Goal: Book appointment/travel/reservation

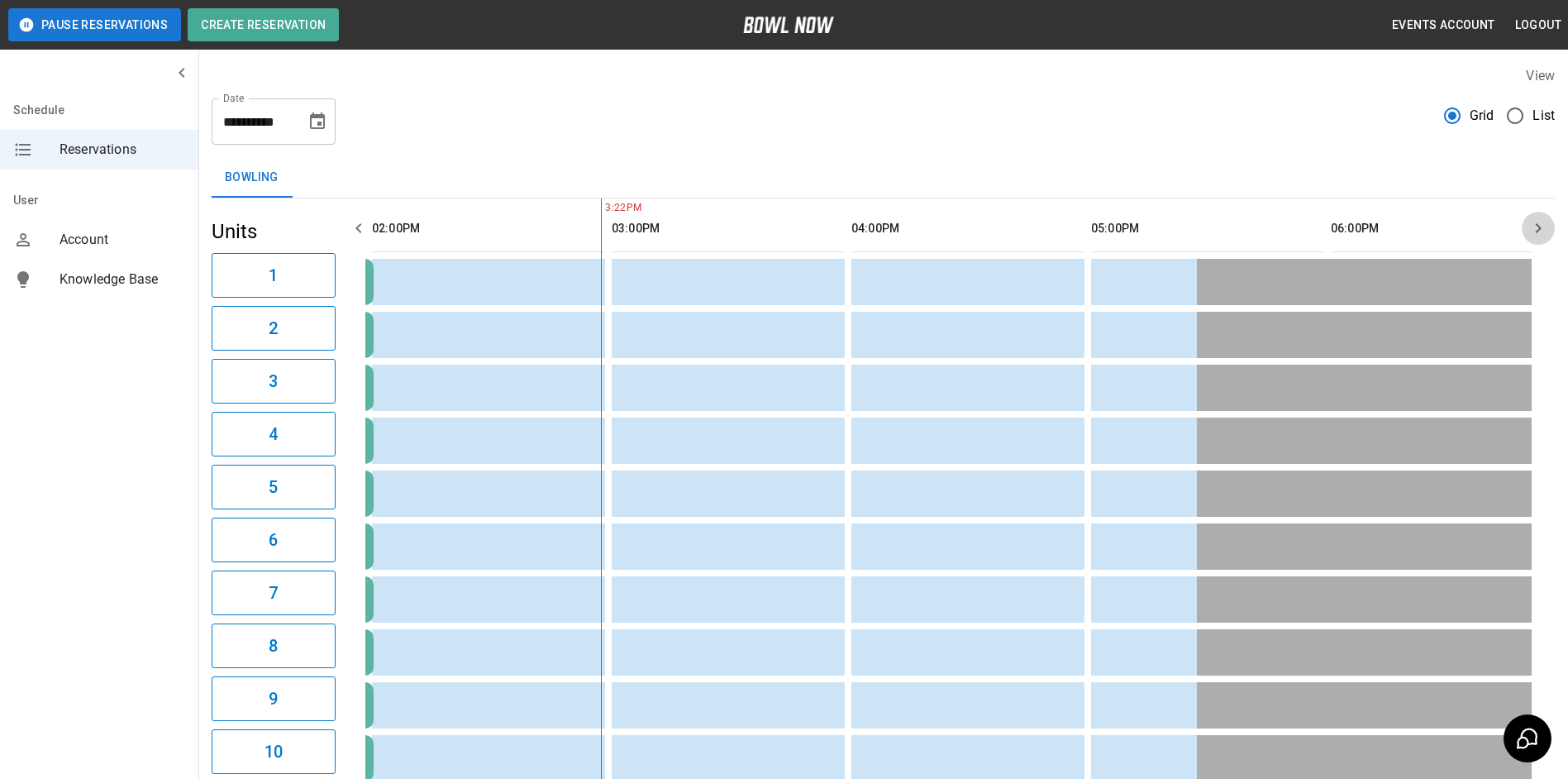
click at [1532, 227] on icon "button" at bounding box center [1538, 228] width 20 height 20
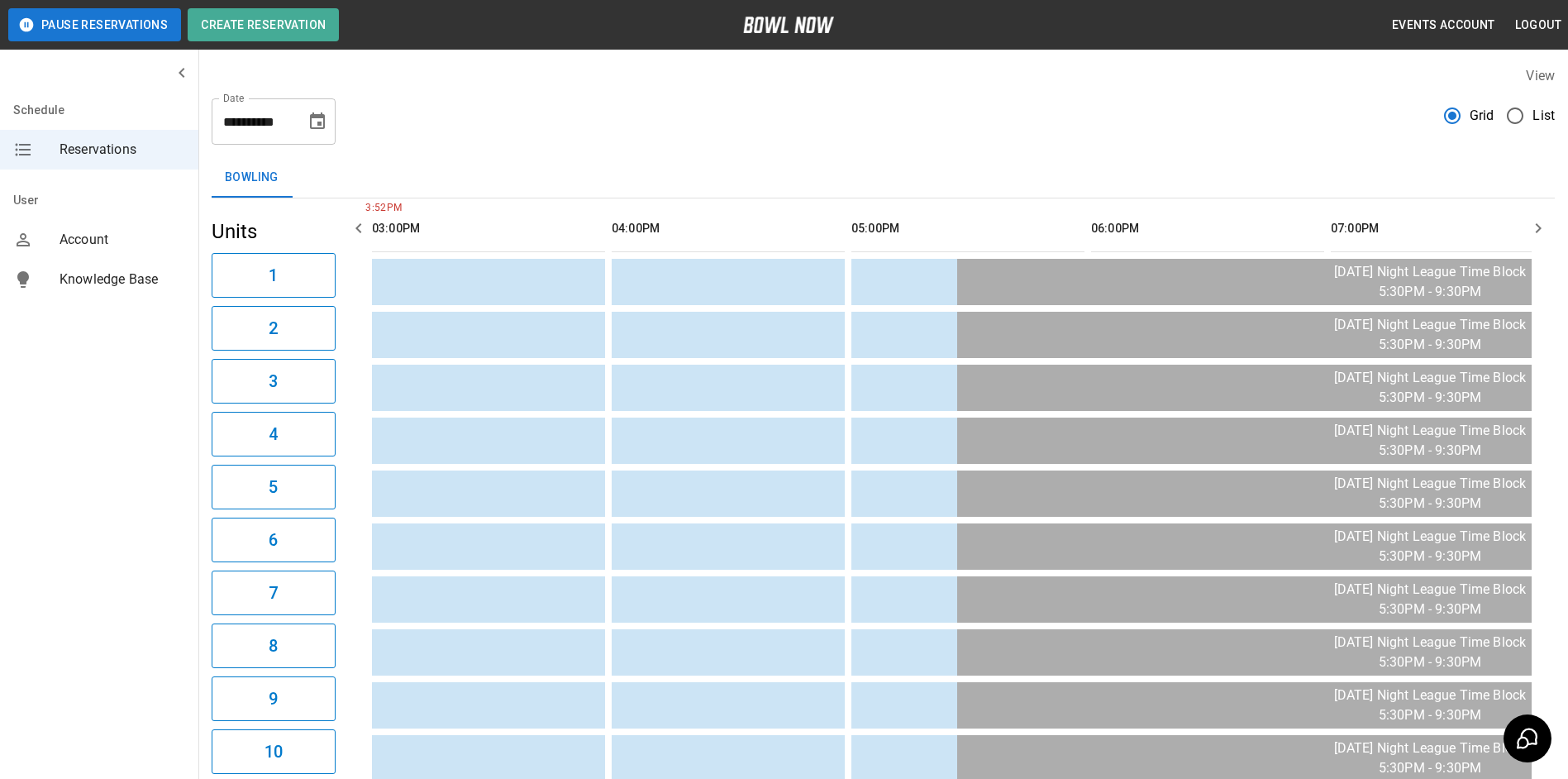
click at [315, 127] on icon "Choose date, selected date is Sep 19, 2025" at bounding box center [317, 120] width 15 height 17
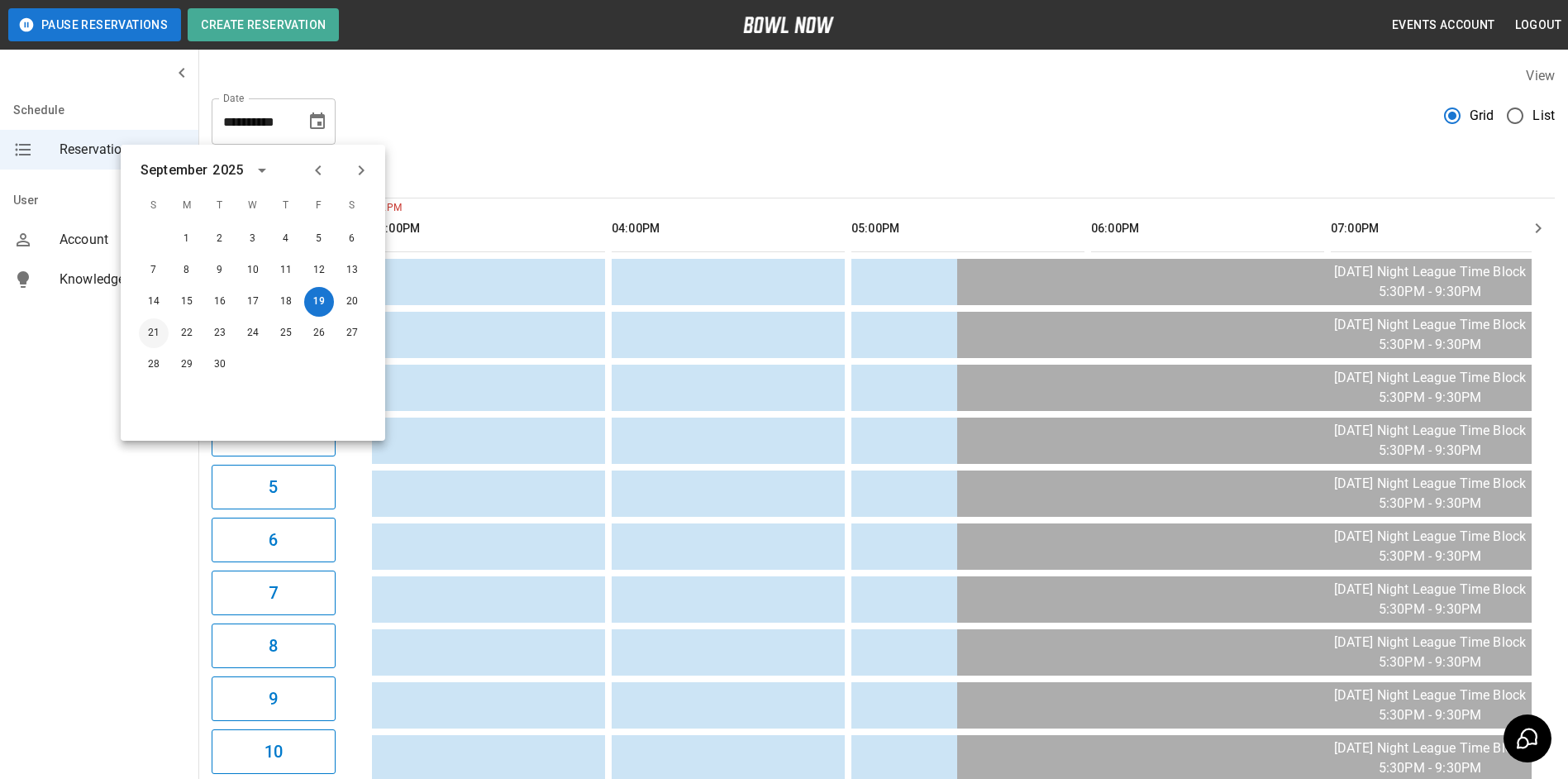
click at [159, 341] on button "21" at bounding box center [153, 333] width 29 height 29
type input "**********"
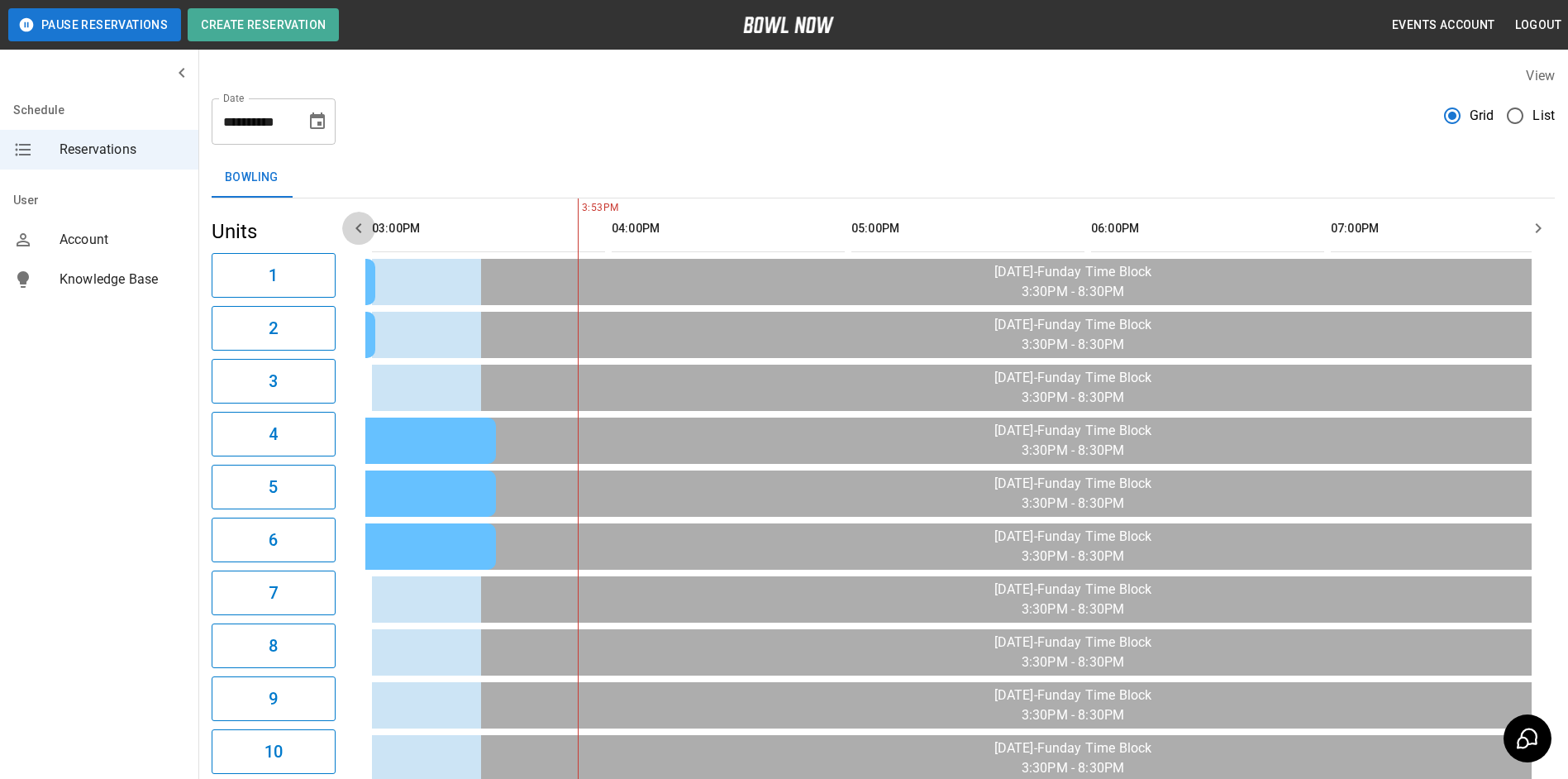
click at [359, 232] on icon "button" at bounding box center [359, 228] width 20 height 20
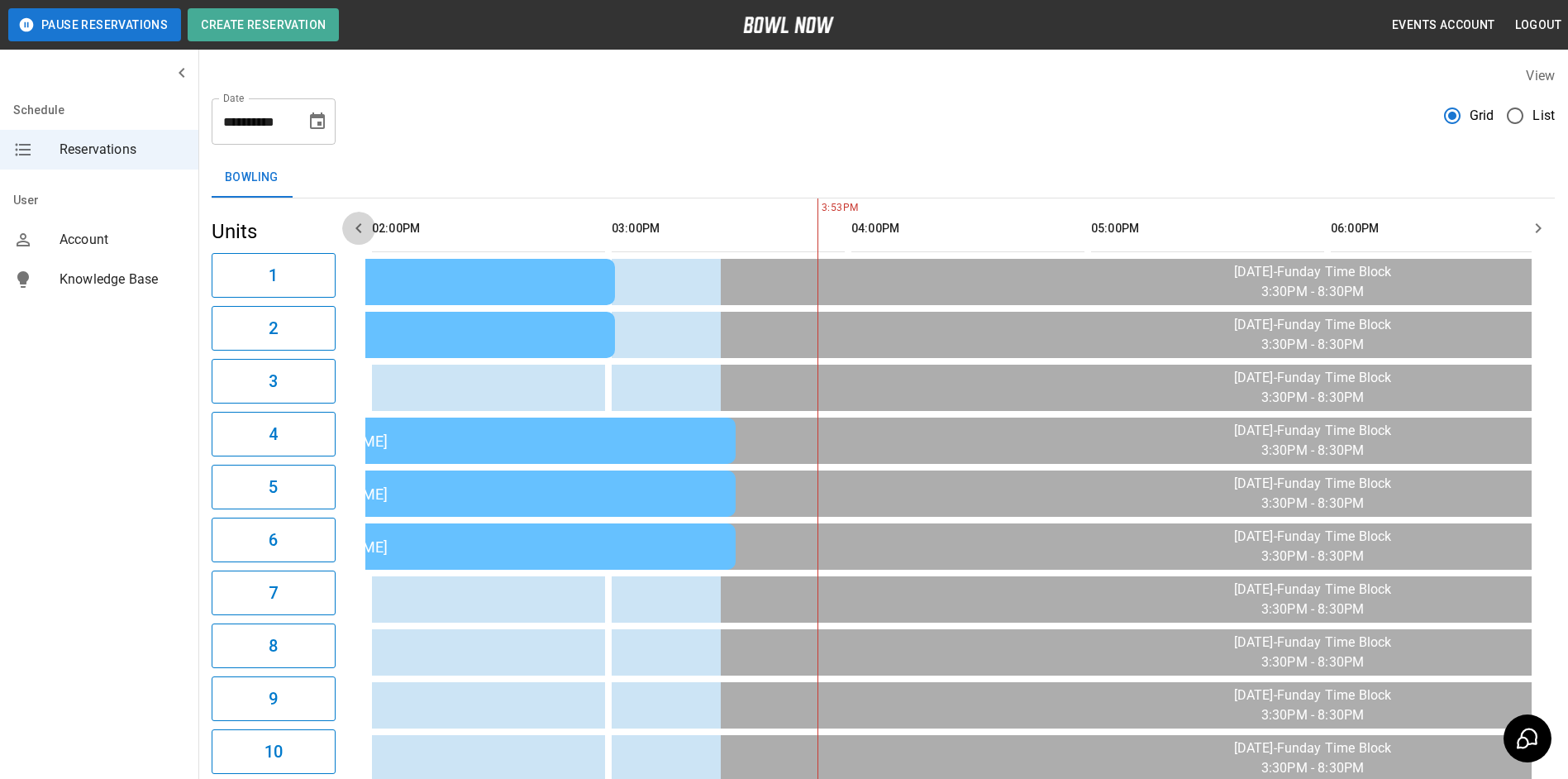
click at [359, 232] on icon "button" at bounding box center [359, 228] width 20 height 20
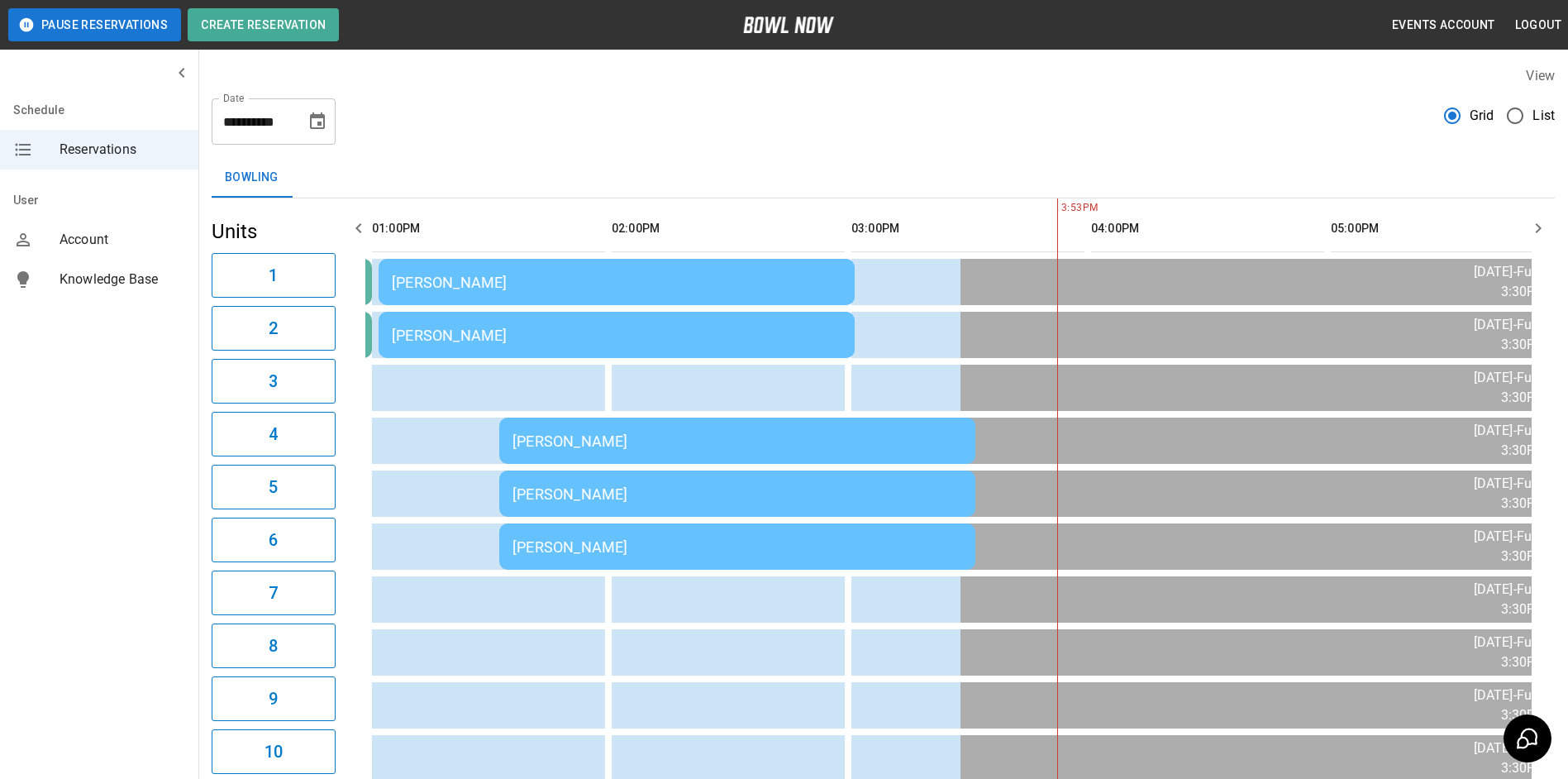
click at [359, 232] on icon "button" at bounding box center [359, 228] width 20 height 20
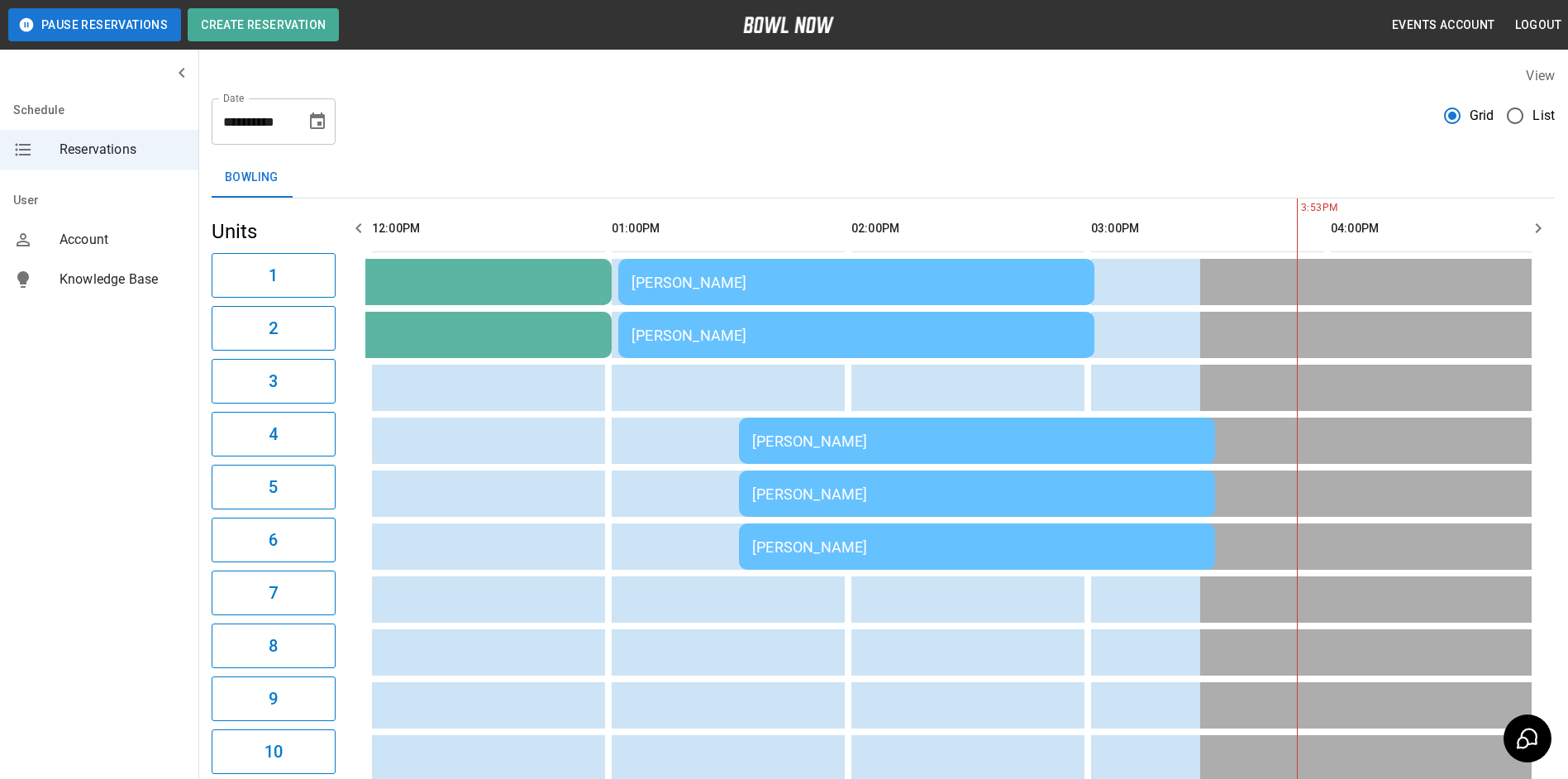
click at [359, 232] on icon "button" at bounding box center [359, 228] width 20 height 20
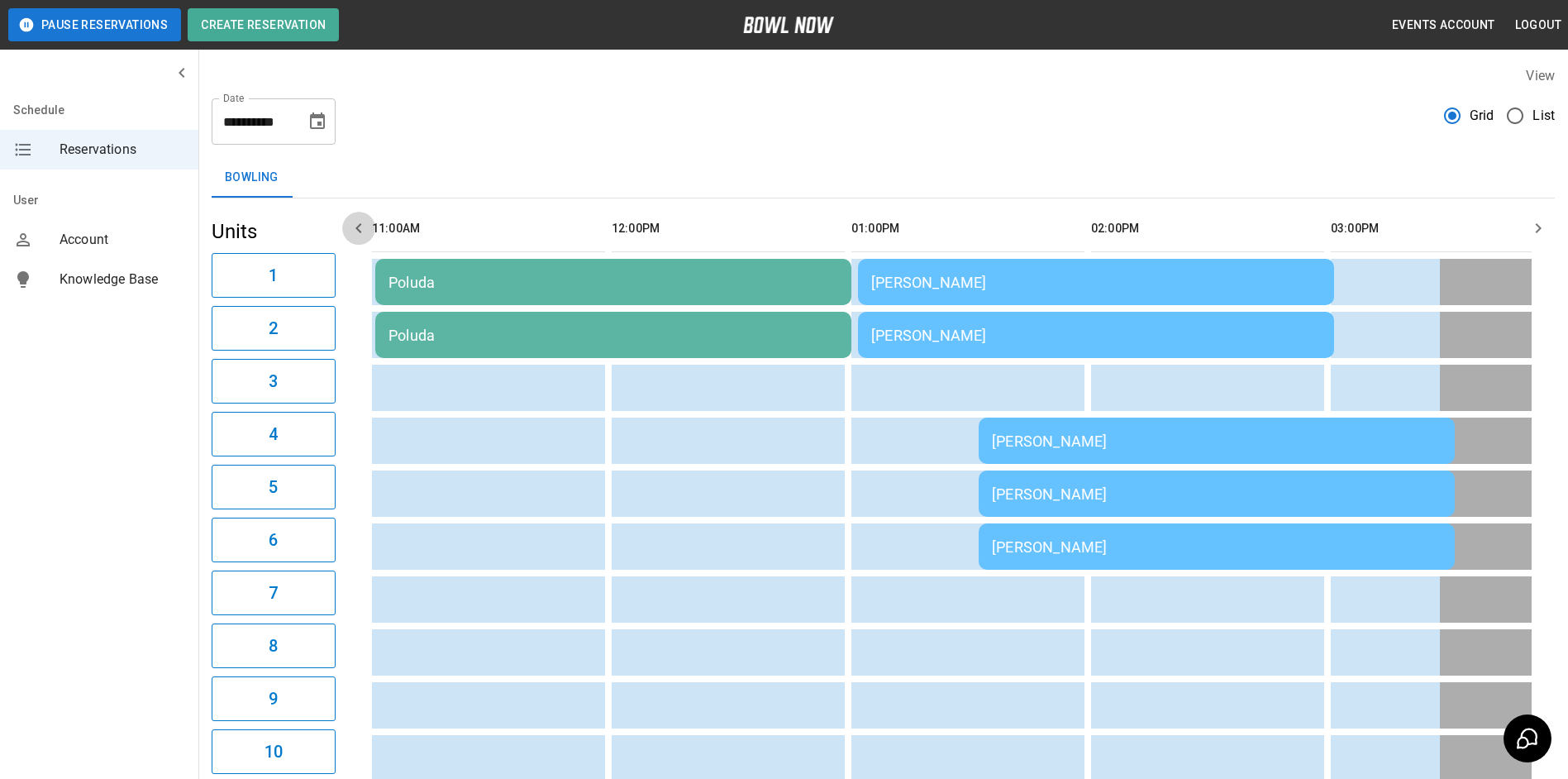
click at [359, 232] on icon "button" at bounding box center [359, 228] width 20 height 20
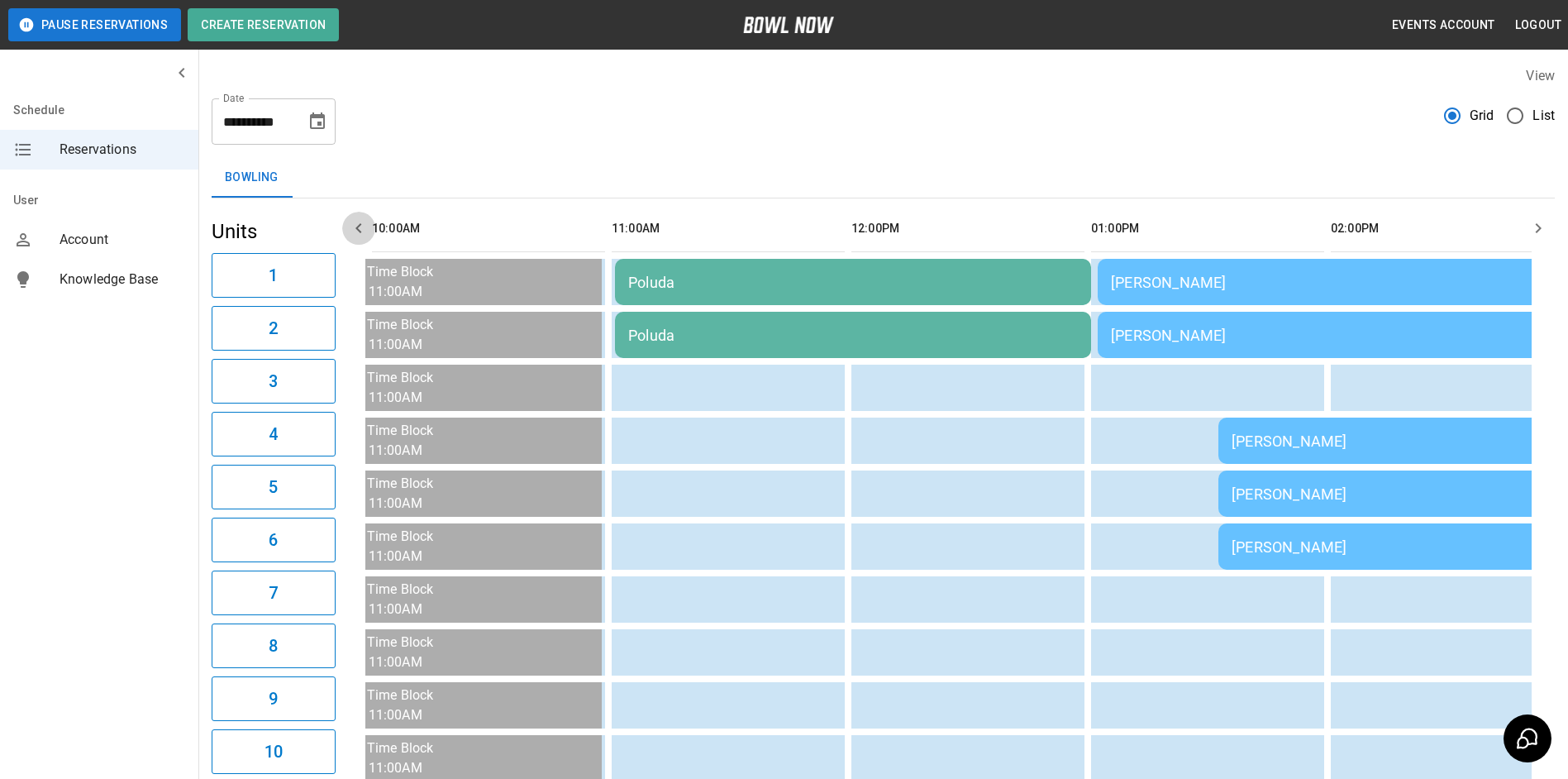
click at [359, 232] on icon "button" at bounding box center [359, 228] width 20 height 20
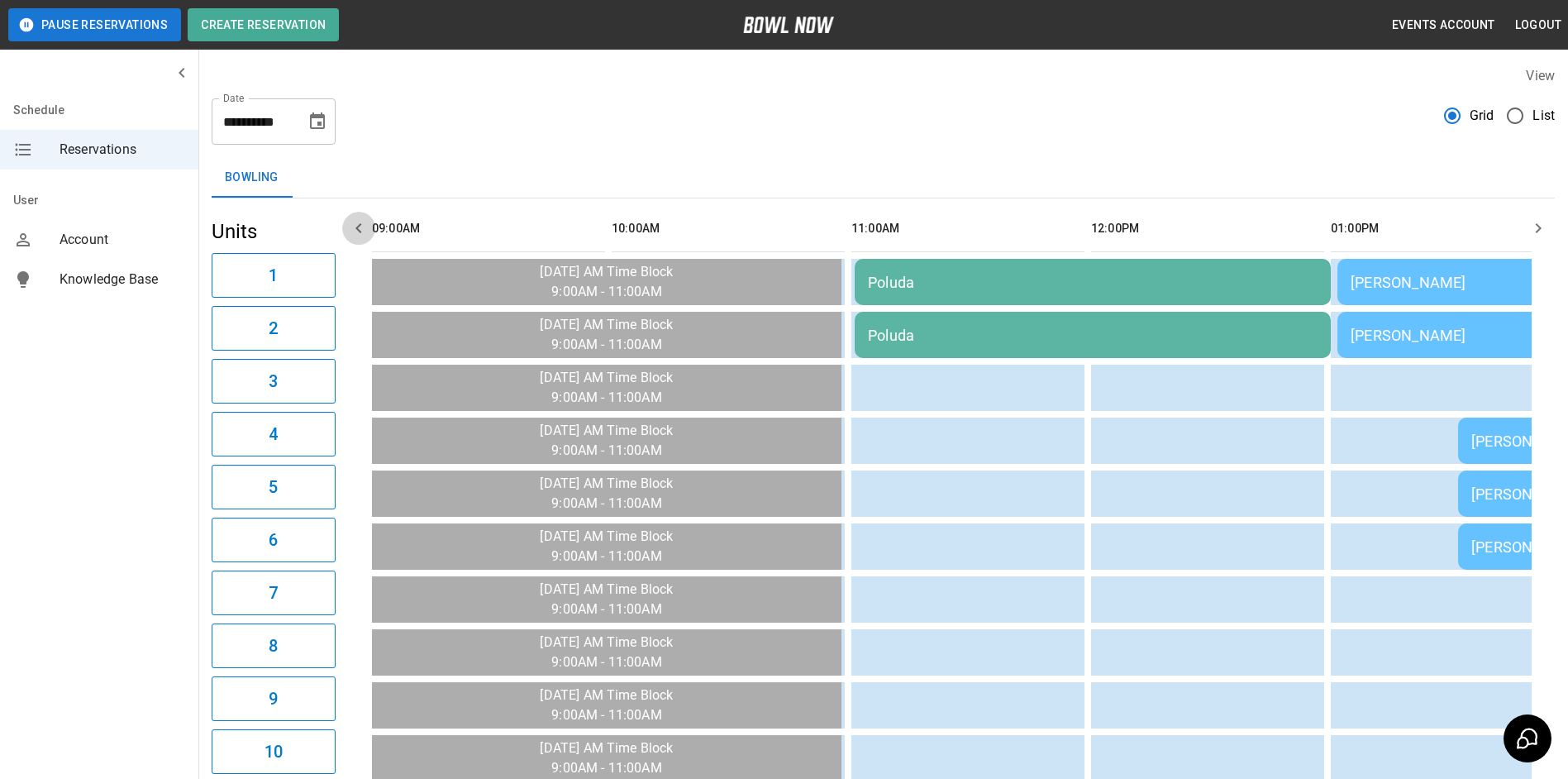
click at [359, 232] on icon "button" at bounding box center [359, 228] width 20 height 20
click at [1551, 225] on button "button" at bounding box center [1538, 228] width 33 height 33
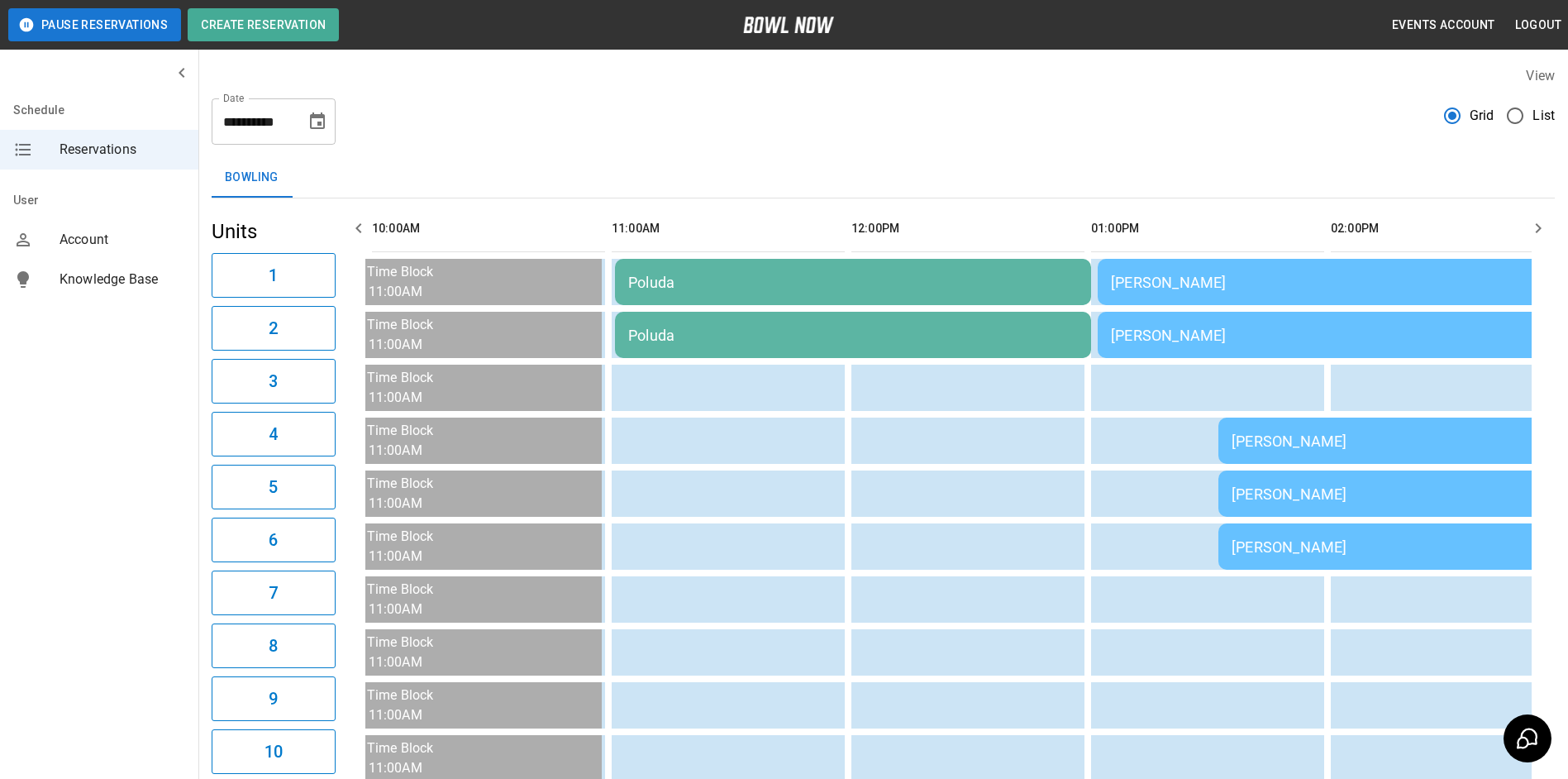
click at [1538, 237] on icon "button" at bounding box center [1538, 228] width 20 height 20
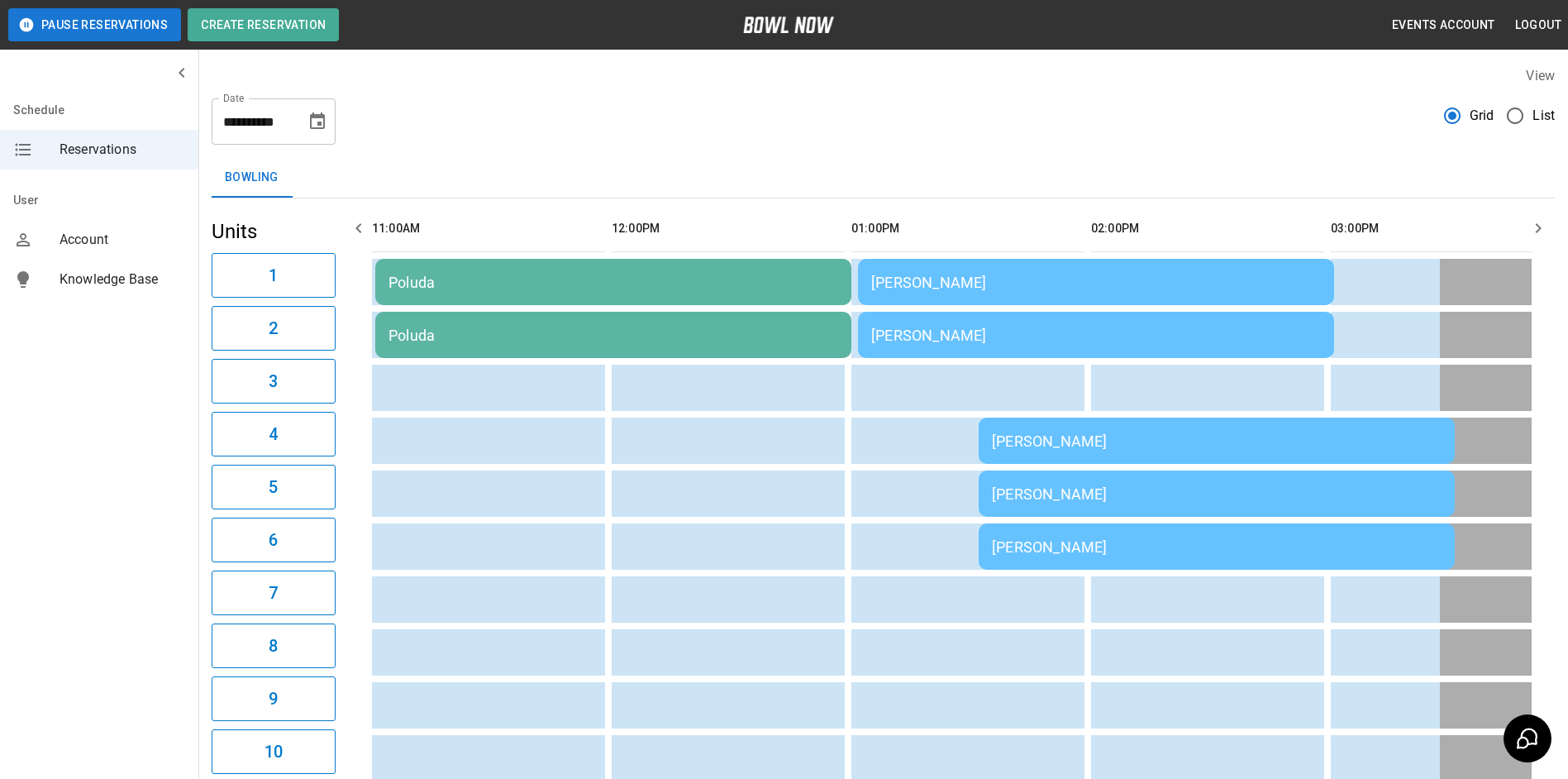
click at [347, 223] on button "button" at bounding box center [358, 228] width 33 height 33
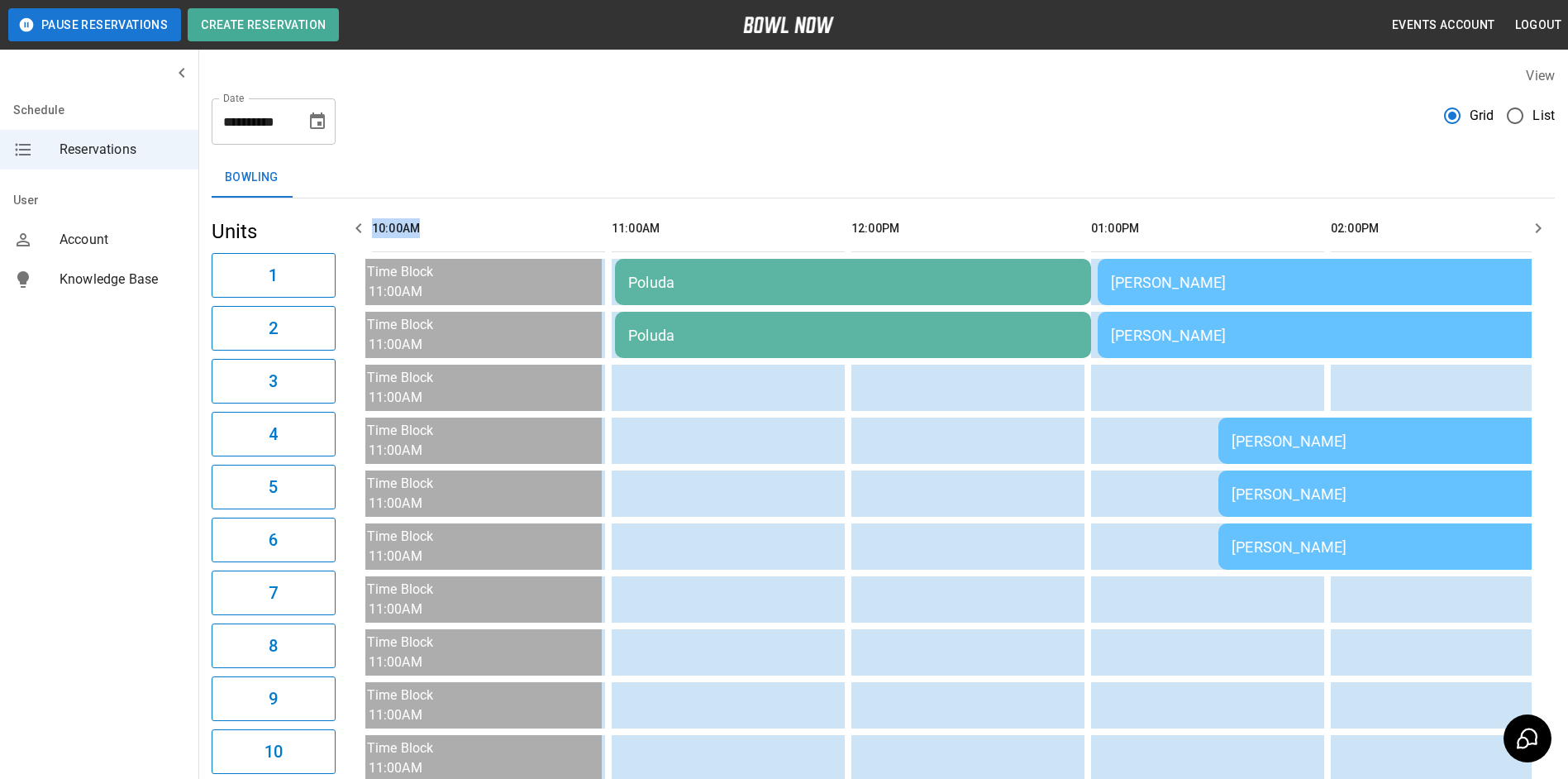
click at [351, 224] on icon "button" at bounding box center [359, 228] width 20 height 20
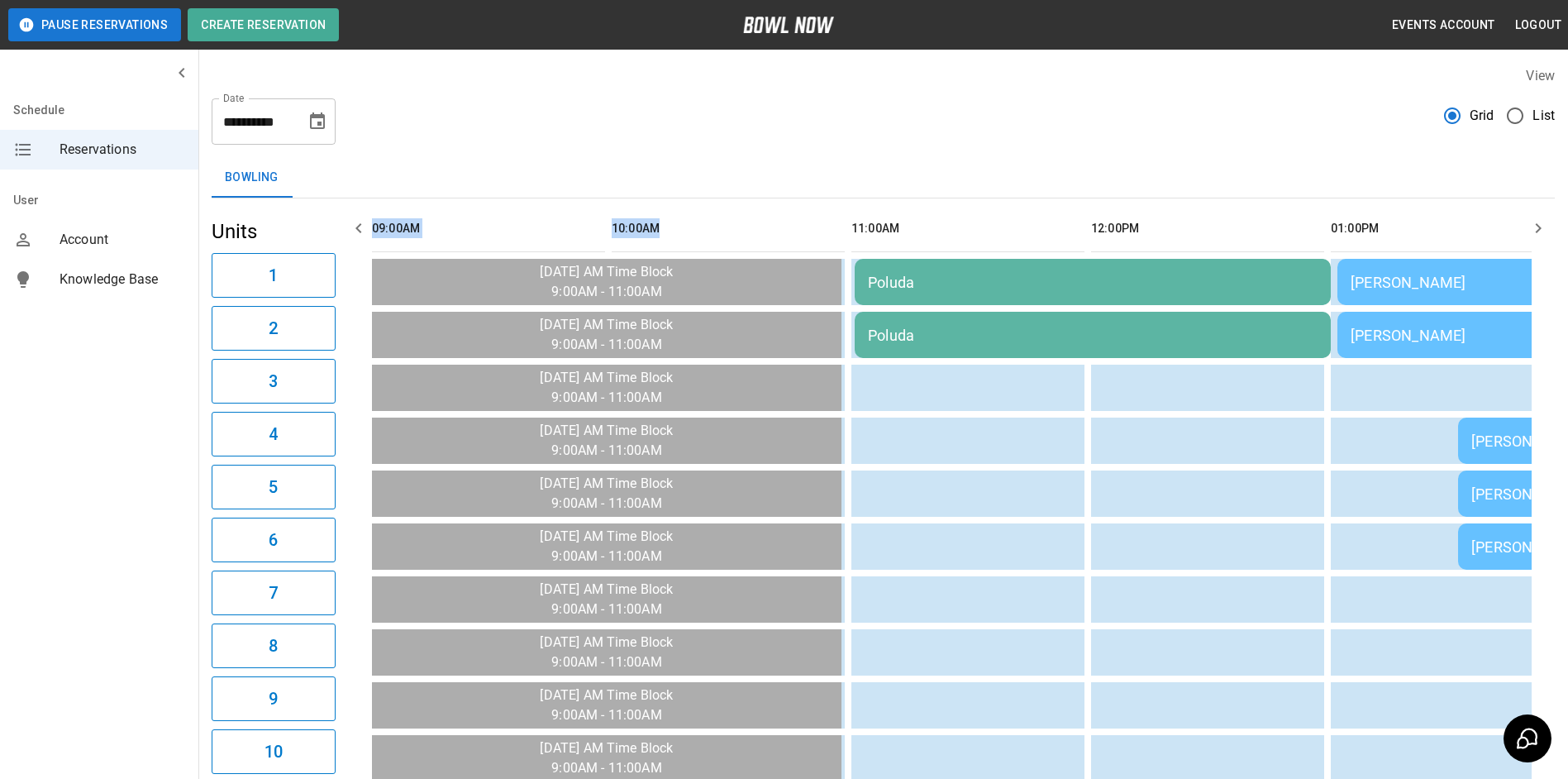
click at [1537, 231] on icon "button" at bounding box center [1538, 228] width 6 height 10
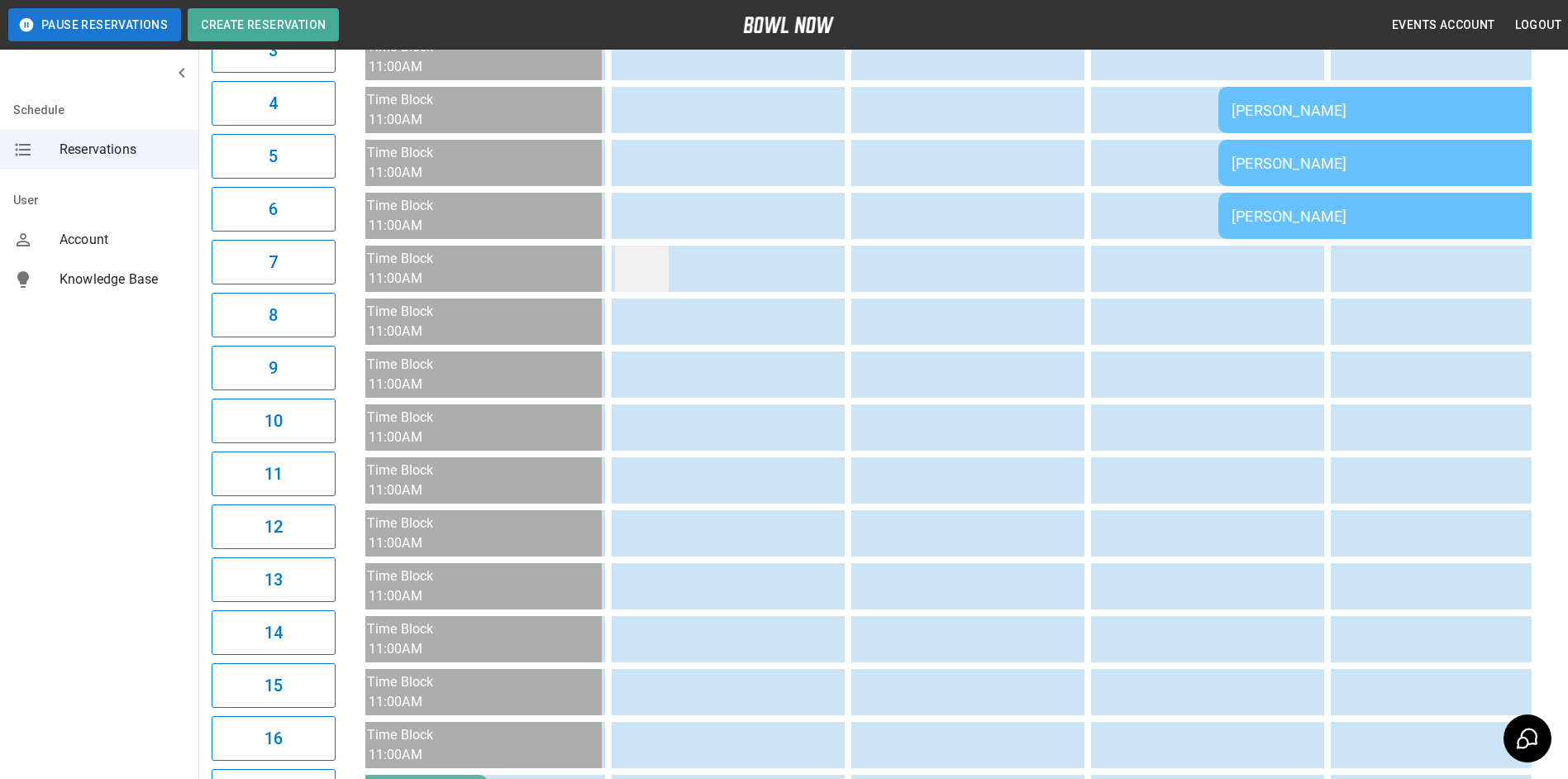
click at [631, 285] on td "sticky table" at bounding box center [642, 269] width 53 height 46
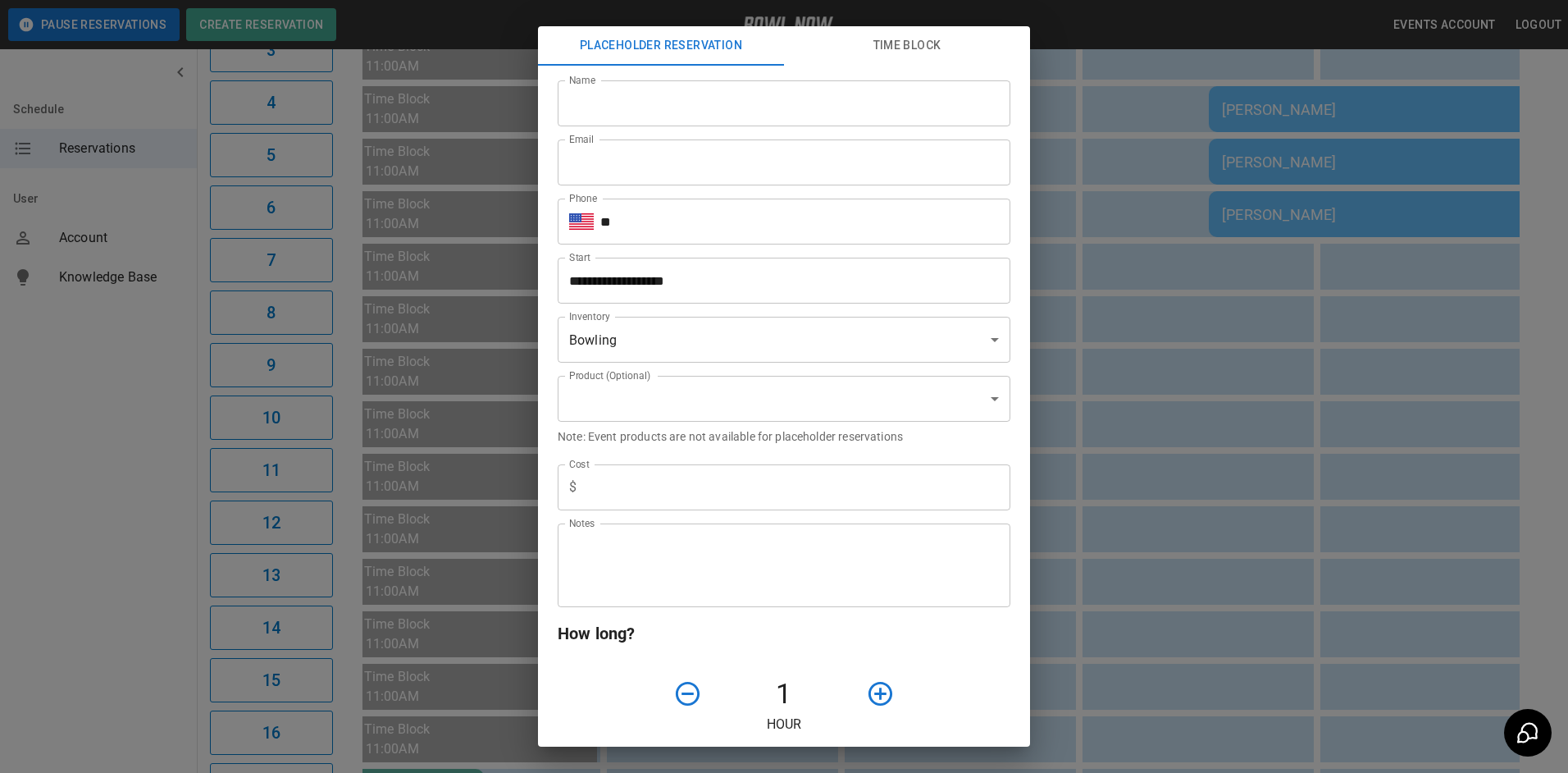
type input "**********"
click at [760, 104] on input "Name" at bounding box center [783, 103] width 453 height 46
type input "*"
type input "*********"
click at [758, 172] on input "Email" at bounding box center [783, 163] width 453 height 46
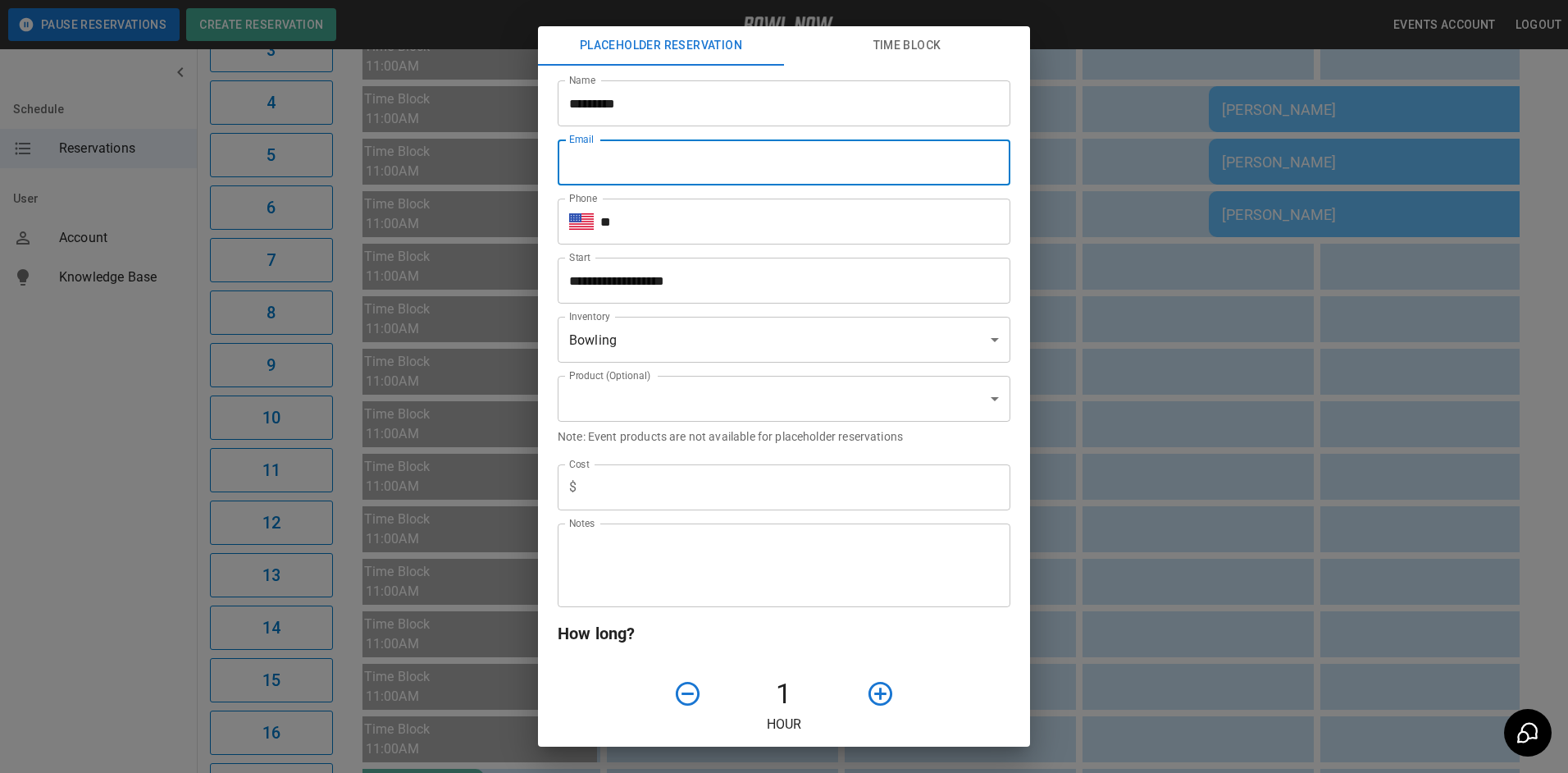
type input "**********"
type input "***"
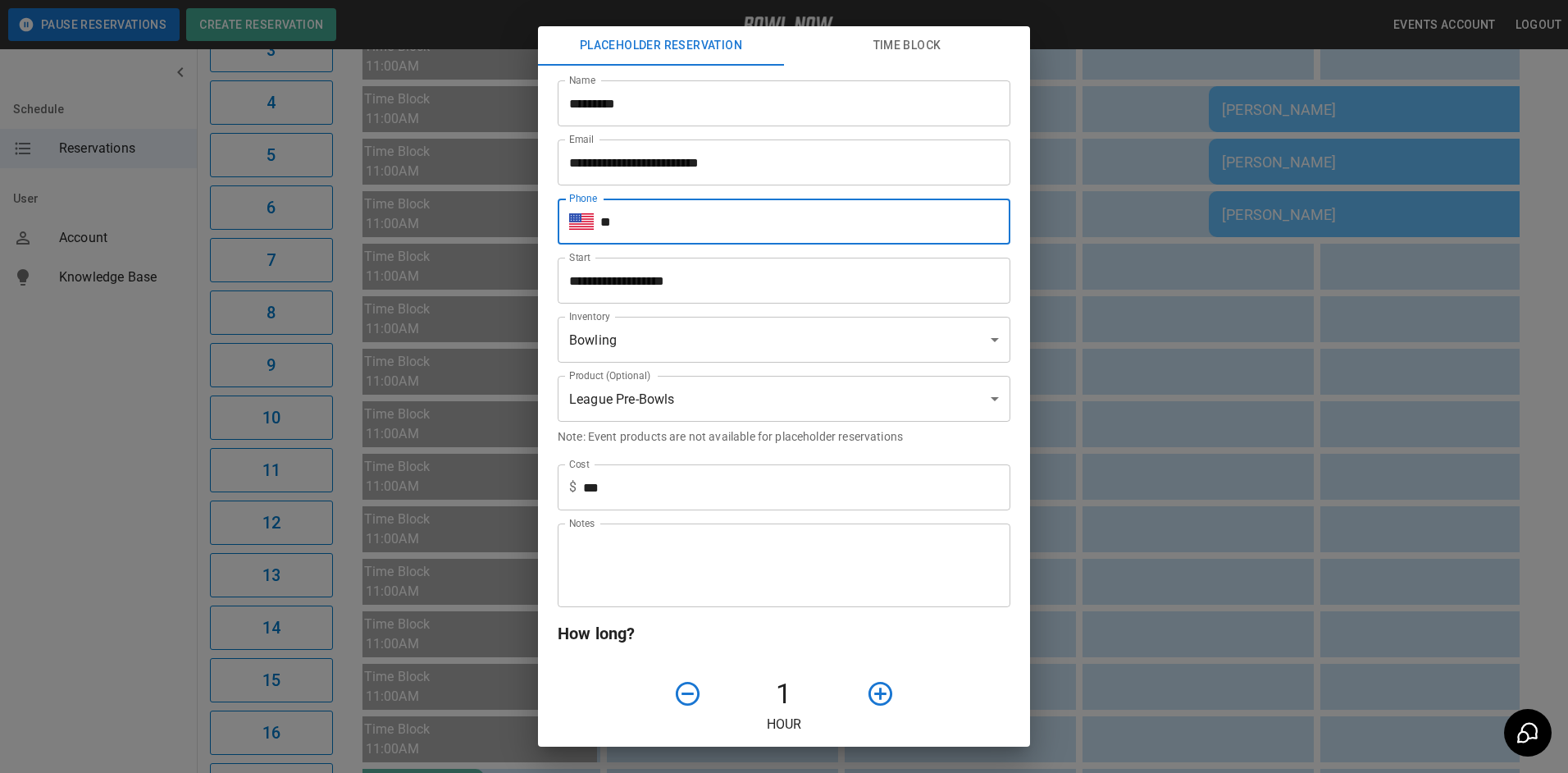
click at [688, 224] on input "**" at bounding box center [805, 222] width 410 height 46
type input "**********"
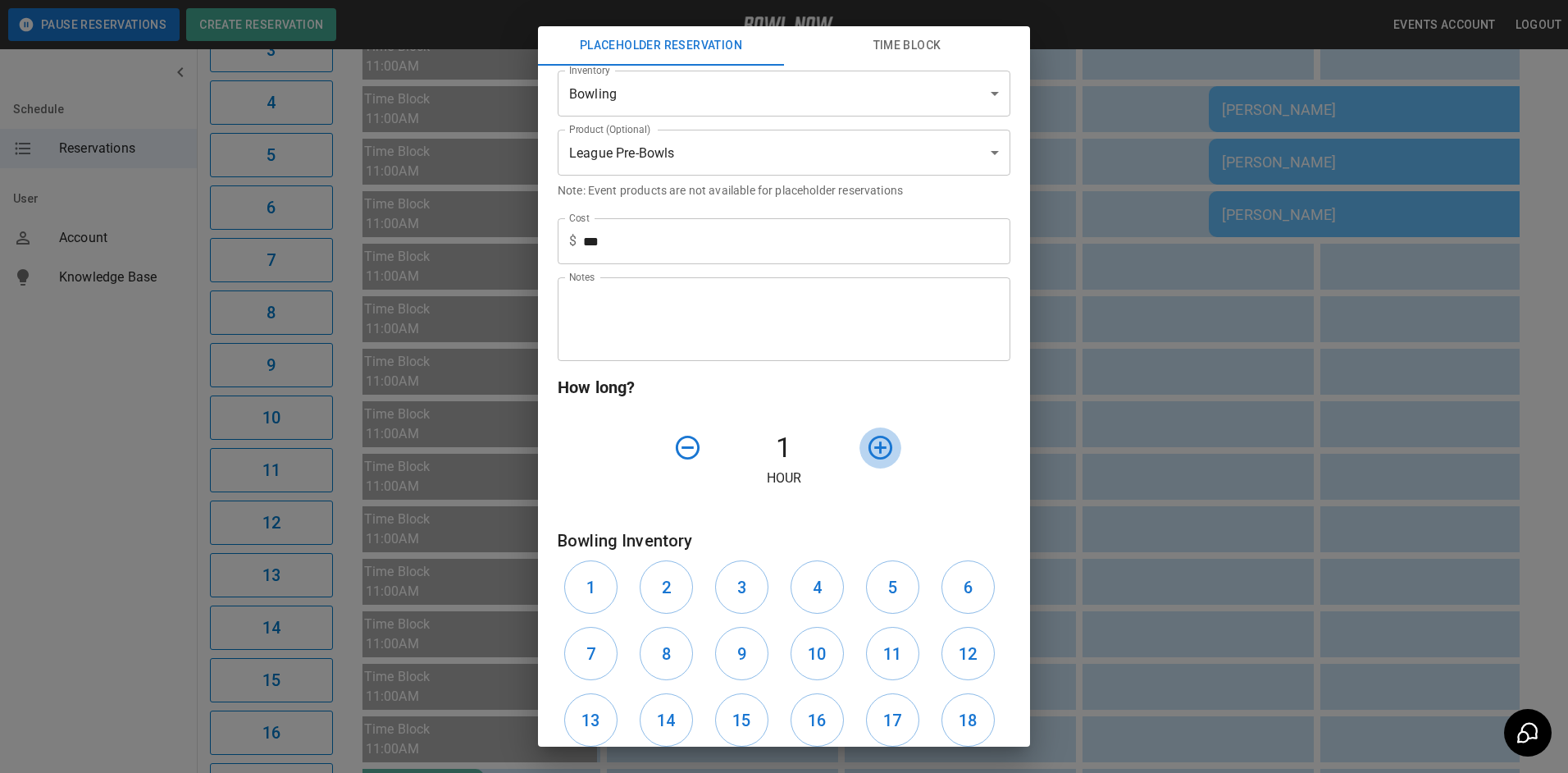
click at [868, 457] on icon "button" at bounding box center [879, 447] width 24 height 24
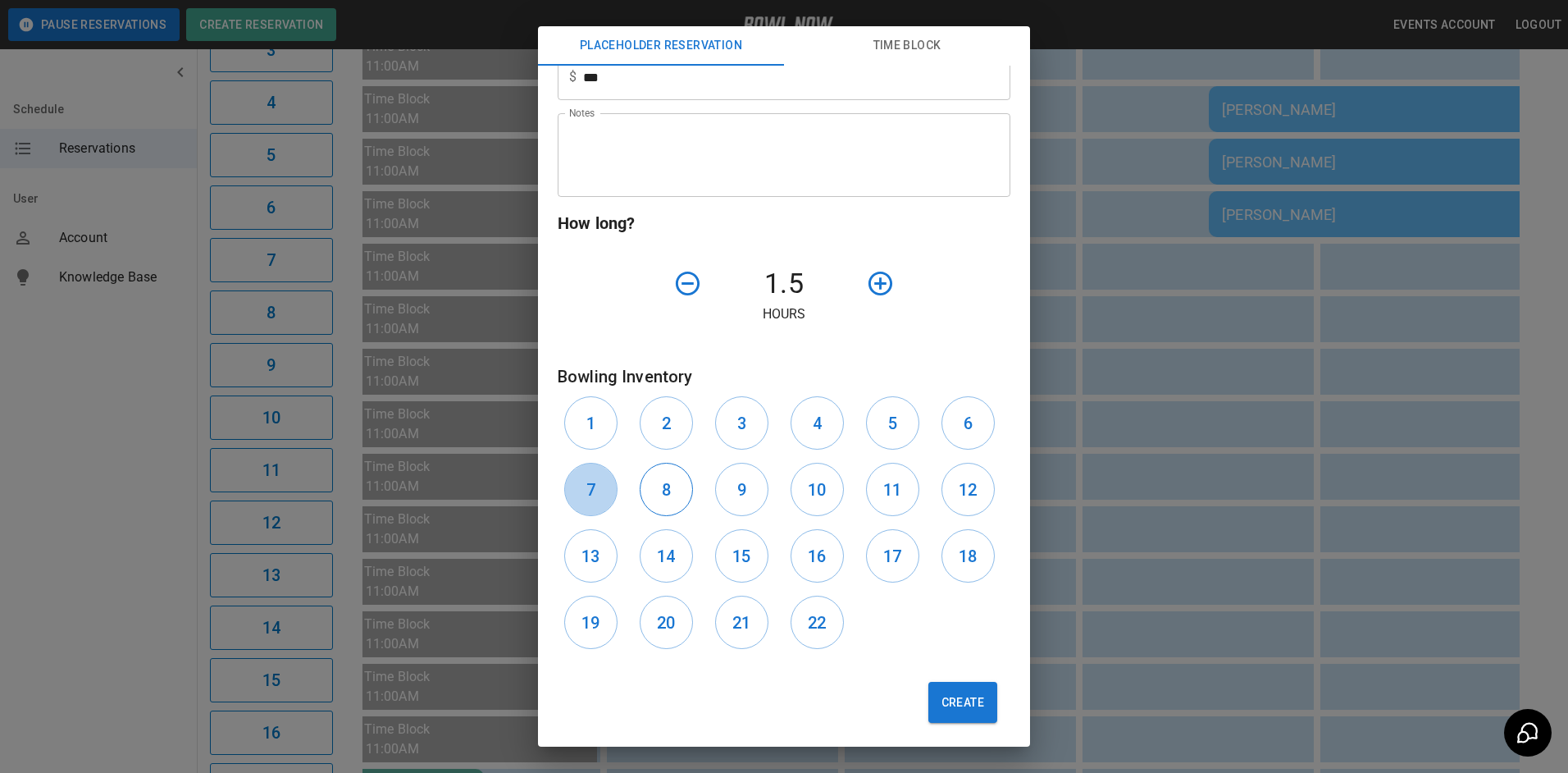
drag, startPoint x: 588, startPoint y: 498, endPoint x: 655, endPoint y: 498, distance: 67.0
click at [653, 498] on div "1 2 3 4 5 6 7 8 9 10 11 12 13 14 15 16 17 18 19 20 21 22" at bounding box center [783, 522] width 453 height 266
click at [655, 498] on button "8" at bounding box center [666, 489] width 53 height 53
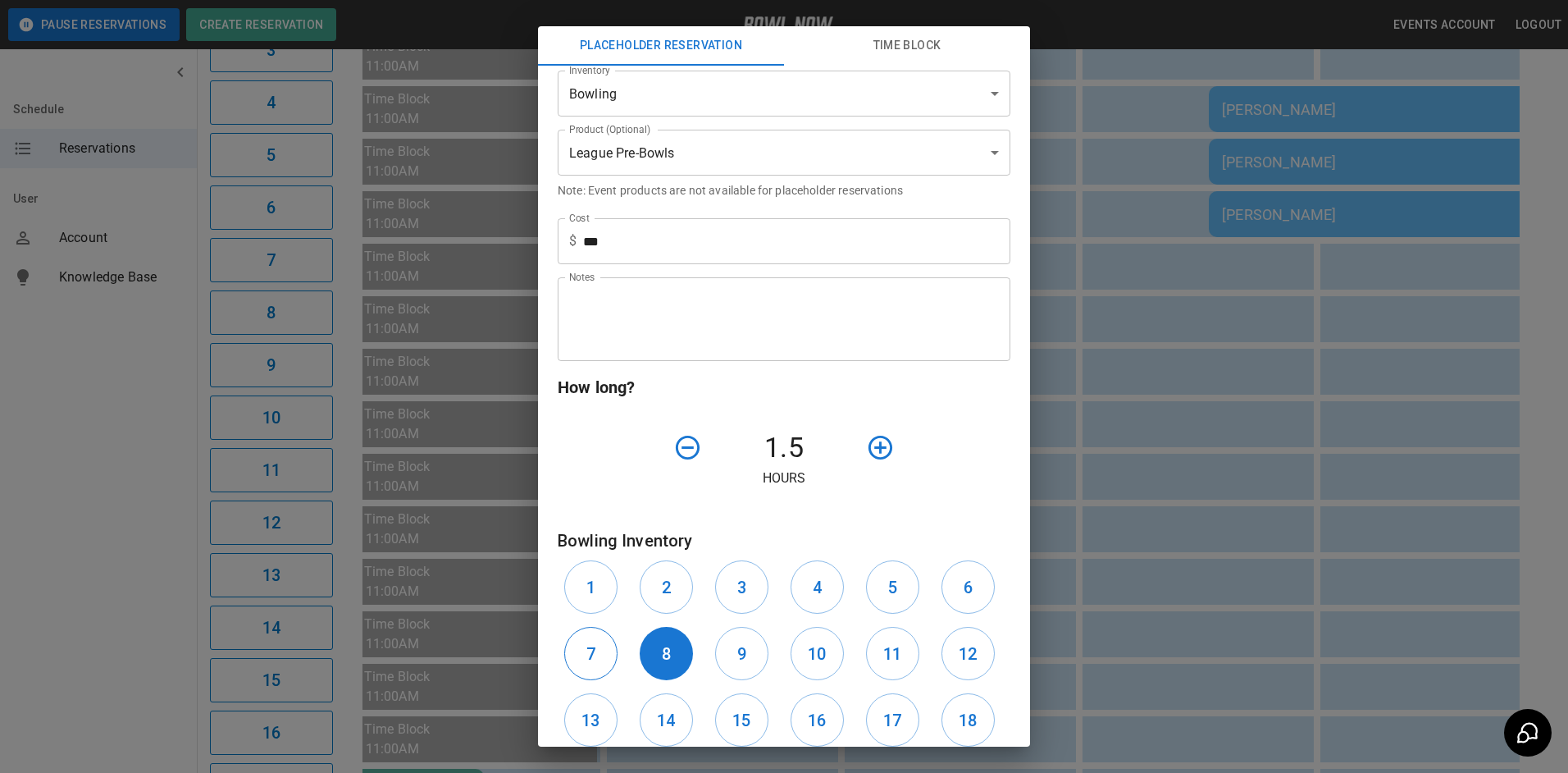
click at [586, 658] on button "7" at bounding box center [591, 653] width 53 height 53
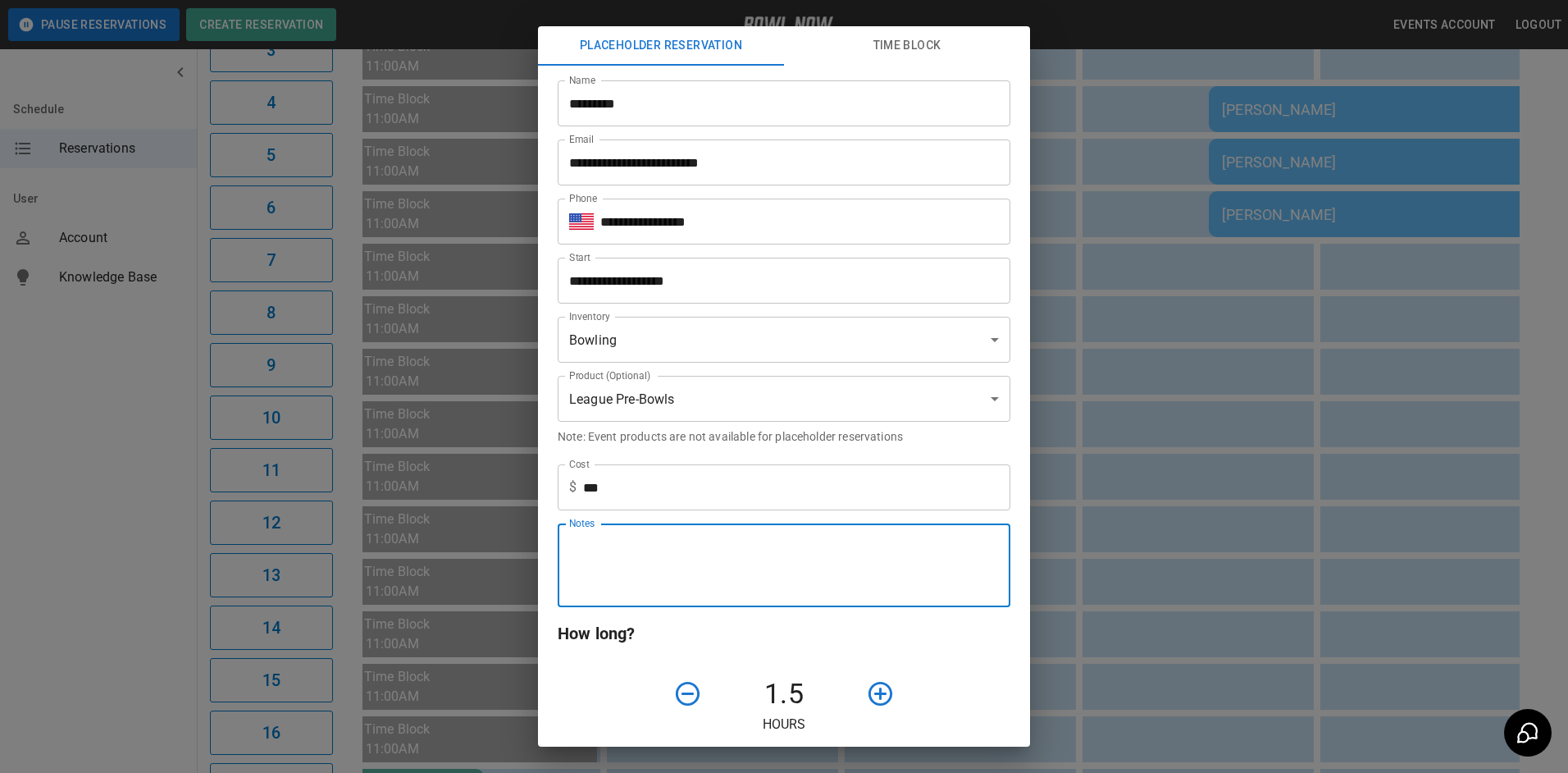
click at [645, 546] on textarea "Notes" at bounding box center [783, 565] width 430 height 57
type textarea "*"
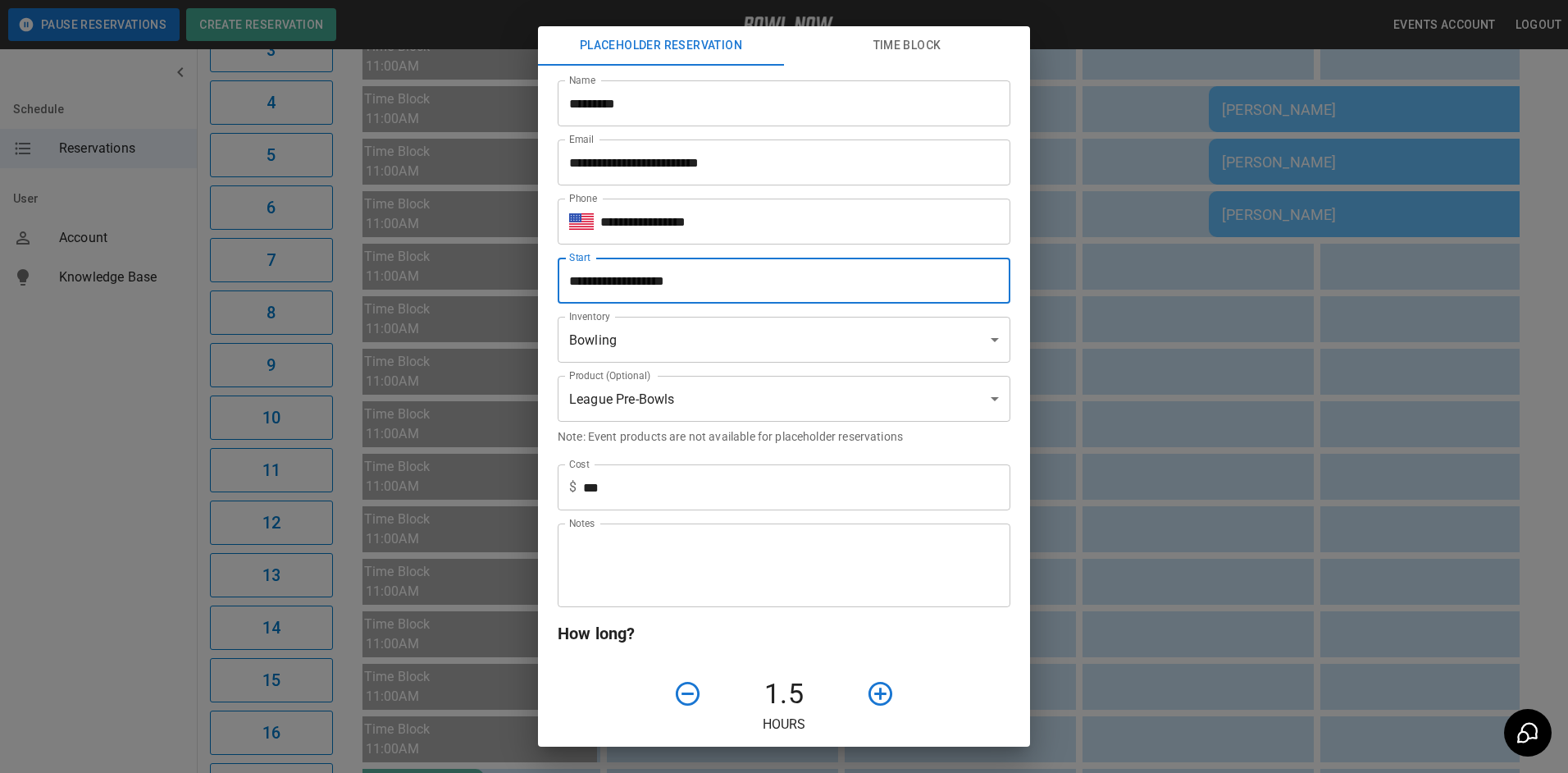
drag, startPoint x: 609, startPoint y: 259, endPoint x: 705, endPoint y: 158, distance: 139.3
click at [705, 162] on div "**********" at bounding box center [777, 599] width 465 height 1094
click at [702, 116] on input "*********" at bounding box center [783, 103] width 453 height 46
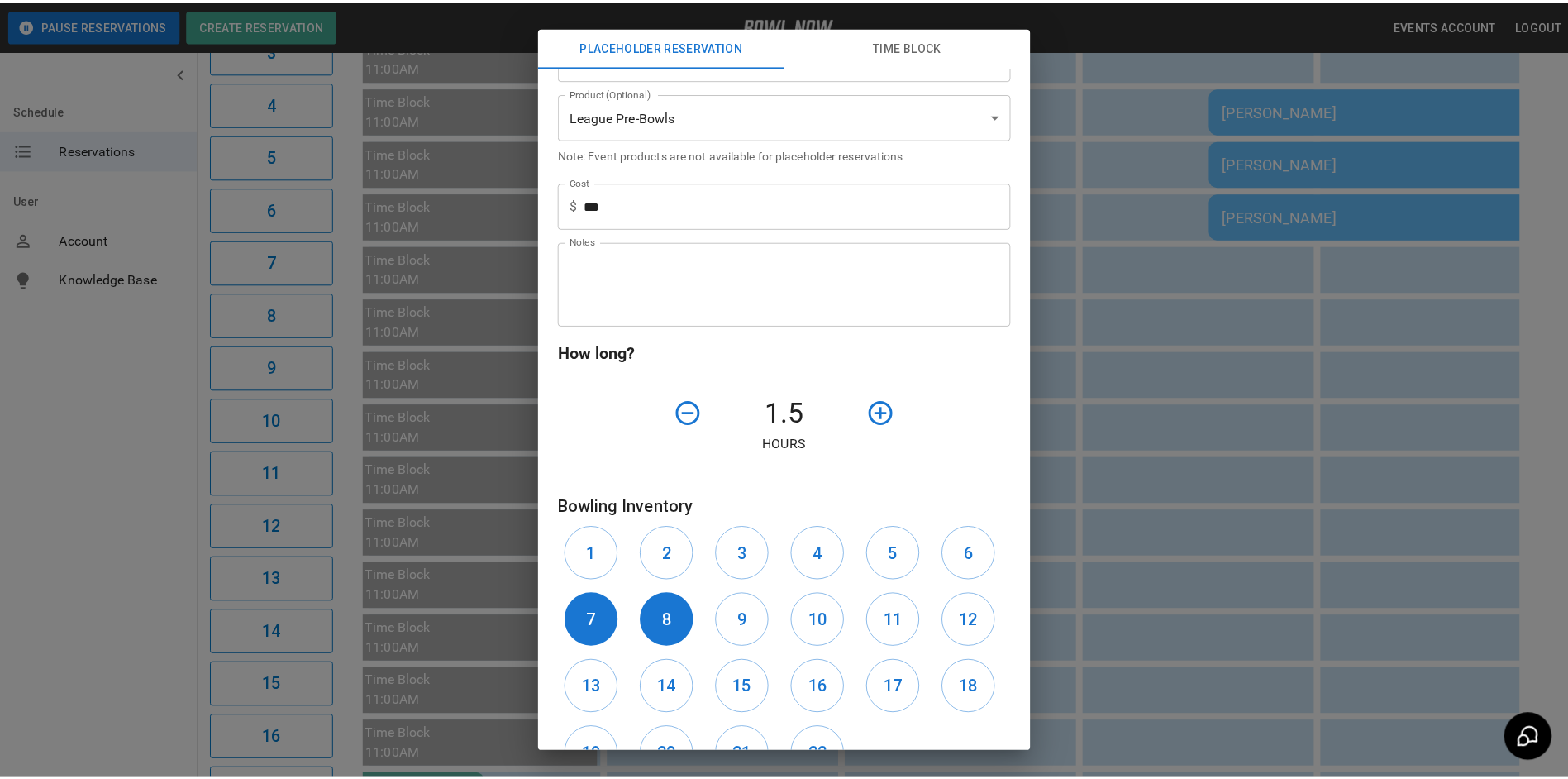
scroll to position [421, 0]
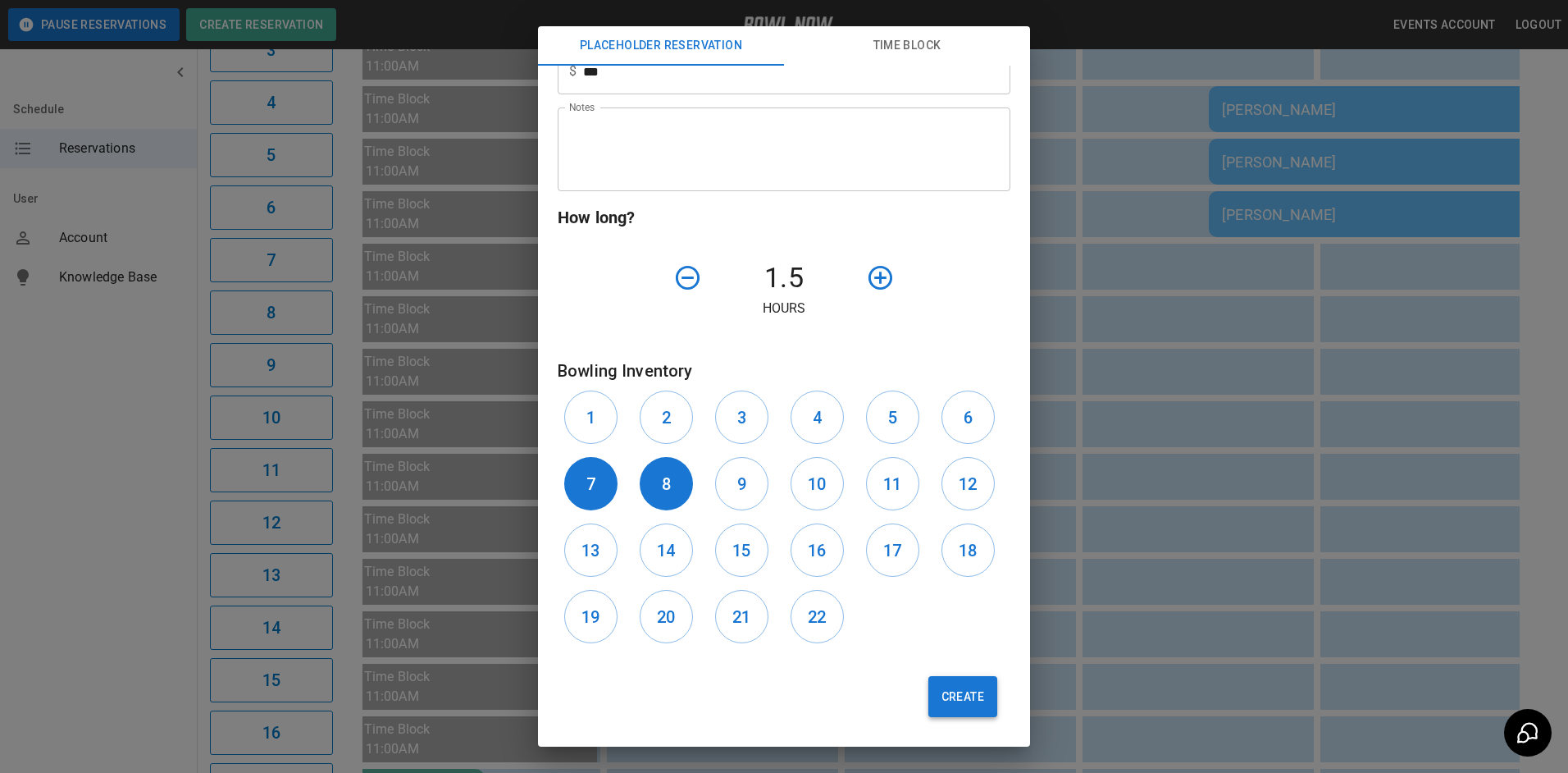
type input "**********"
click at [954, 699] on button "Create" at bounding box center [962, 696] width 69 height 41
type input "**"
type input "**********"
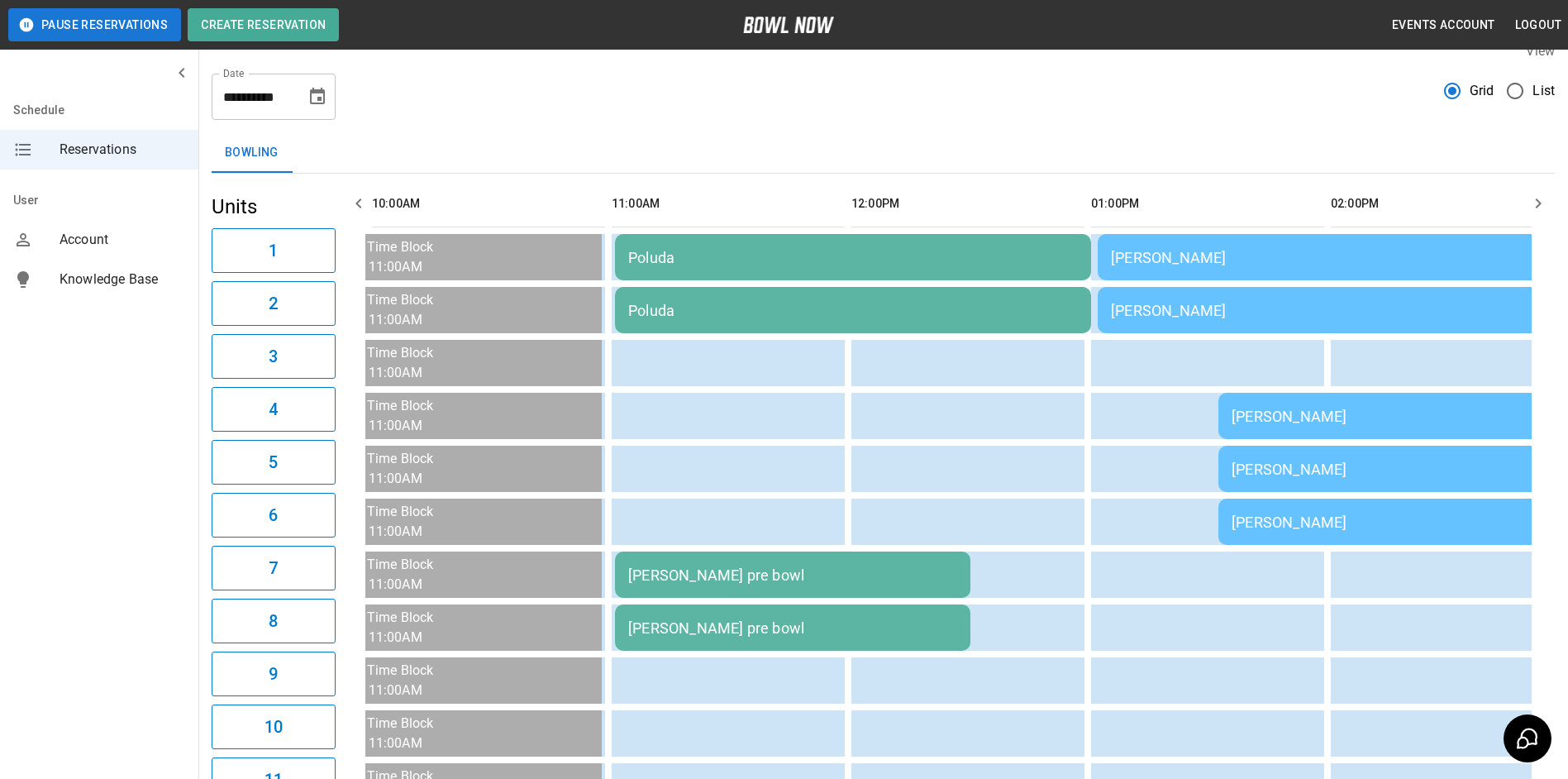
scroll to position [0, 0]
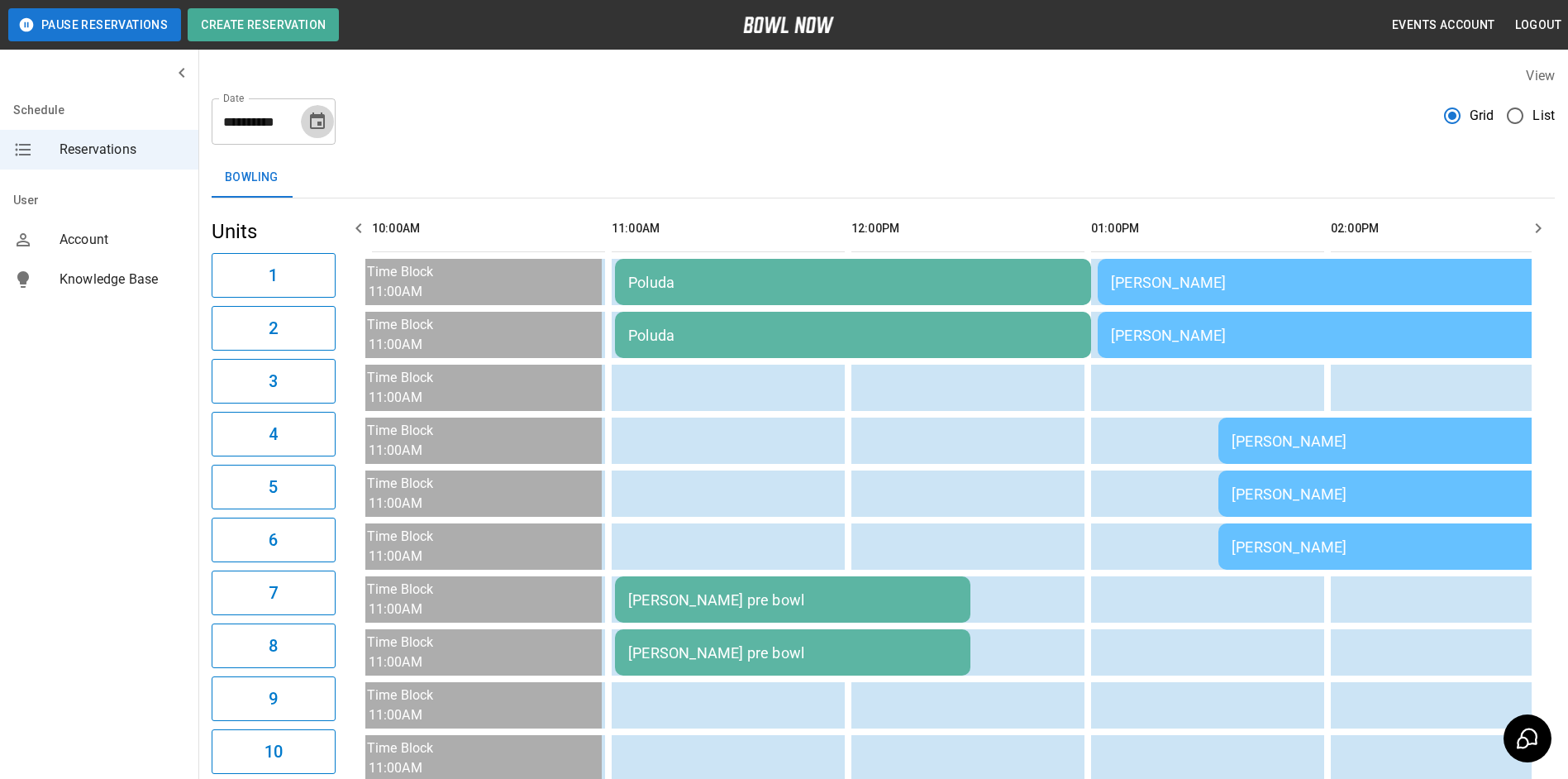
click at [319, 126] on icon "Choose date, selected date is Sep 21, 2025" at bounding box center [317, 121] width 20 height 20
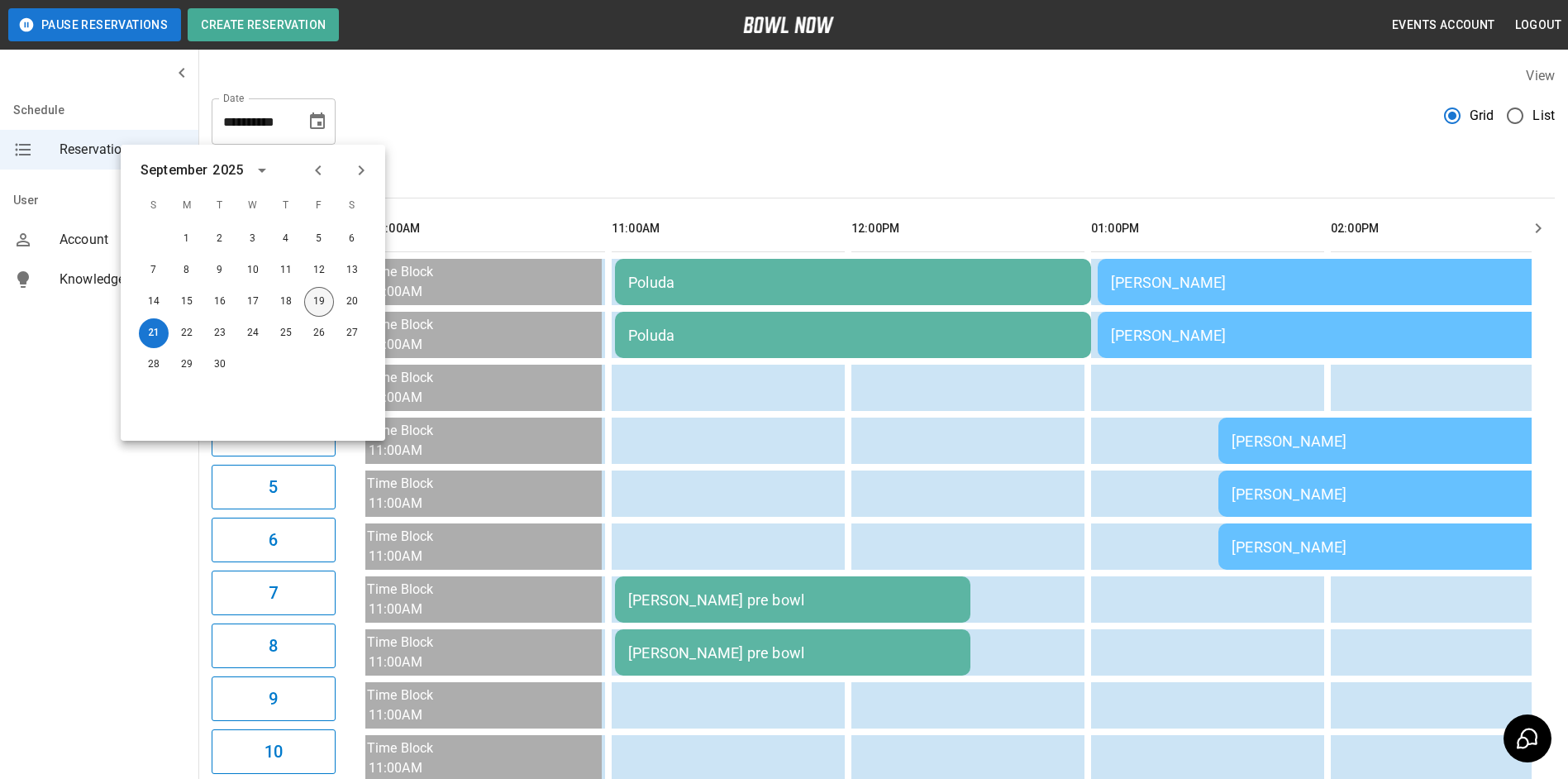
click at [318, 302] on button "19" at bounding box center [319, 301] width 29 height 29
type input "**********"
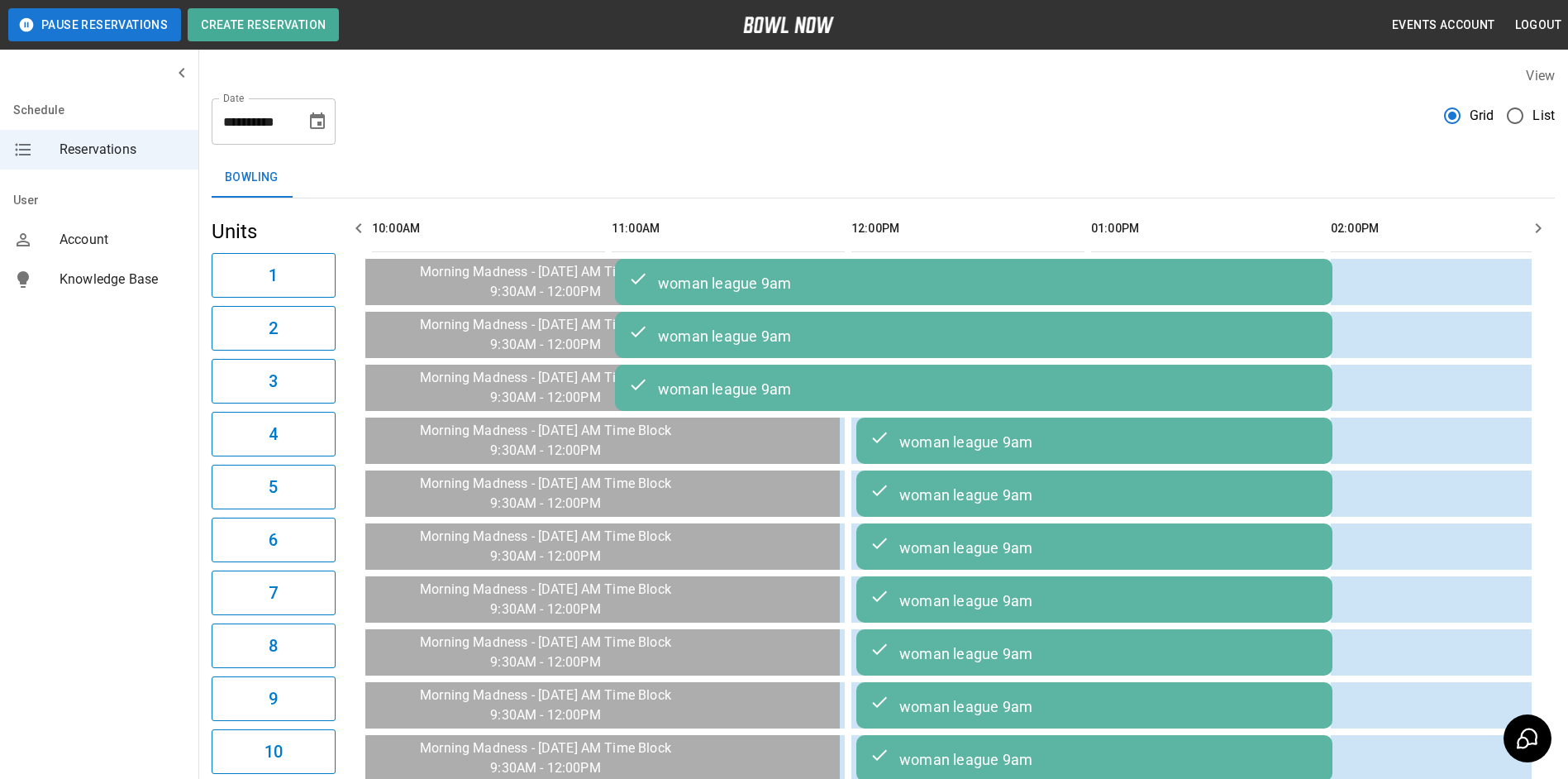
click at [1542, 221] on icon "button" at bounding box center [1538, 228] width 20 height 20
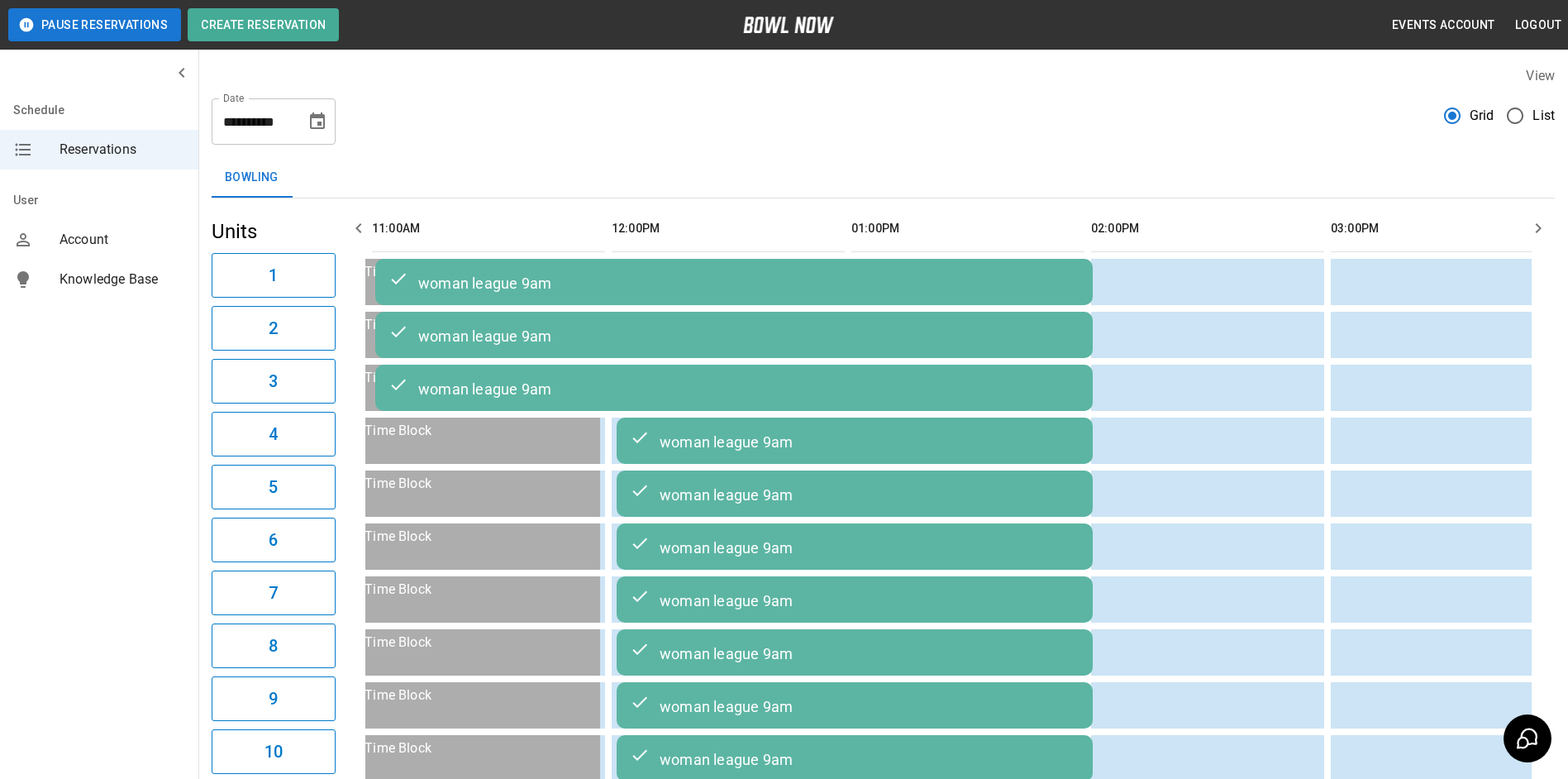
click at [1542, 221] on icon "button" at bounding box center [1538, 228] width 20 height 20
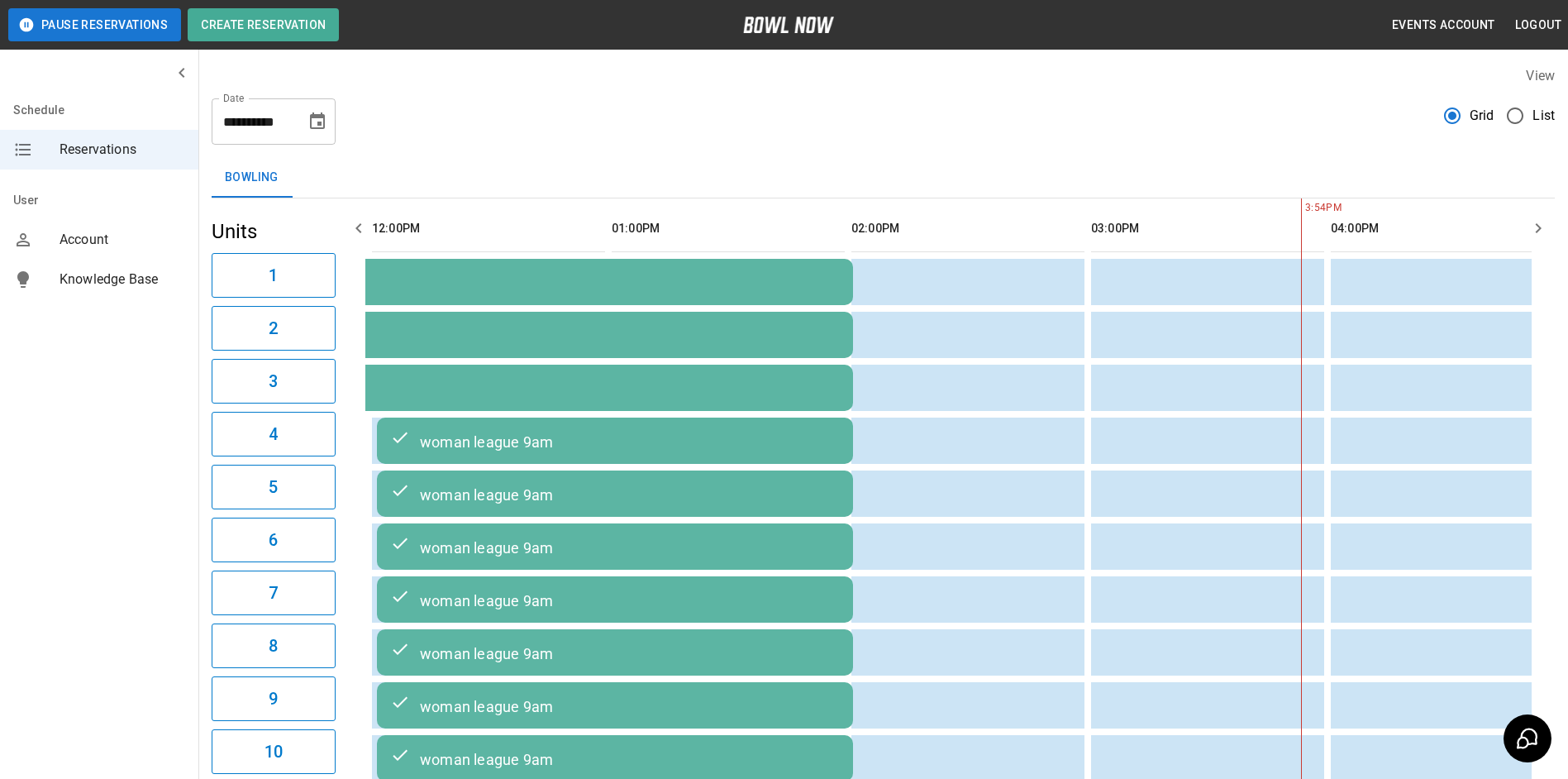
click at [1542, 221] on icon "button" at bounding box center [1538, 228] width 20 height 20
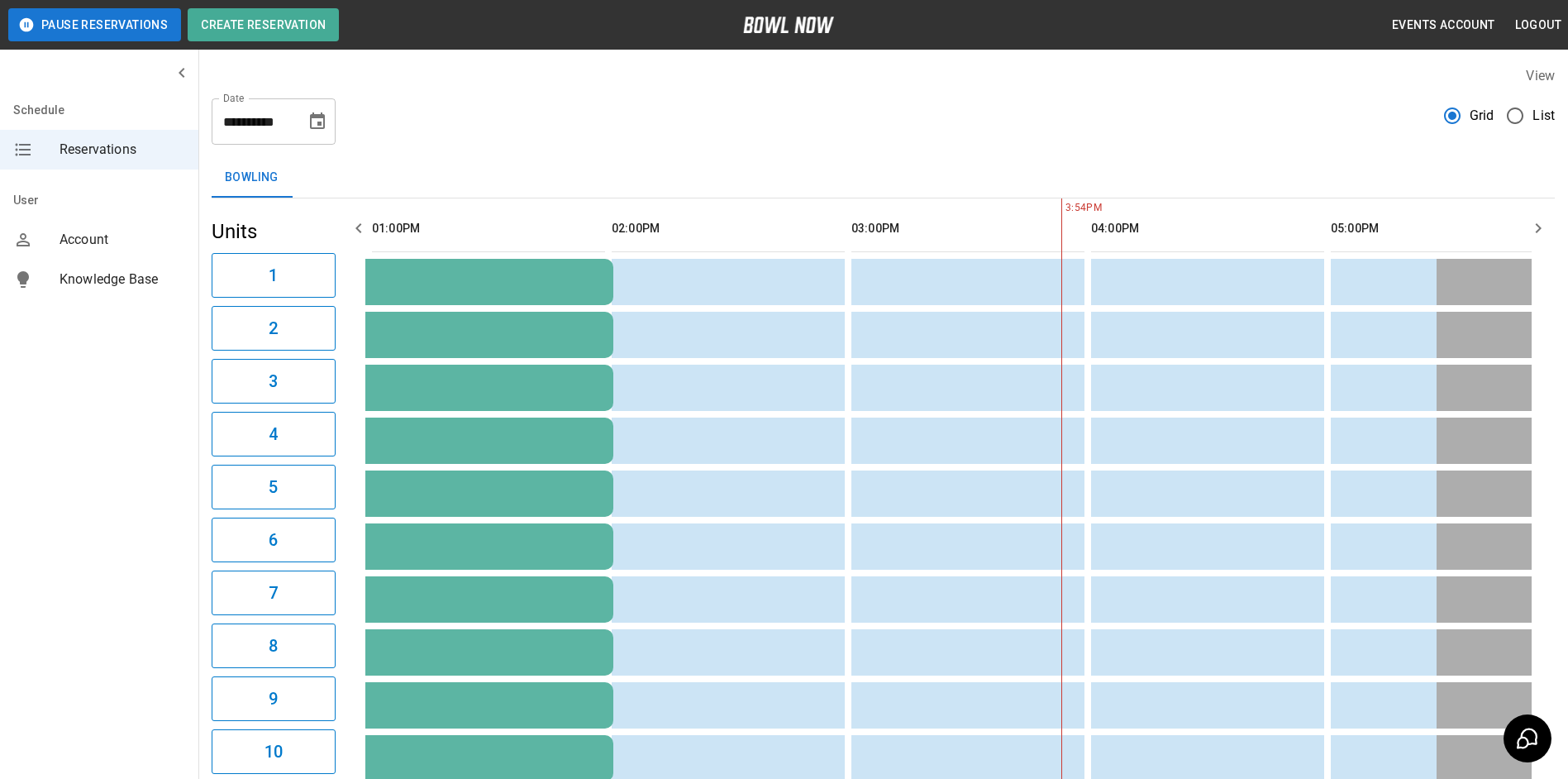
click at [1542, 221] on icon "button" at bounding box center [1538, 228] width 20 height 20
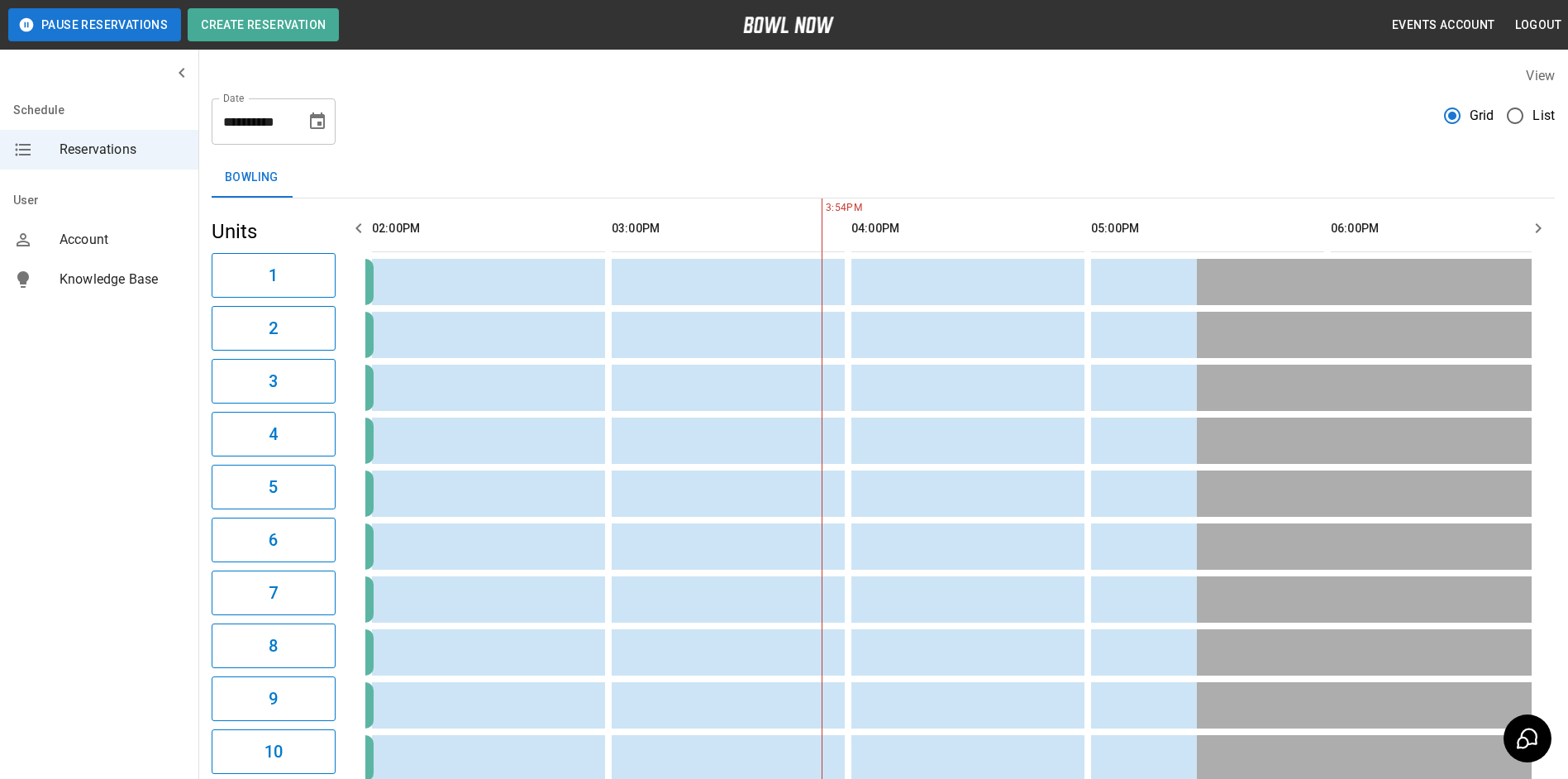
click at [1542, 221] on icon "button" at bounding box center [1538, 228] width 20 height 20
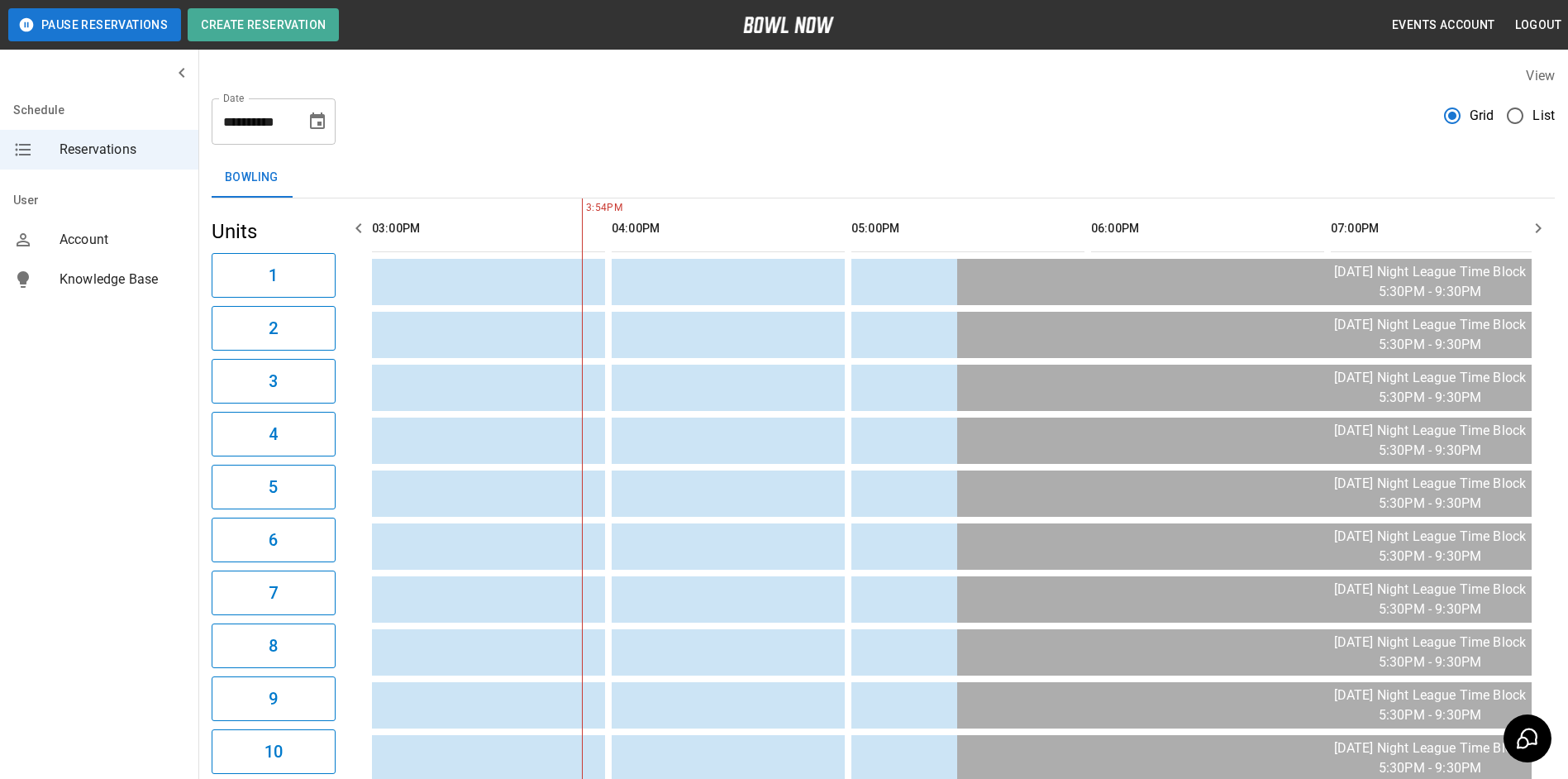
click at [1542, 221] on icon "button" at bounding box center [1538, 228] width 20 height 20
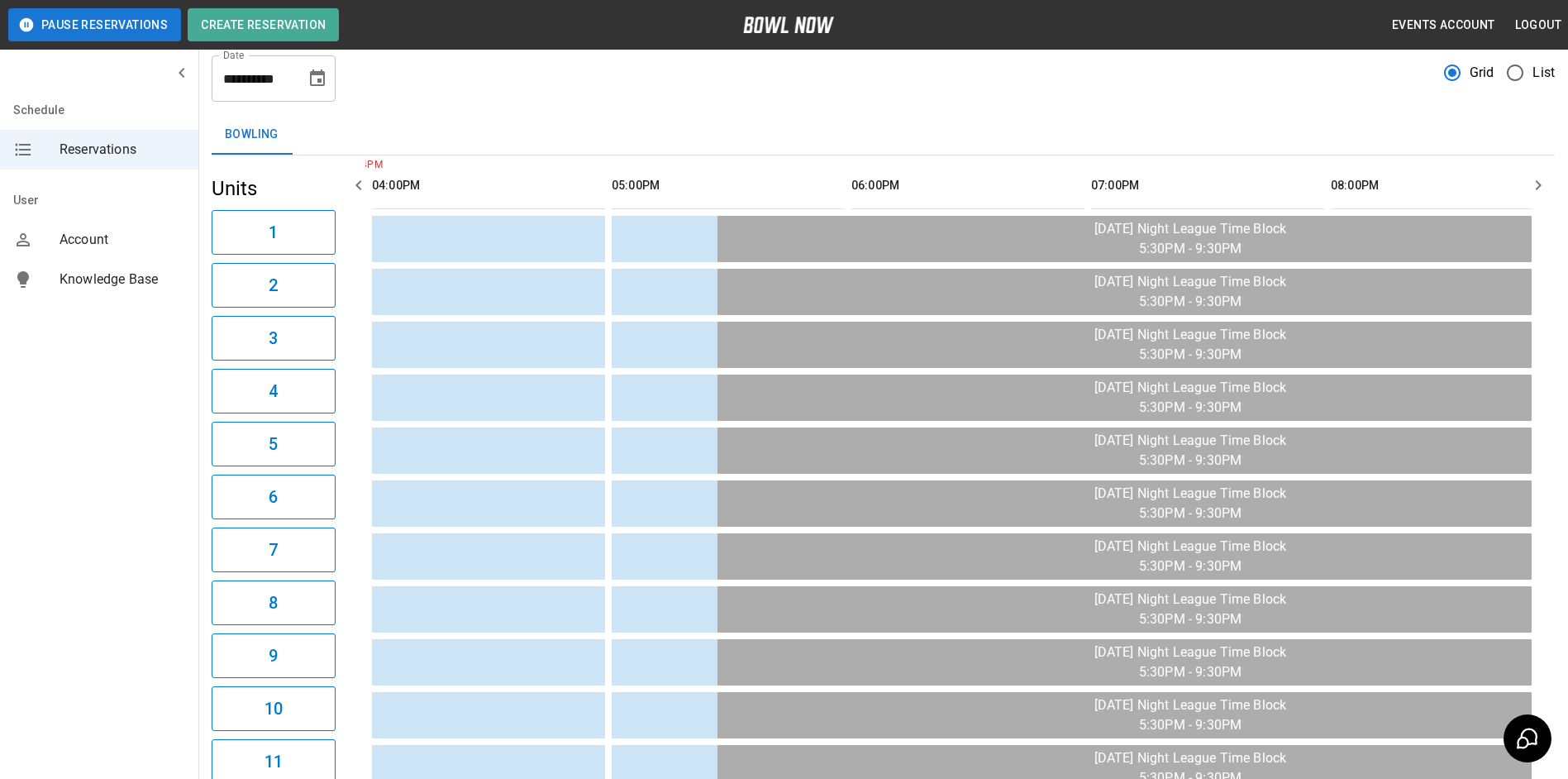
scroll to position [15, 0]
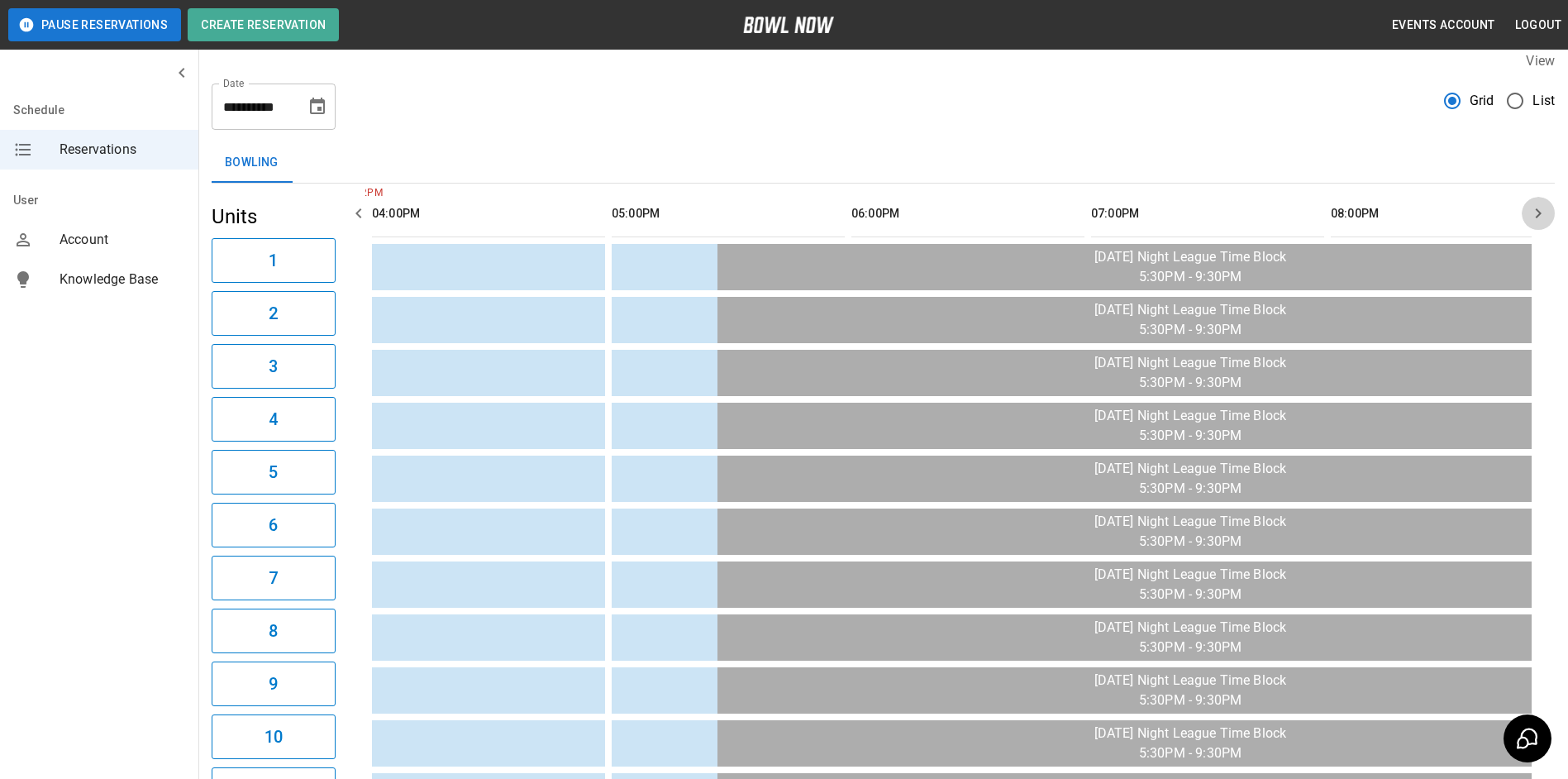
click at [1539, 219] on icon "button" at bounding box center [1538, 213] width 20 height 20
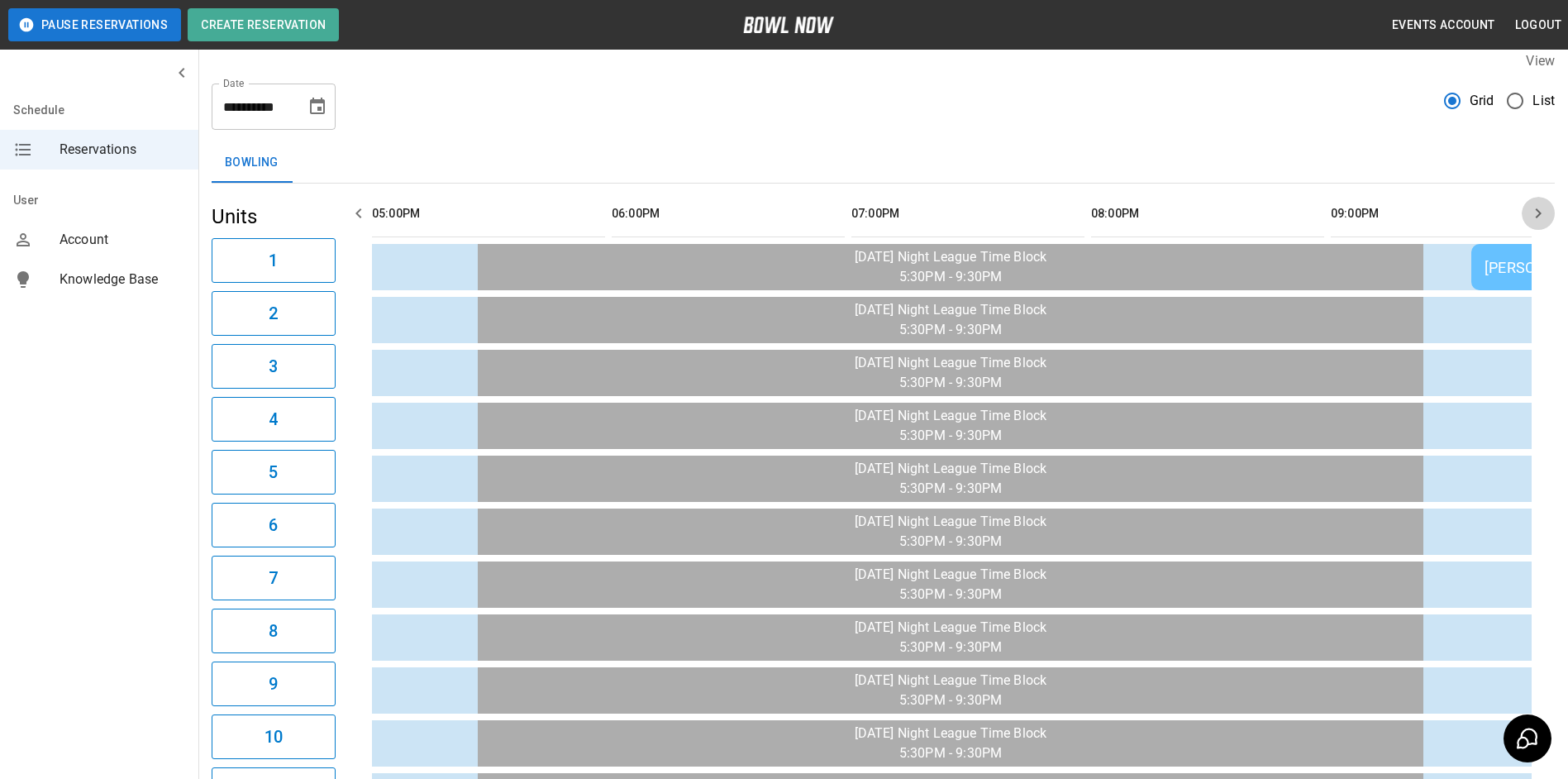
click at [1541, 217] on icon "button" at bounding box center [1538, 213] width 20 height 20
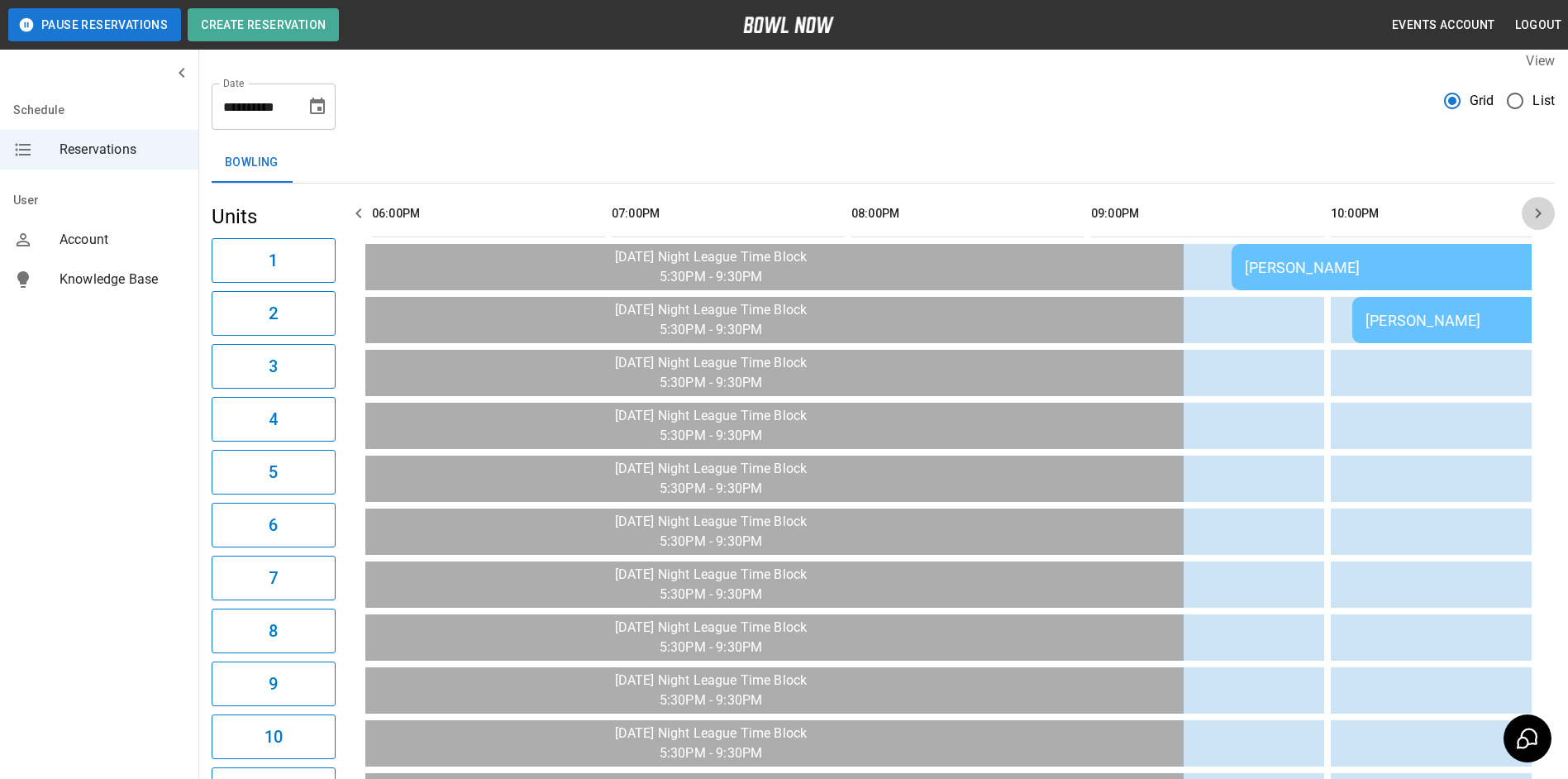
click at [1544, 215] on icon "button" at bounding box center [1538, 213] width 20 height 20
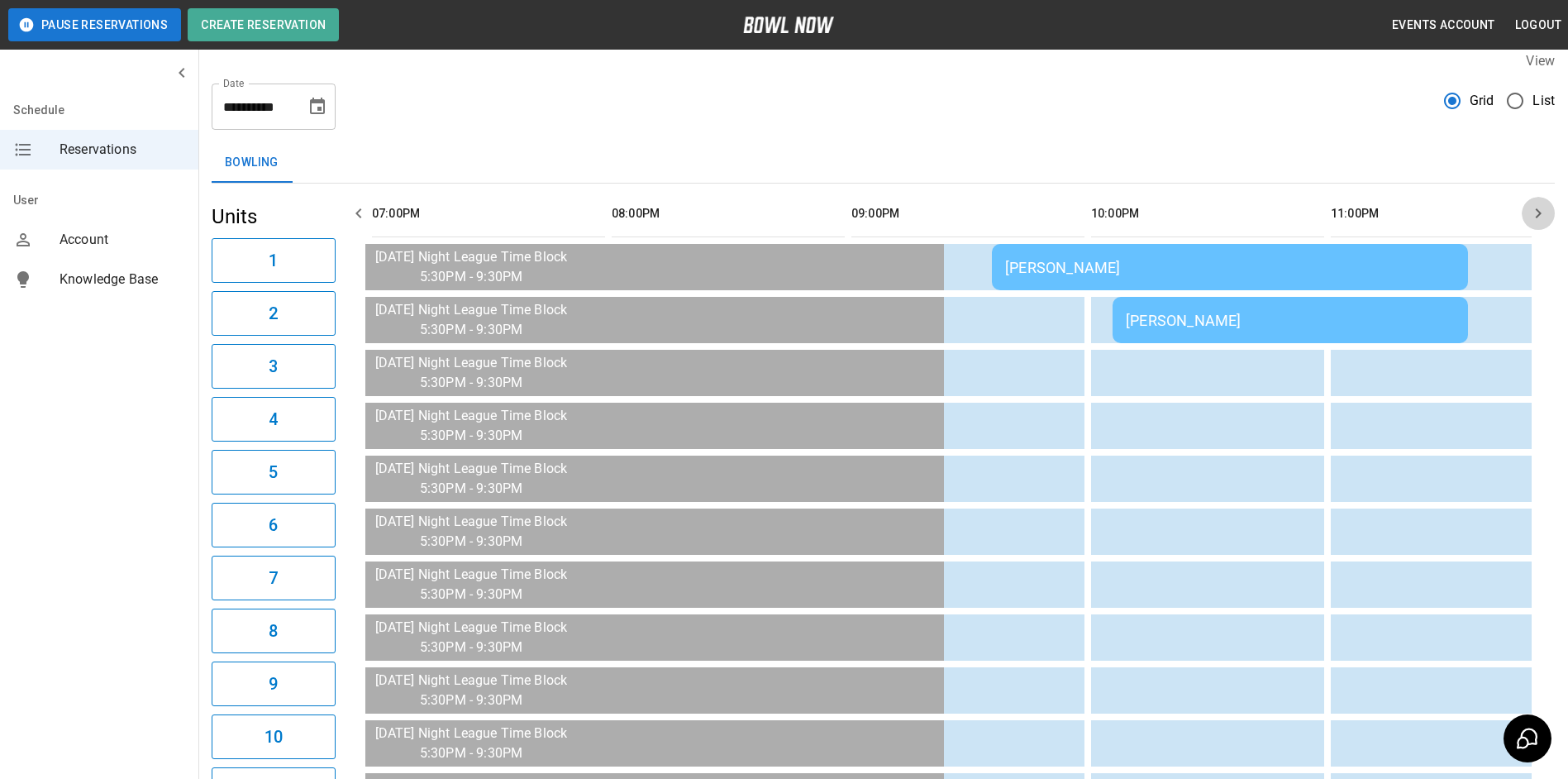
click at [1544, 211] on icon "button" at bounding box center [1538, 213] width 20 height 20
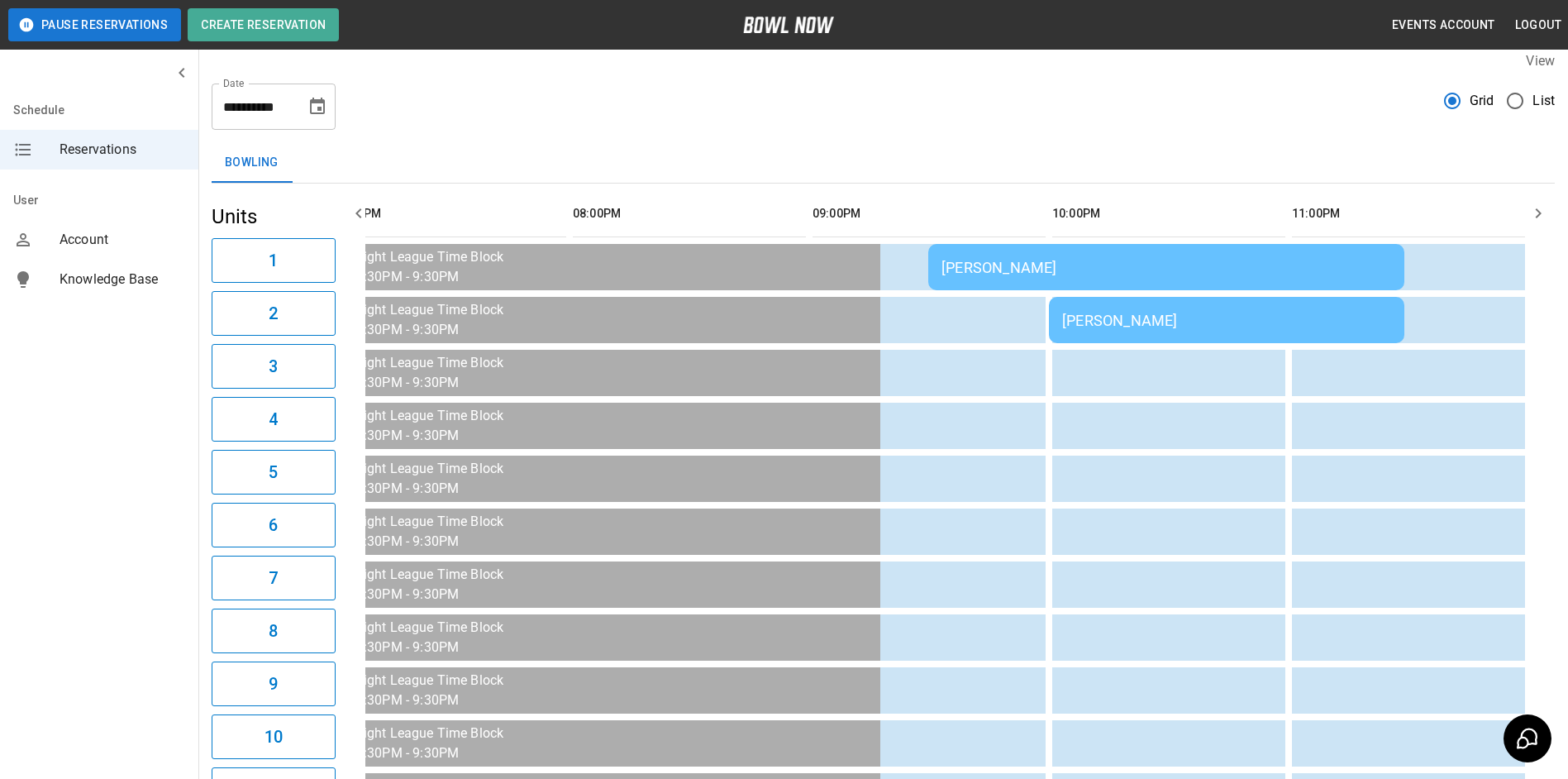
click at [1547, 215] on icon "button" at bounding box center [1538, 213] width 20 height 20
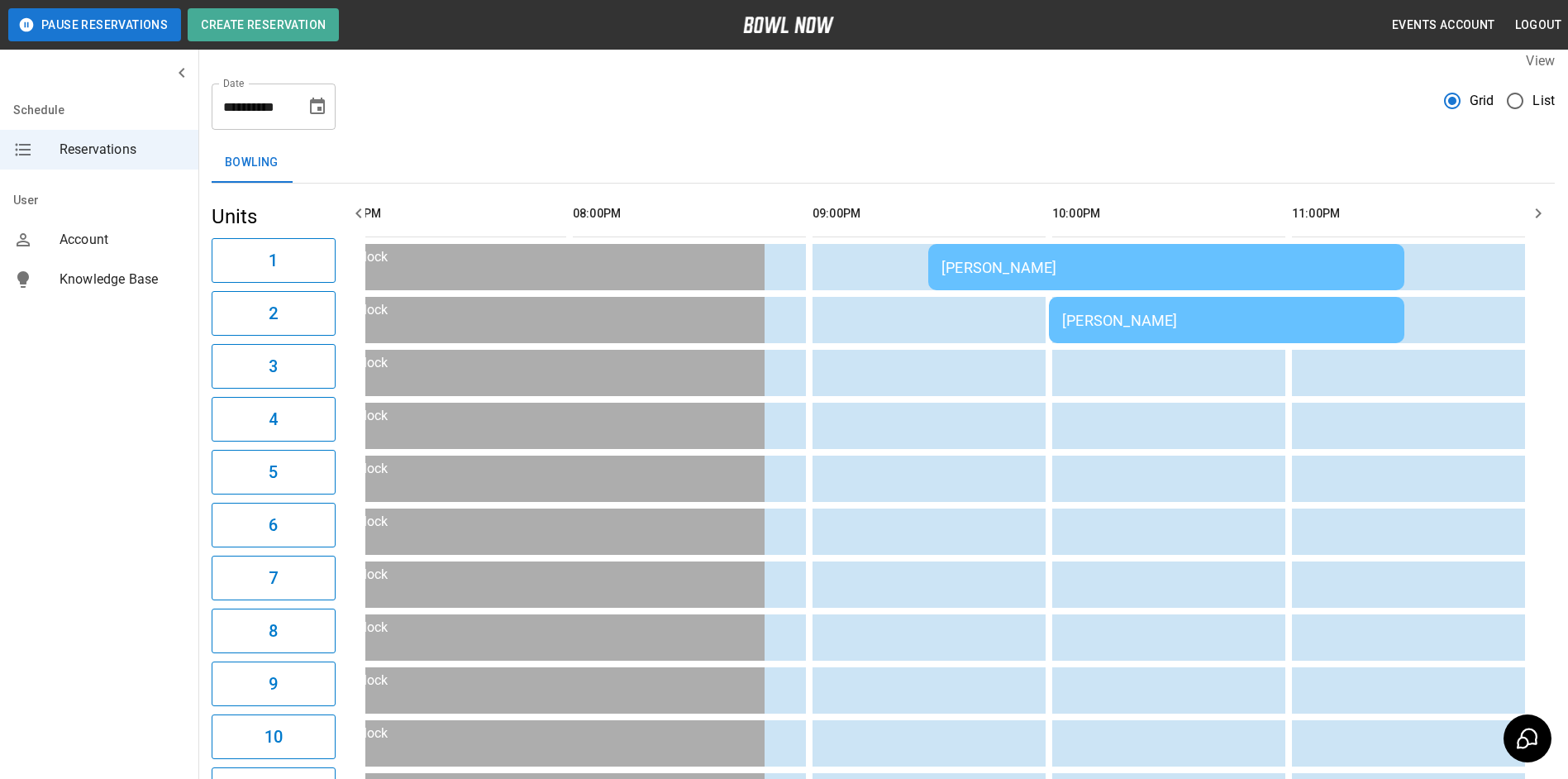
click at [1545, 214] on icon "button" at bounding box center [1538, 213] width 20 height 20
click at [1538, 210] on icon "button" at bounding box center [1538, 213] width 20 height 20
click at [1538, 214] on icon "button" at bounding box center [1538, 213] width 20 height 20
click at [1538, 213] on icon "button" at bounding box center [1538, 213] width 20 height 20
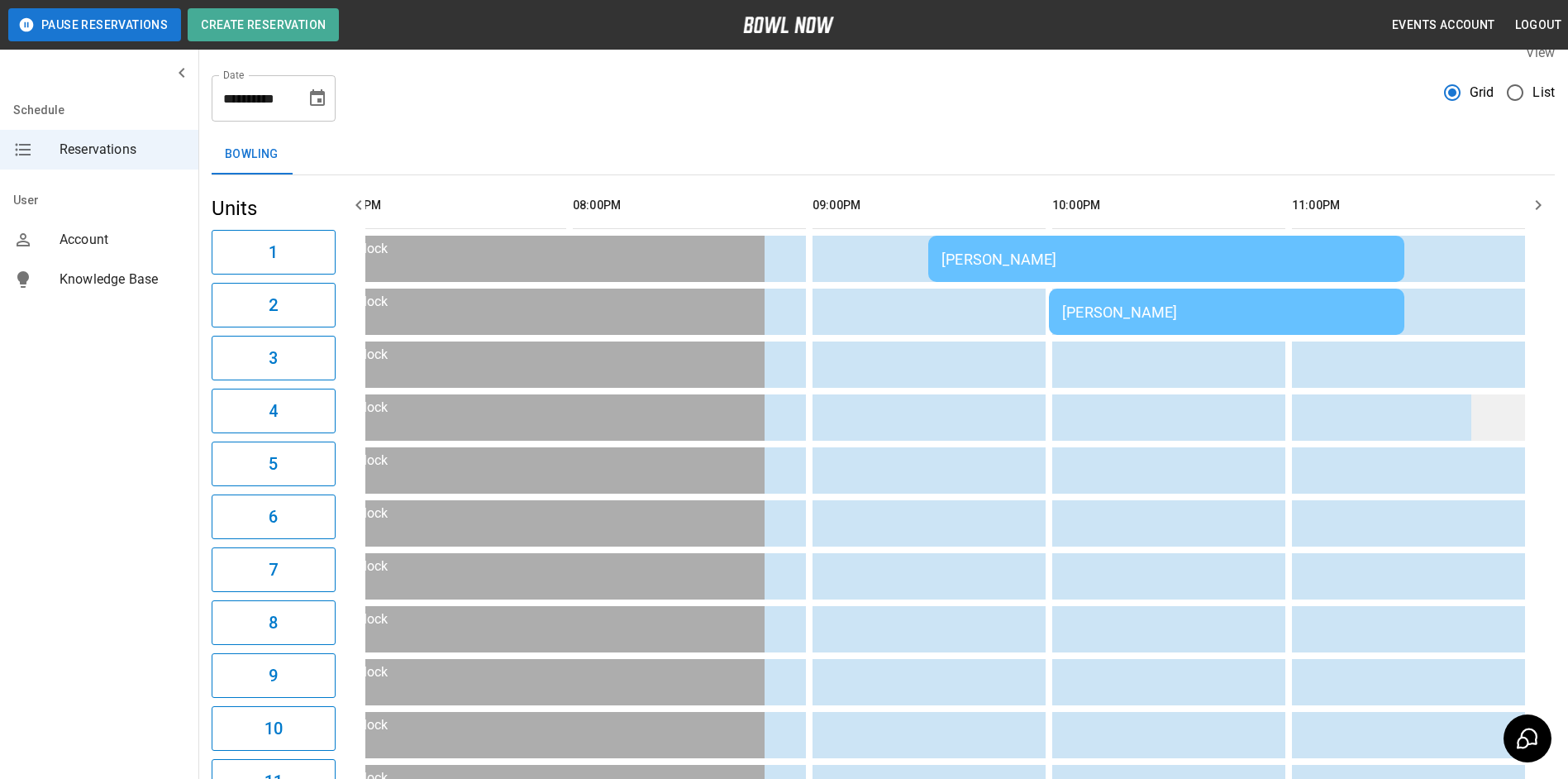
scroll to position [0, 0]
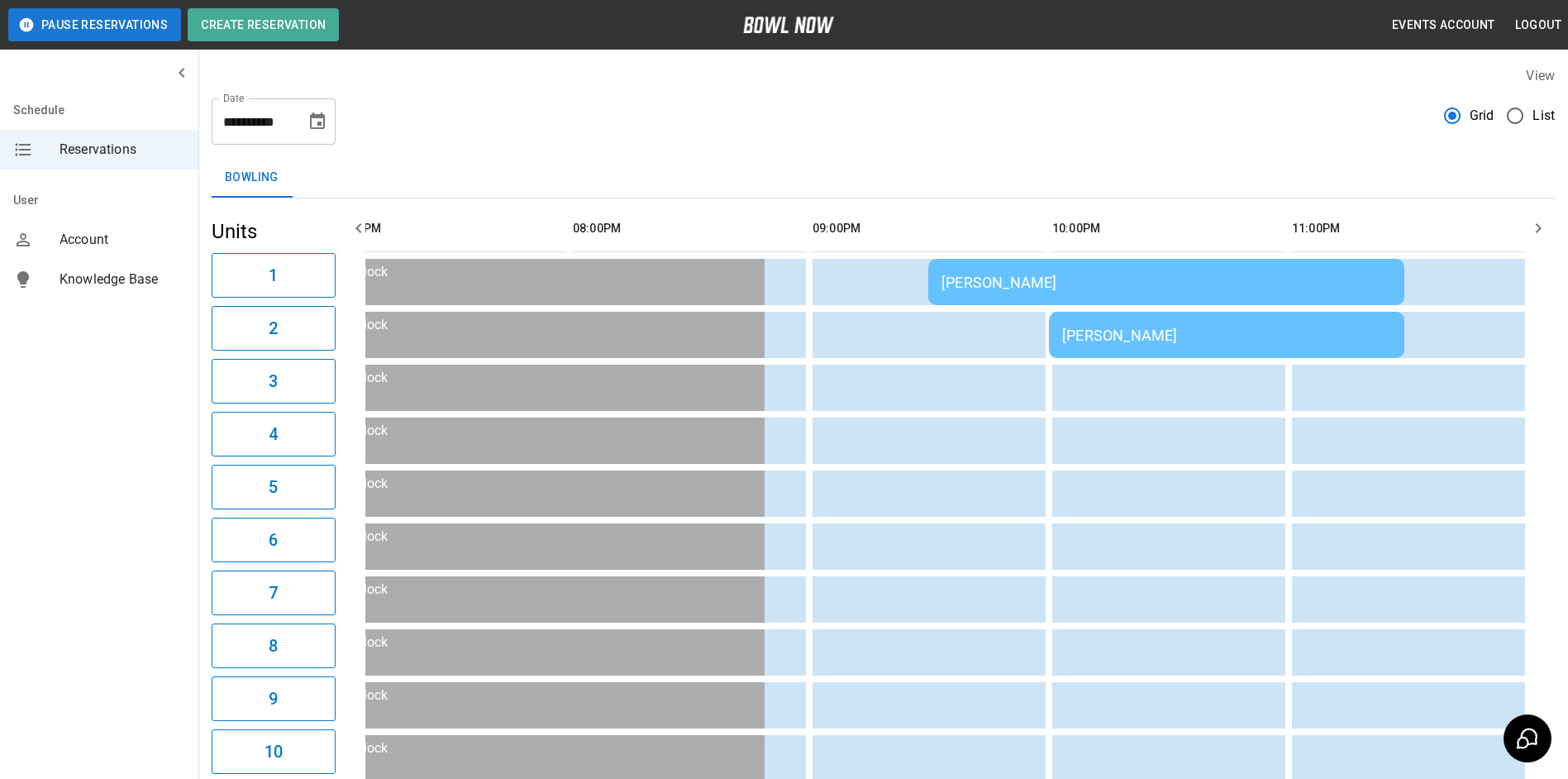
drag, startPoint x: 1515, startPoint y: 239, endPoint x: 1542, endPoint y: 222, distance: 31.9
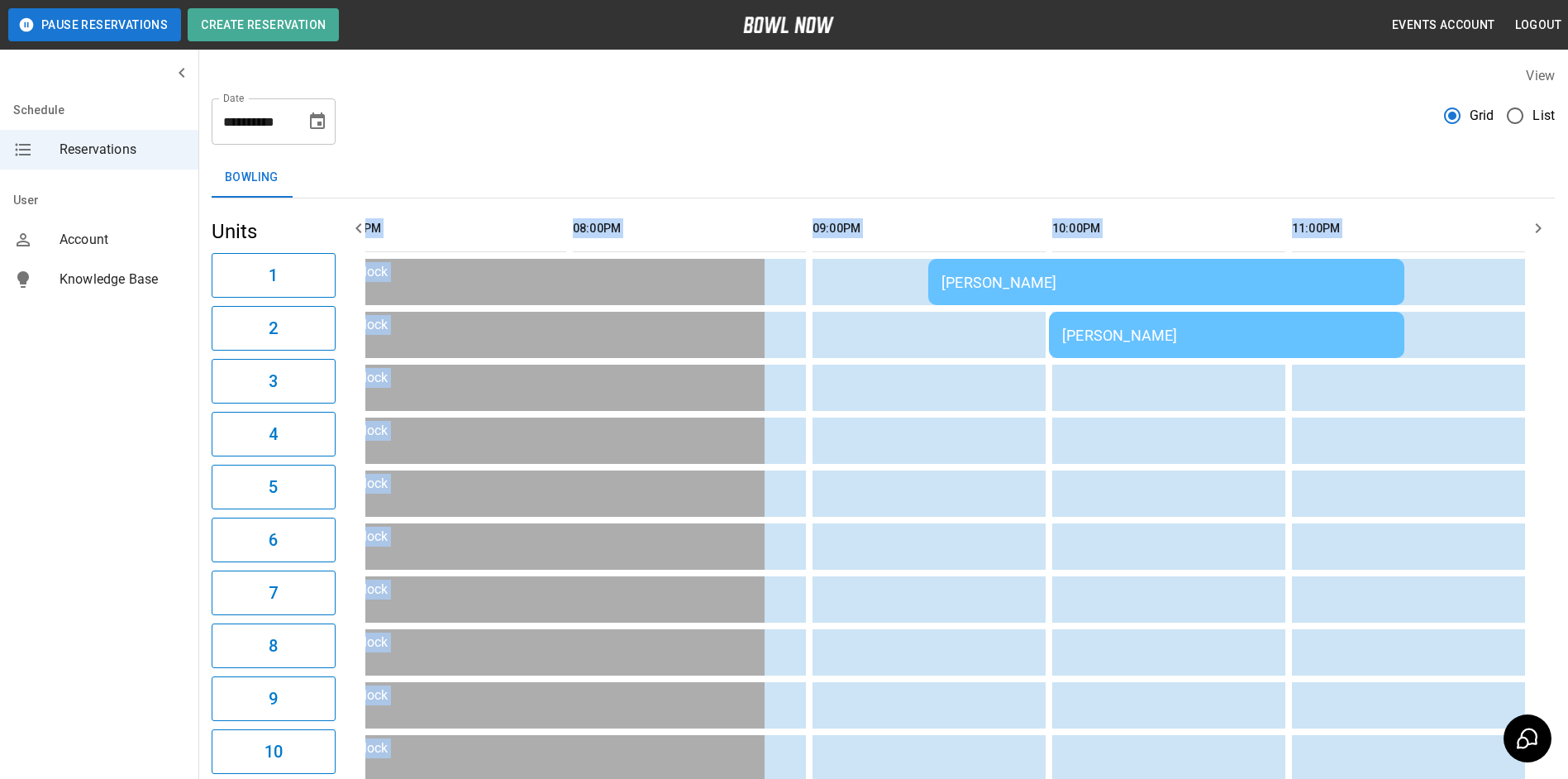
click at [1543, 222] on icon "button" at bounding box center [1538, 228] width 20 height 20
click at [1542, 222] on icon "button" at bounding box center [1538, 228] width 20 height 20
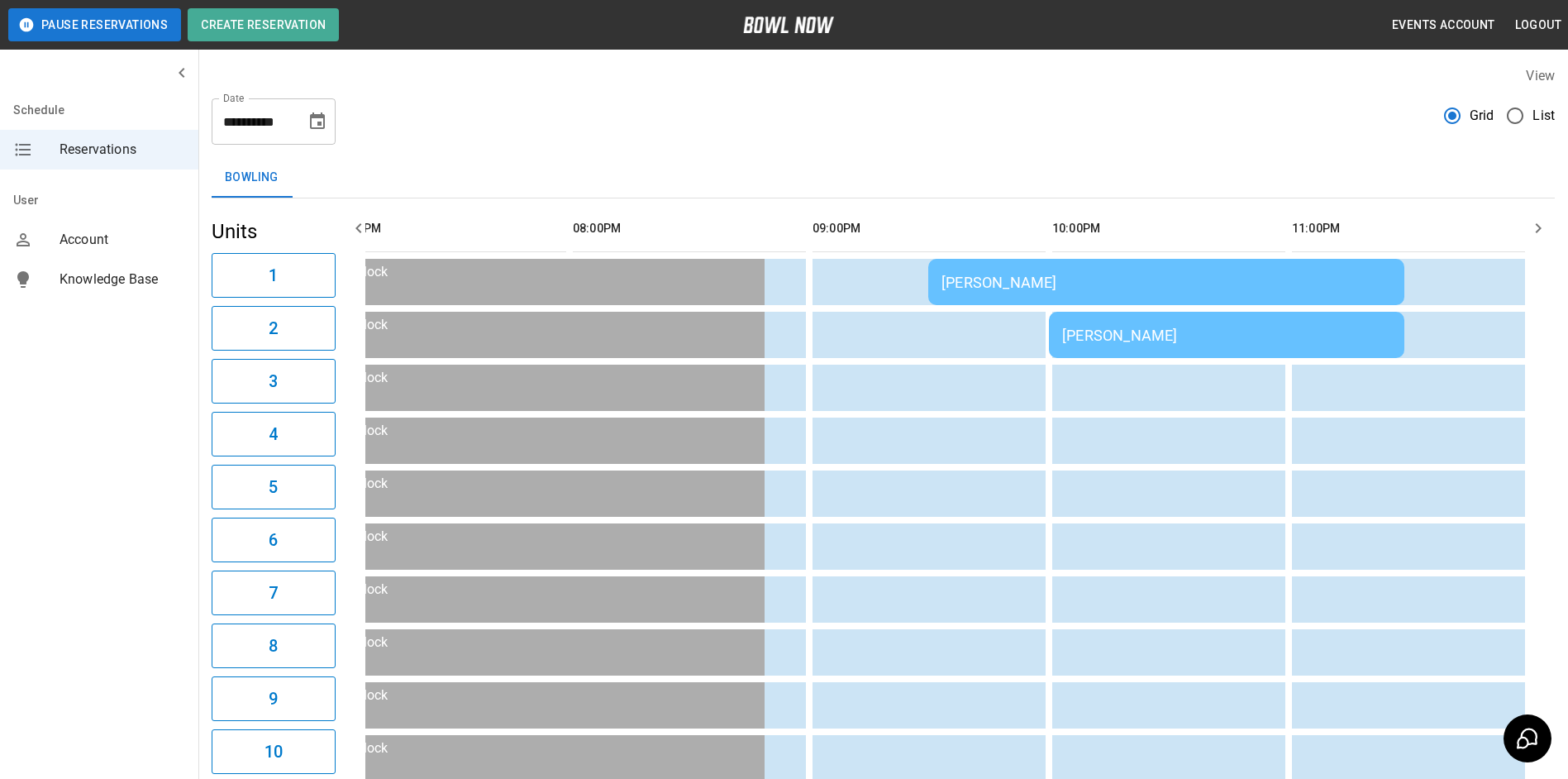
drag, startPoint x: 1543, startPoint y: 222, endPoint x: 1373, endPoint y: 168, distance: 178.4
click at [1373, 168] on div "Bowling" at bounding box center [883, 177] width 1343 height 40
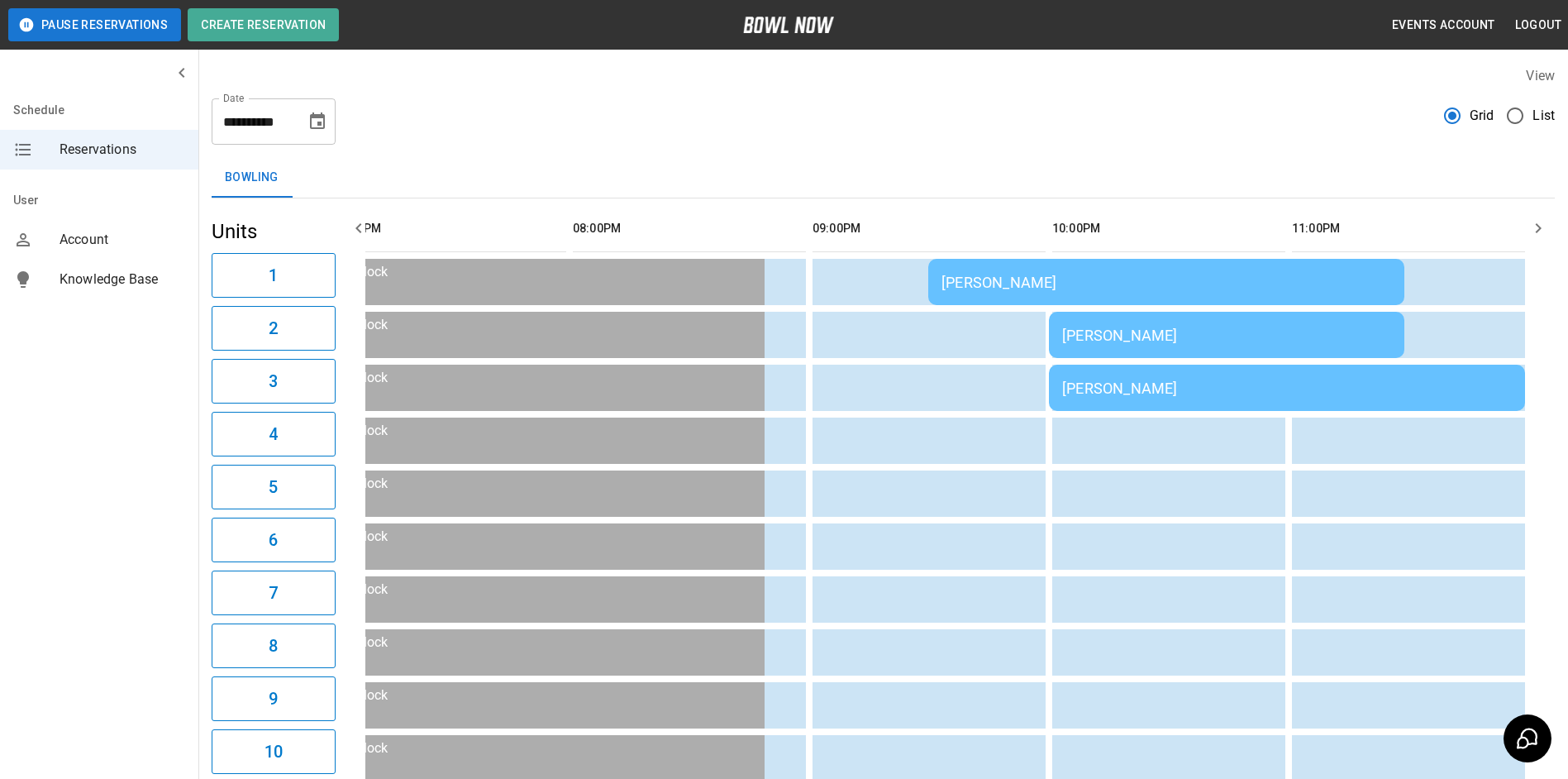
scroll to position [0, 1677]
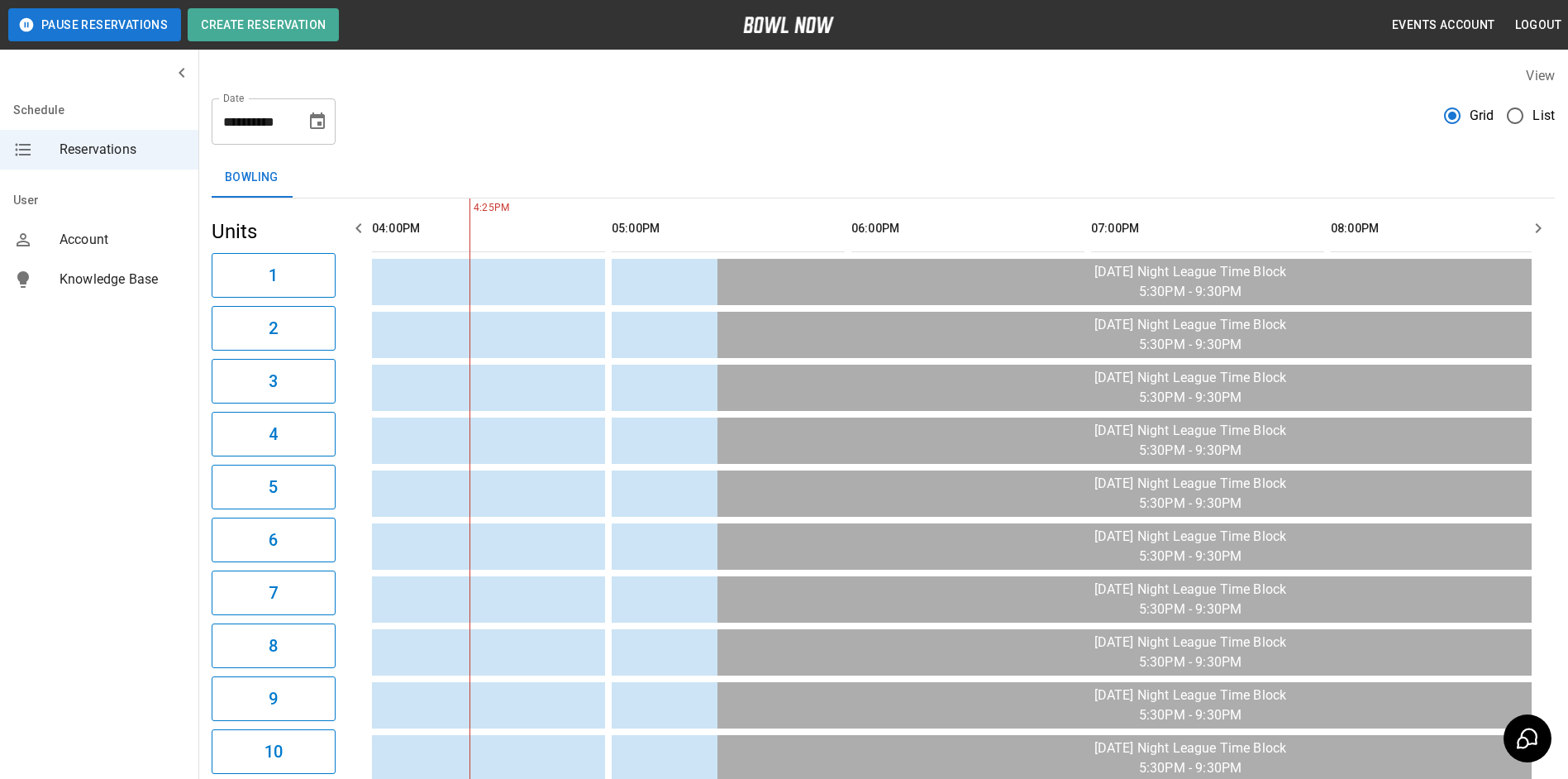
click at [1530, 227] on icon "button" at bounding box center [1538, 228] width 20 height 20
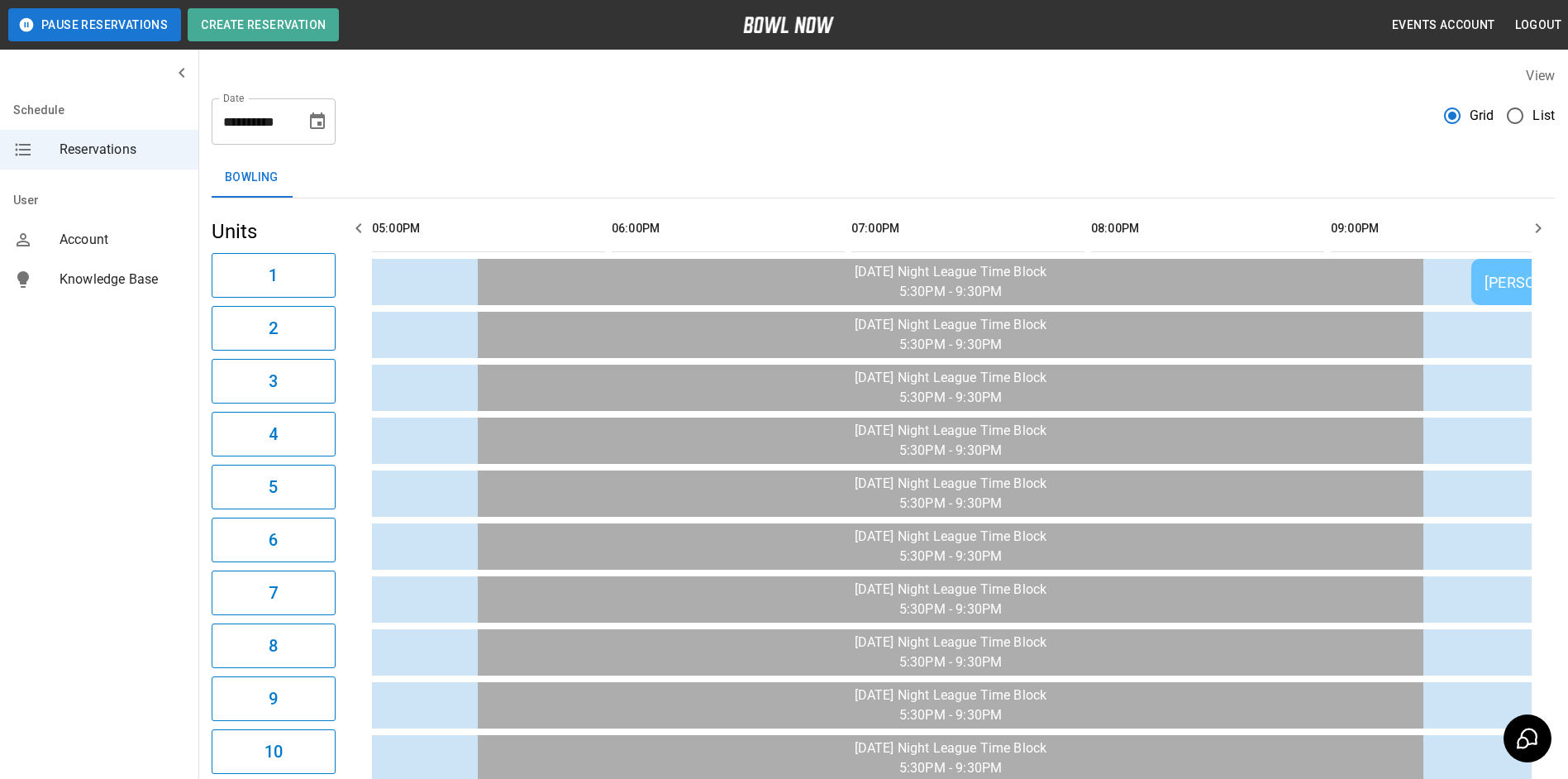
click at [1530, 227] on icon "button" at bounding box center [1538, 228] width 20 height 20
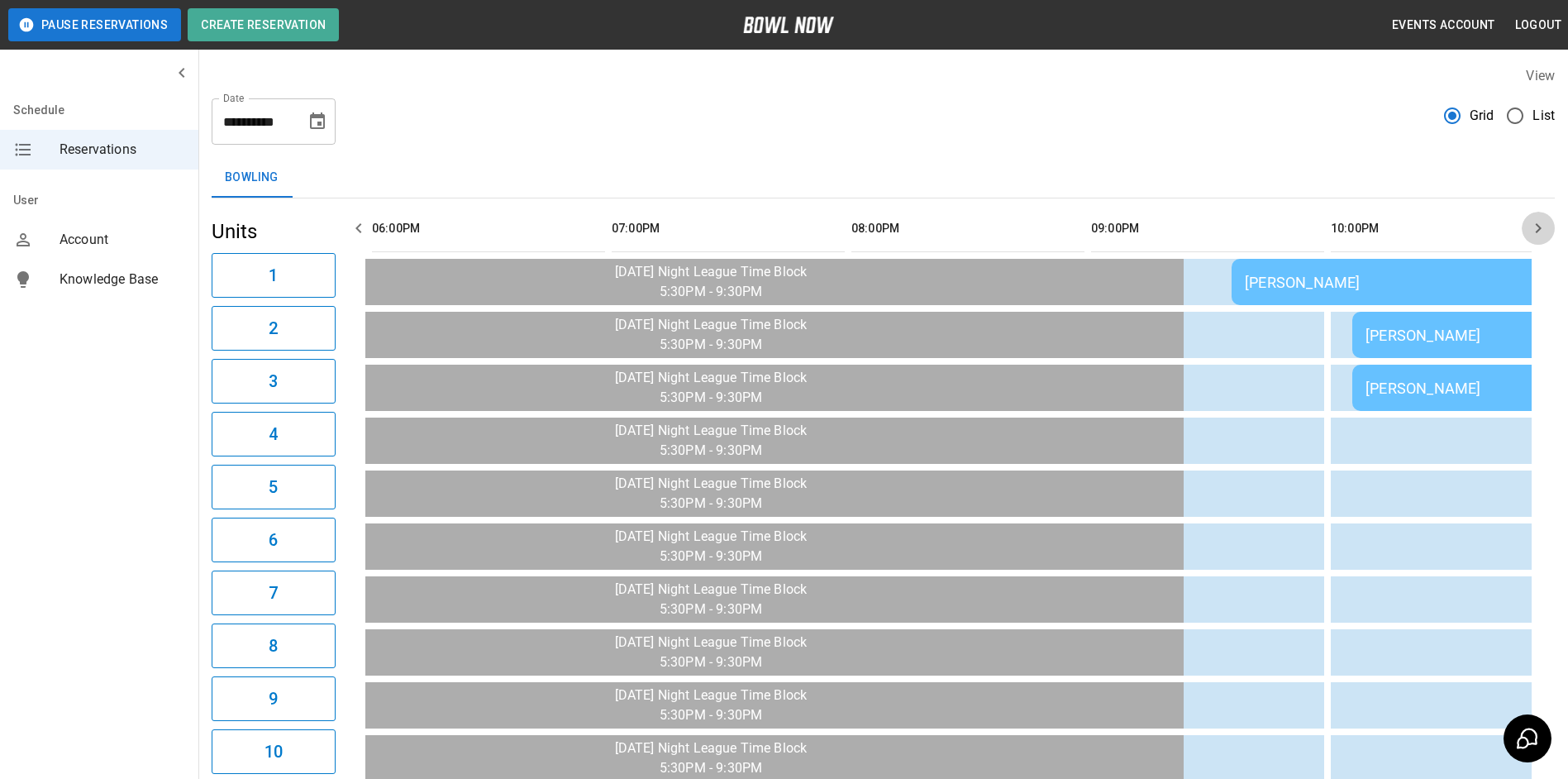
click at [1530, 227] on icon "button" at bounding box center [1538, 228] width 20 height 20
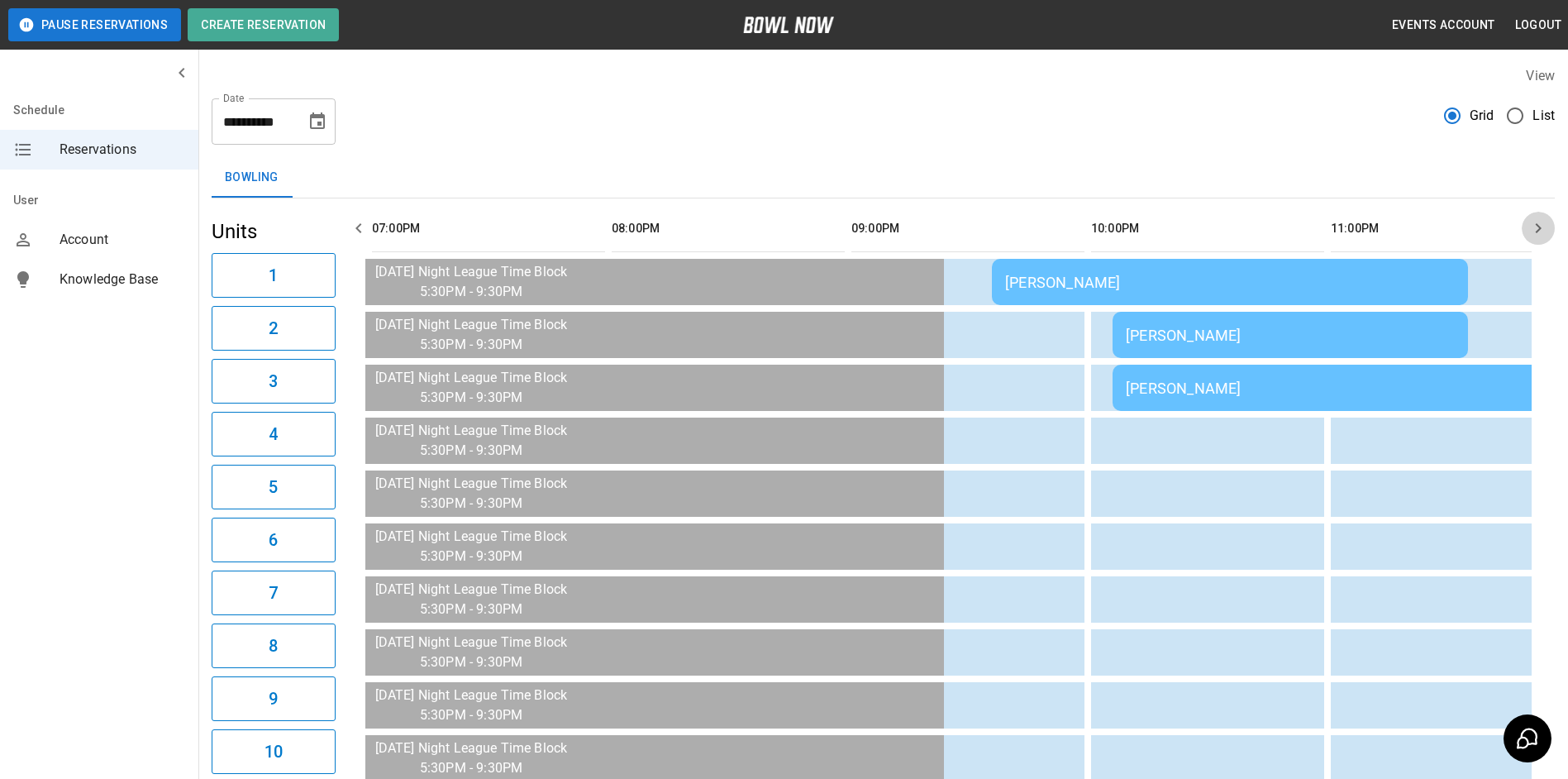
click at [1530, 227] on icon "button" at bounding box center [1538, 228] width 20 height 20
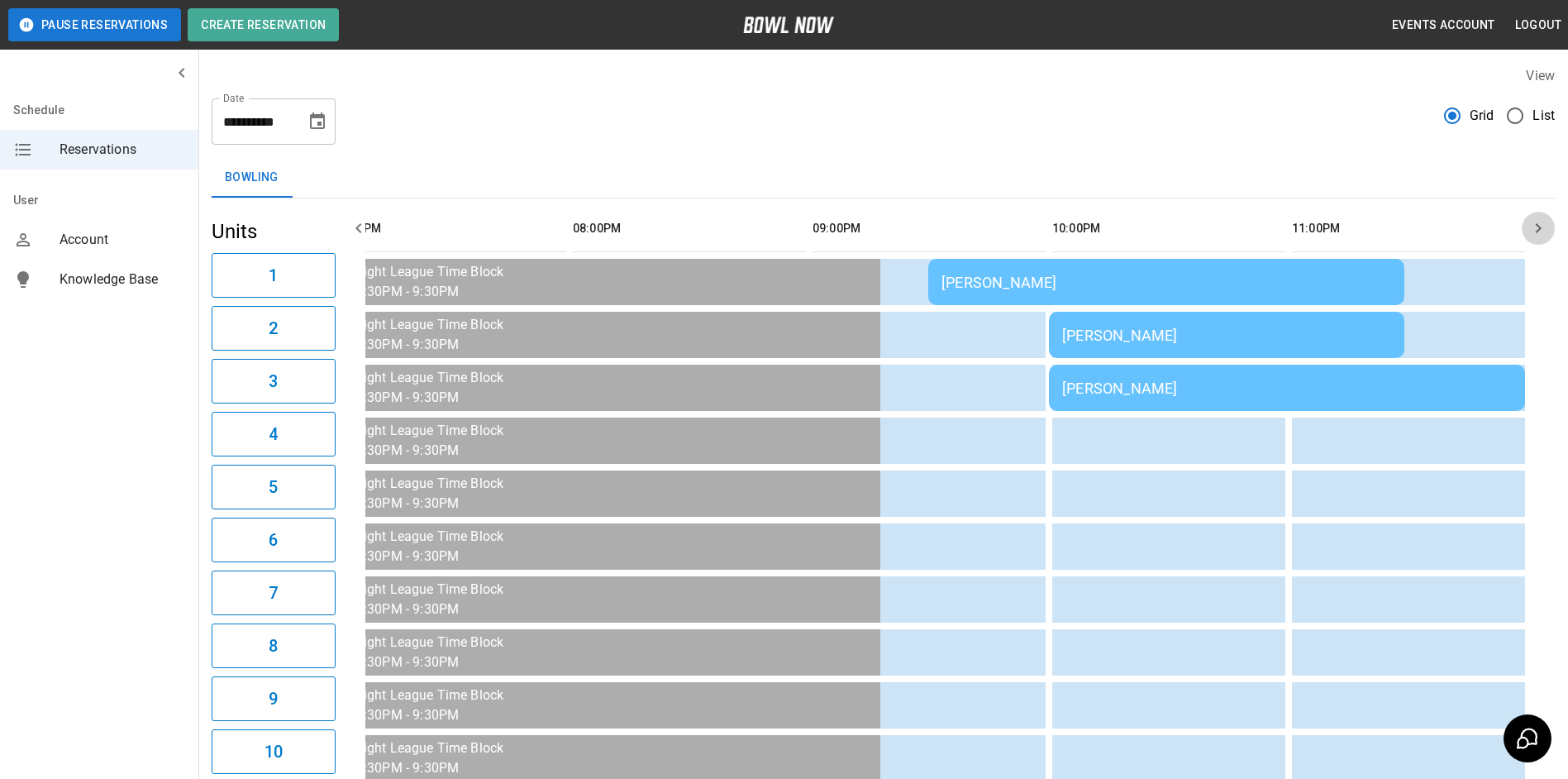
click at [1530, 227] on icon "button" at bounding box center [1538, 228] width 20 height 20
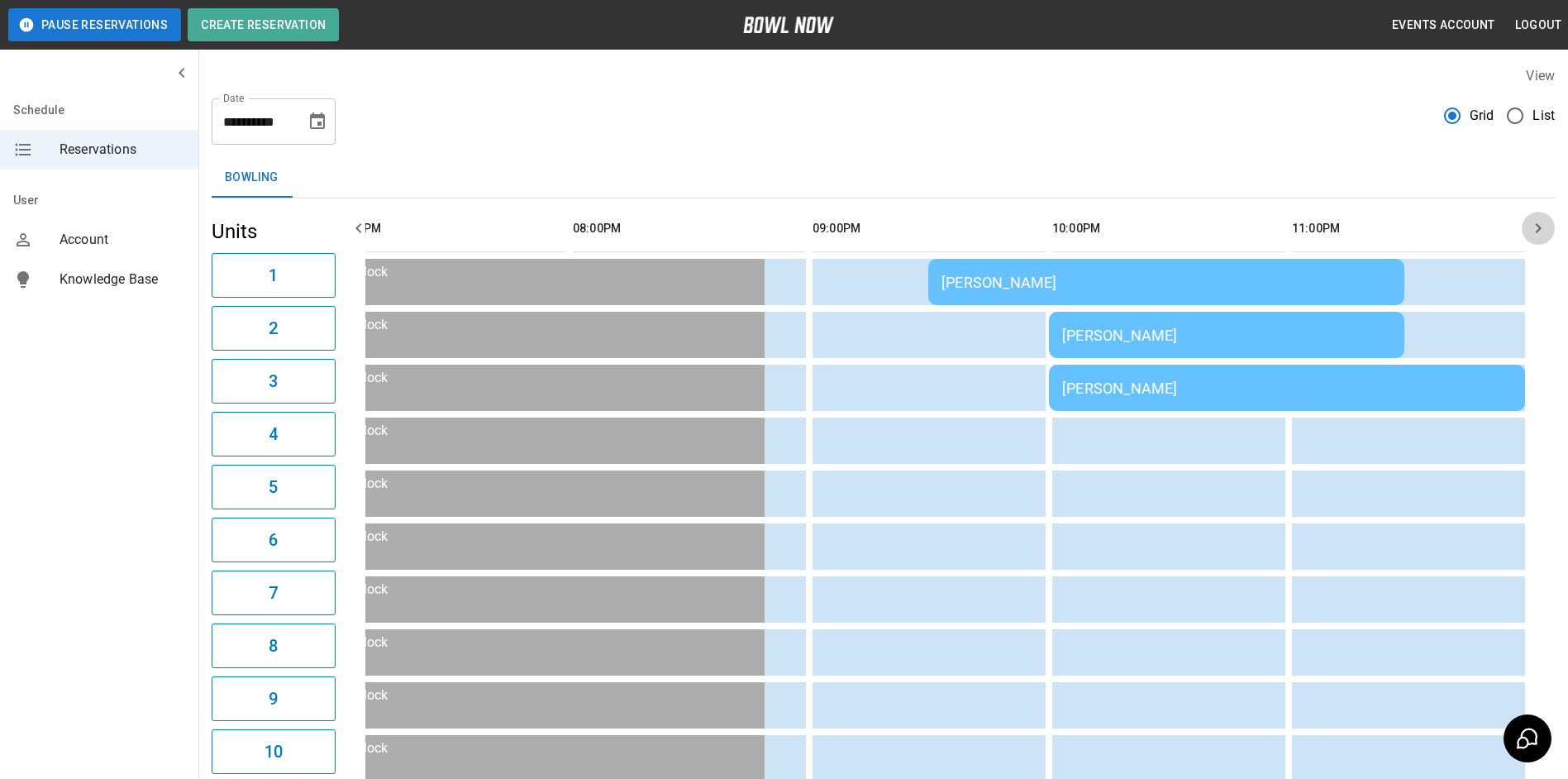
click at [1530, 226] on icon "button" at bounding box center [1538, 228] width 20 height 20
click at [1542, 232] on icon "button" at bounding box center [1538, 228] width 20 height 20
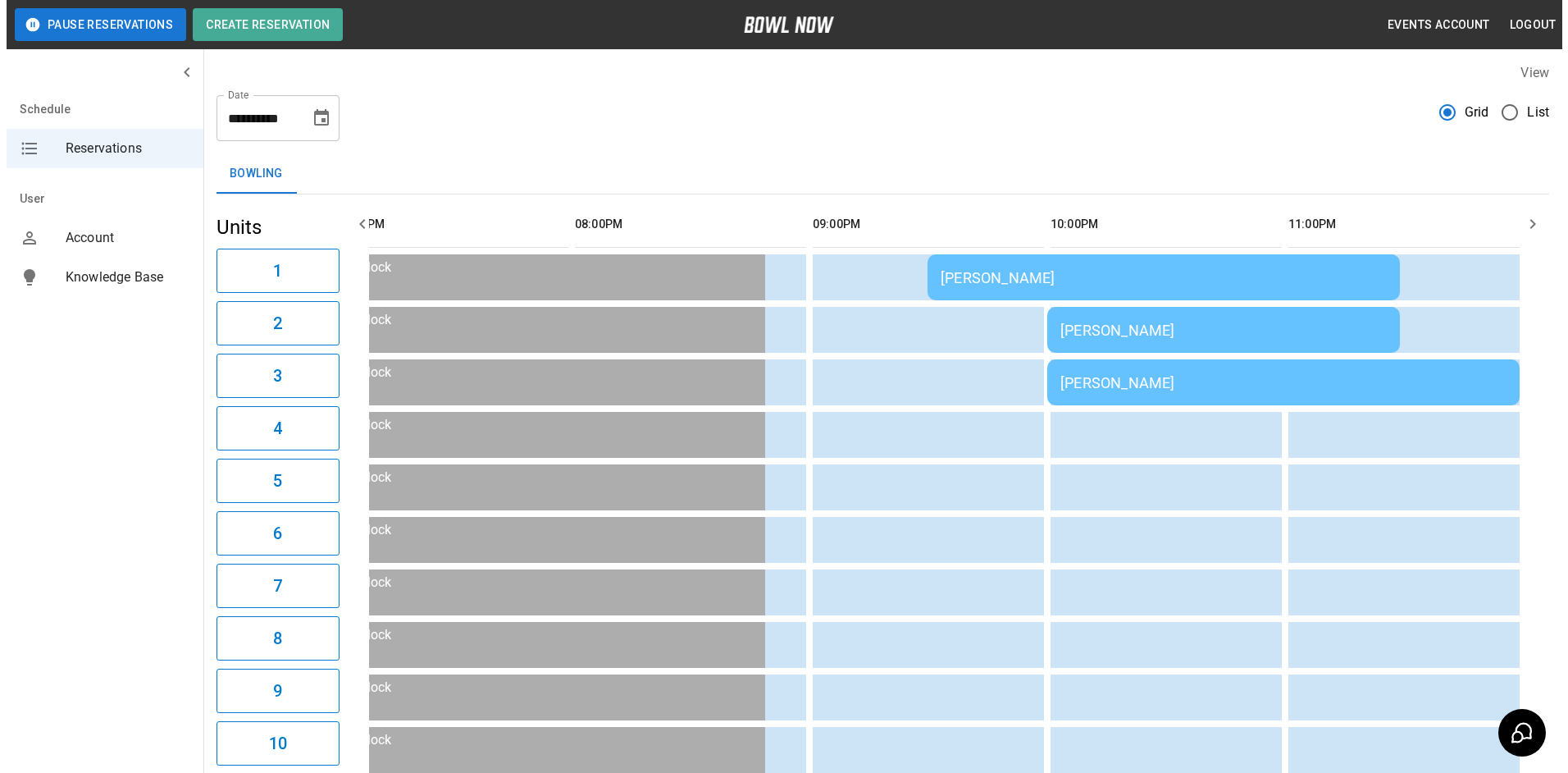
scroll to position [0, 0]
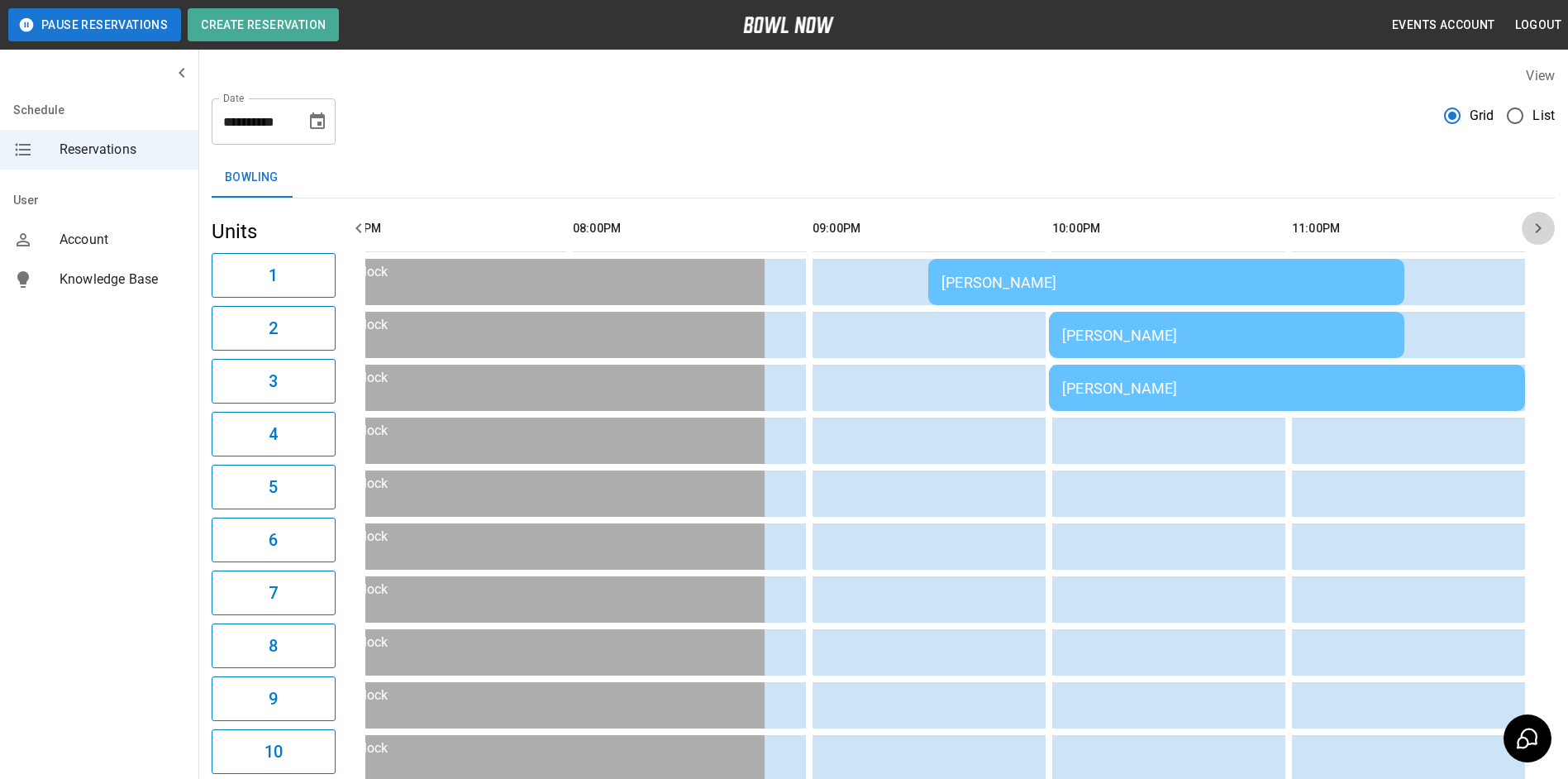
click at [1539, 233] on icon "button" at bounding box center [1538, 228] width 20 height 20
click at [1354, 374] on td "[PERSON_NAME]" at bounding box center [1286, 388] width 476 height 46
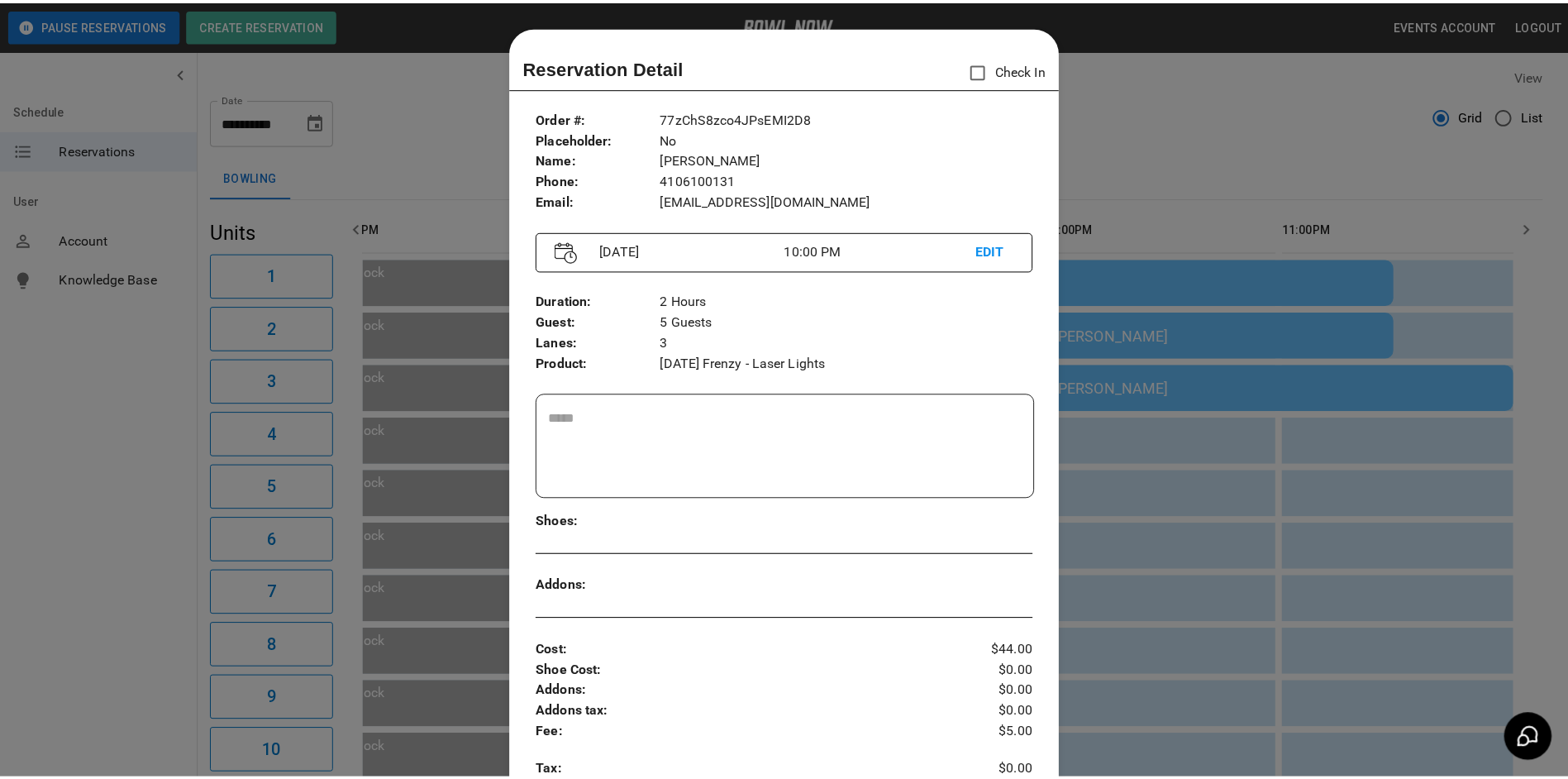
scroll to position [27, 0]
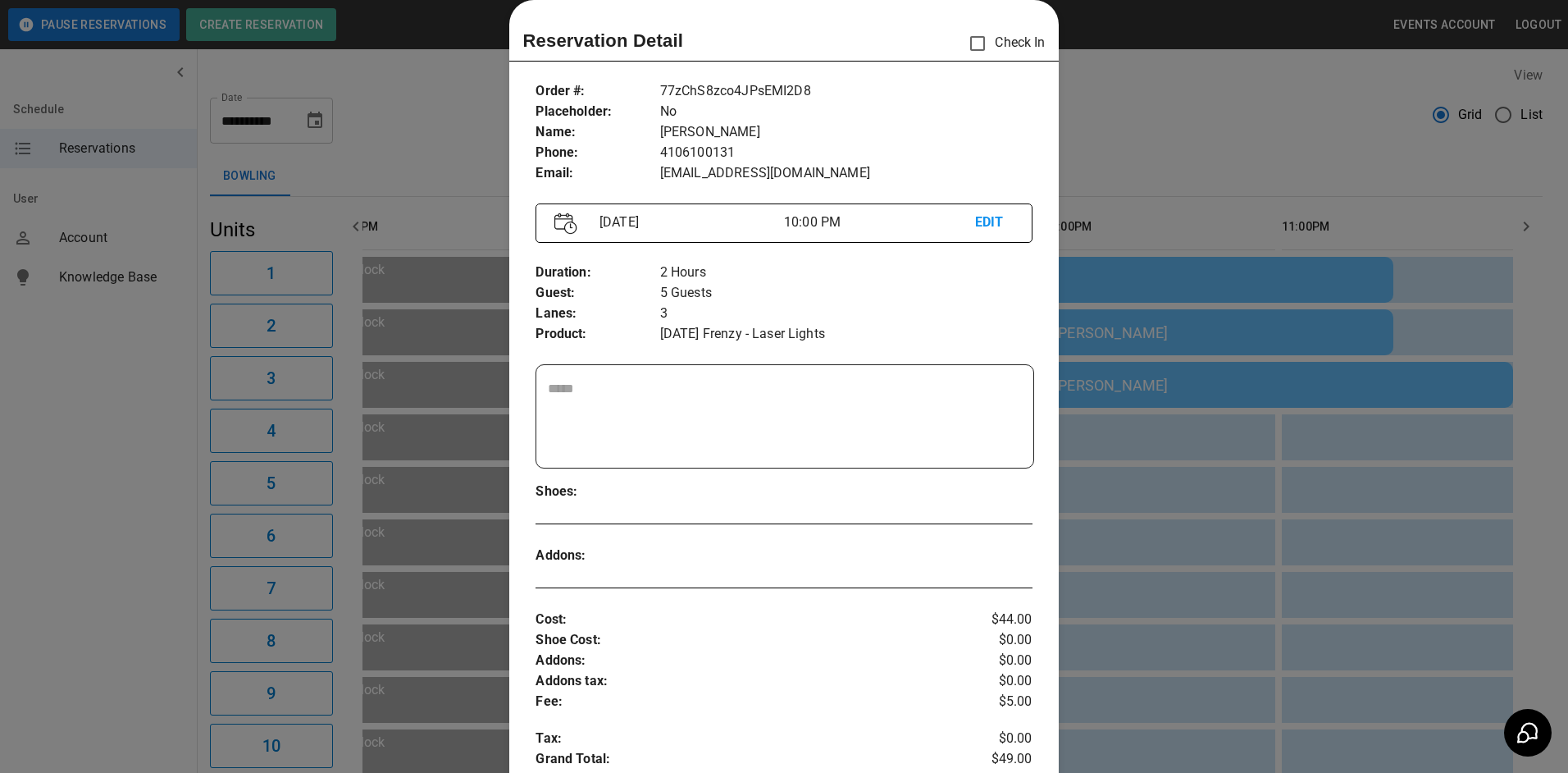
click at [1166, 384] on div at bounding box center [784, 386] width 1568 height 773
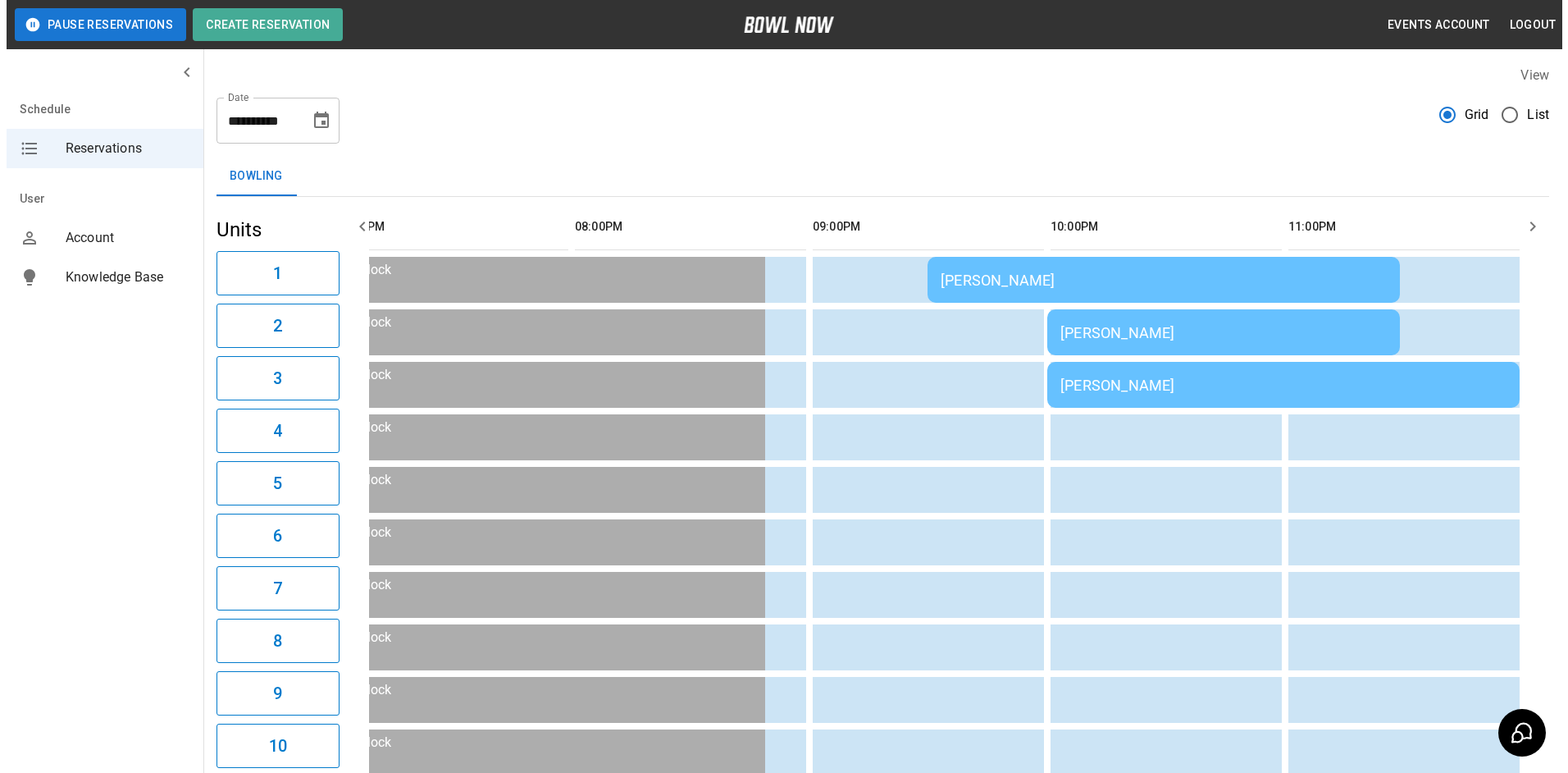
scroll to position [0, 2429]
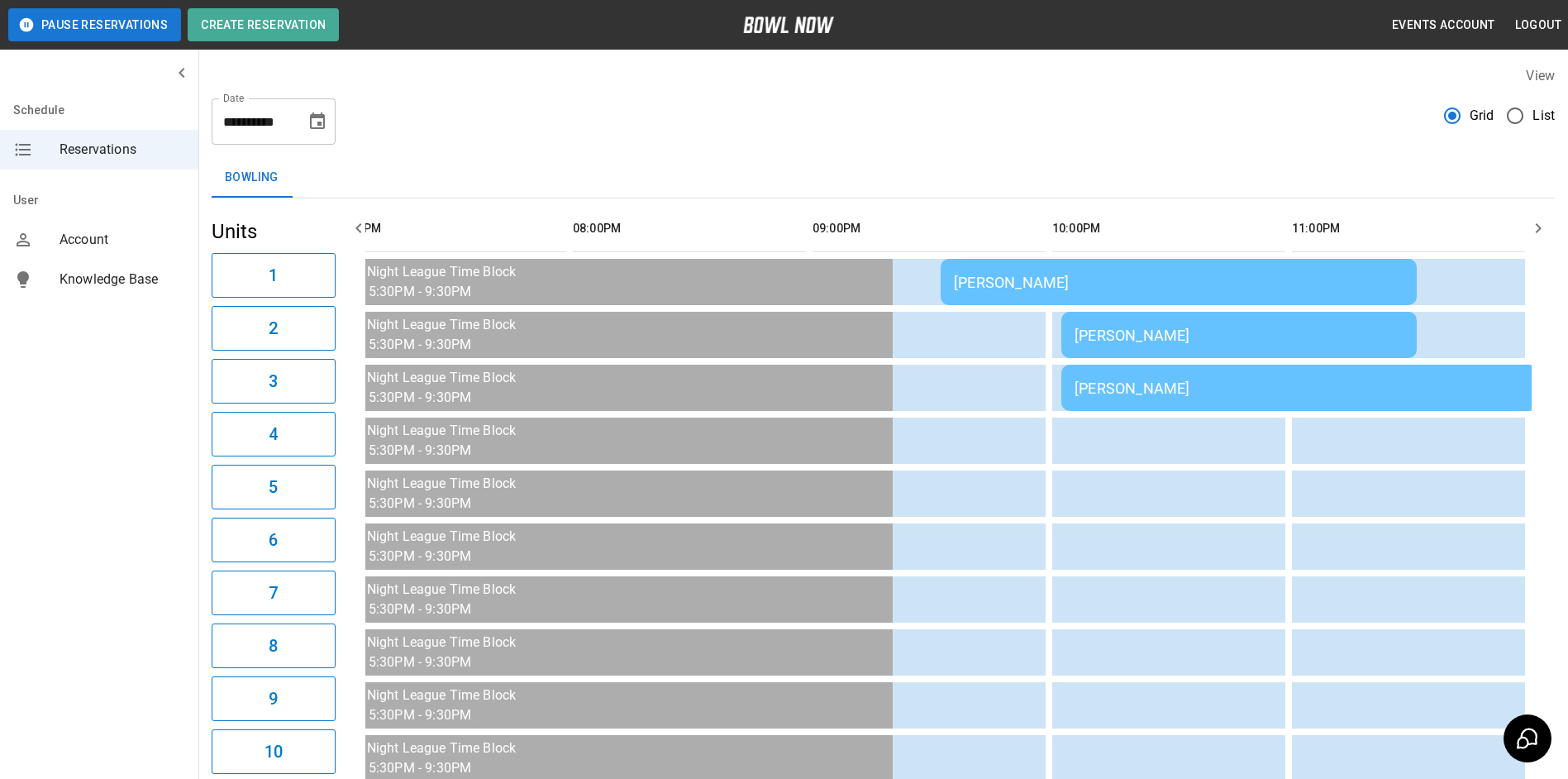
click at [1165, 397] on div "[PERSON_NAME]" at bounding box center [1298, 388] width 449 height 18
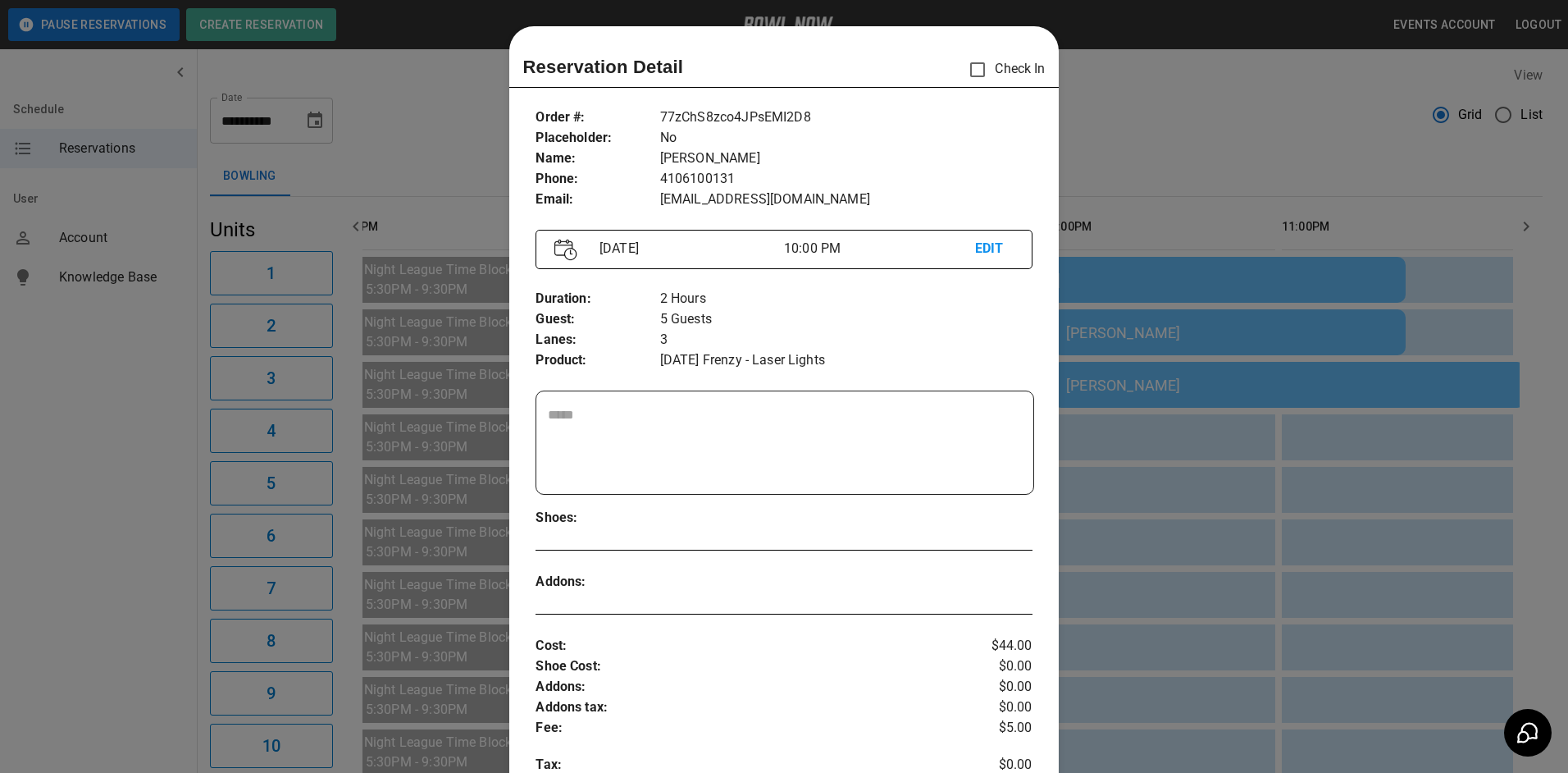
scroll to position [27, 0]
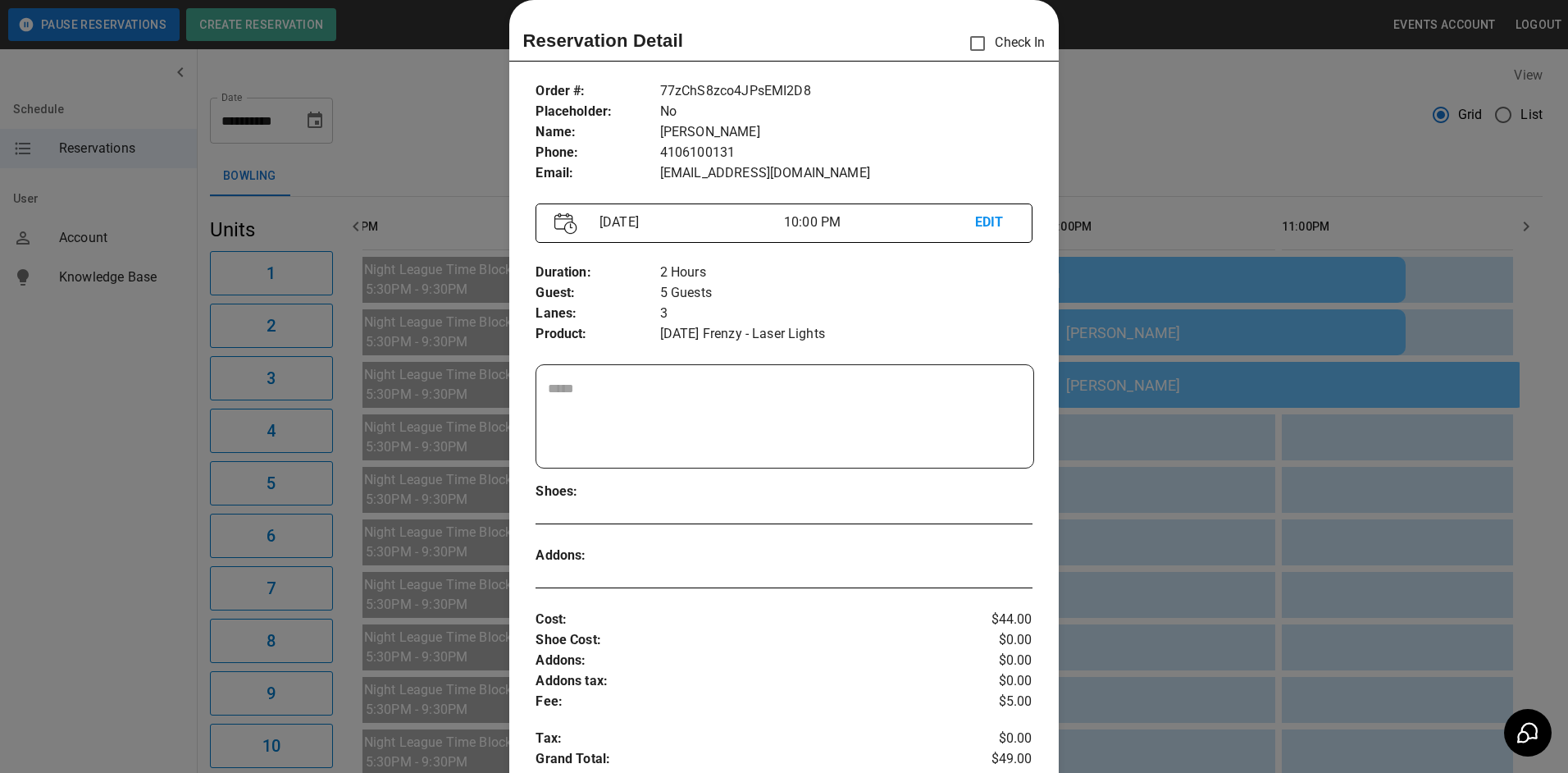
click at [985, 221] on p "EDIT" at bounding box center [994, 223] width 39 height 20
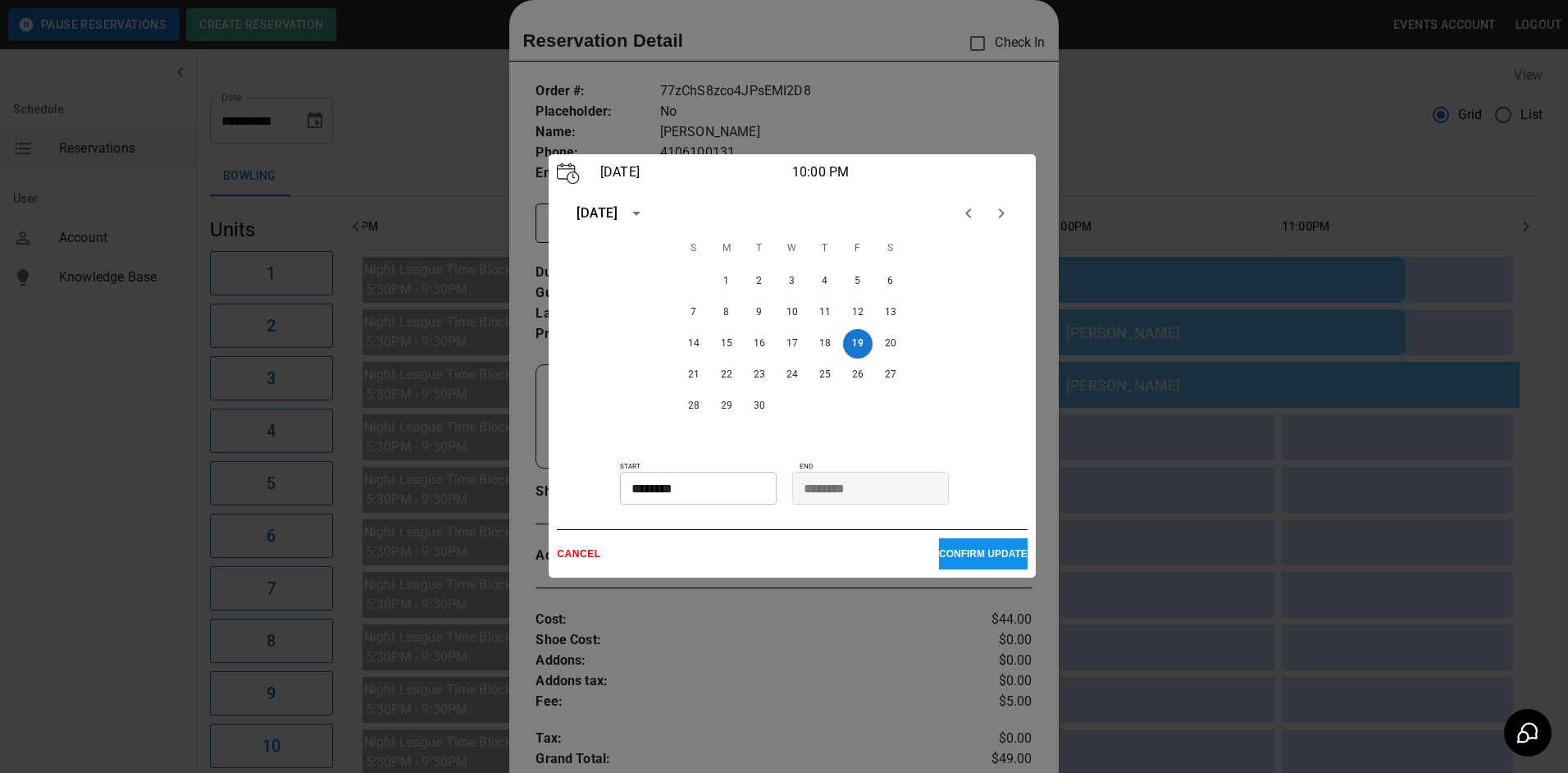
click at [916, 87] on div at bounding box center [784, 386] width 1568 height 773
click at [577, 563] on div "CANCEL CONFIRM UPDATE" at bounding box center [792, 549] width 471 height 41
click at [577, 556] on p "CANCEL" at bounding box center [748, 553] width 382 height 11
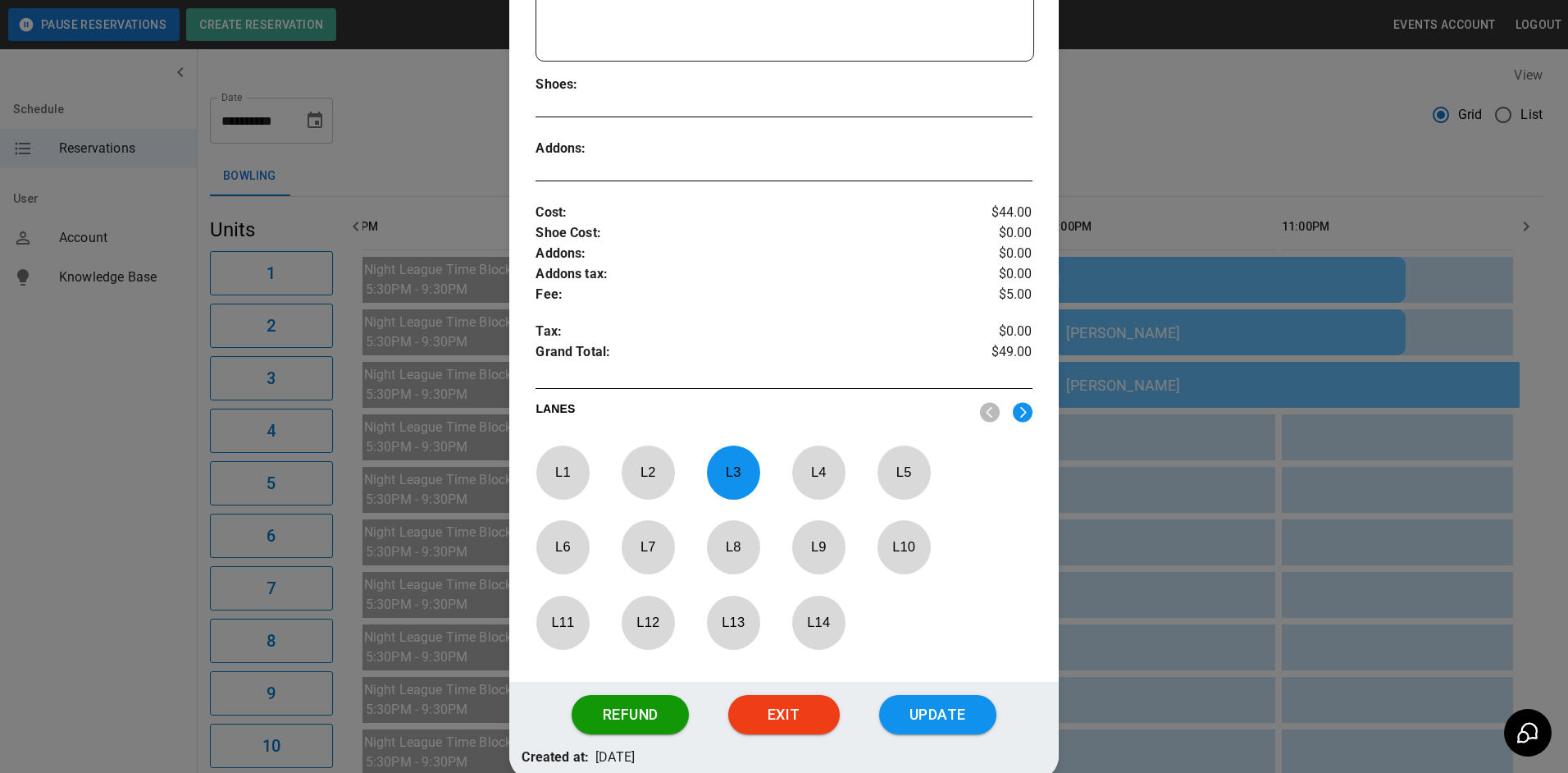
scroll to position [523, 0]
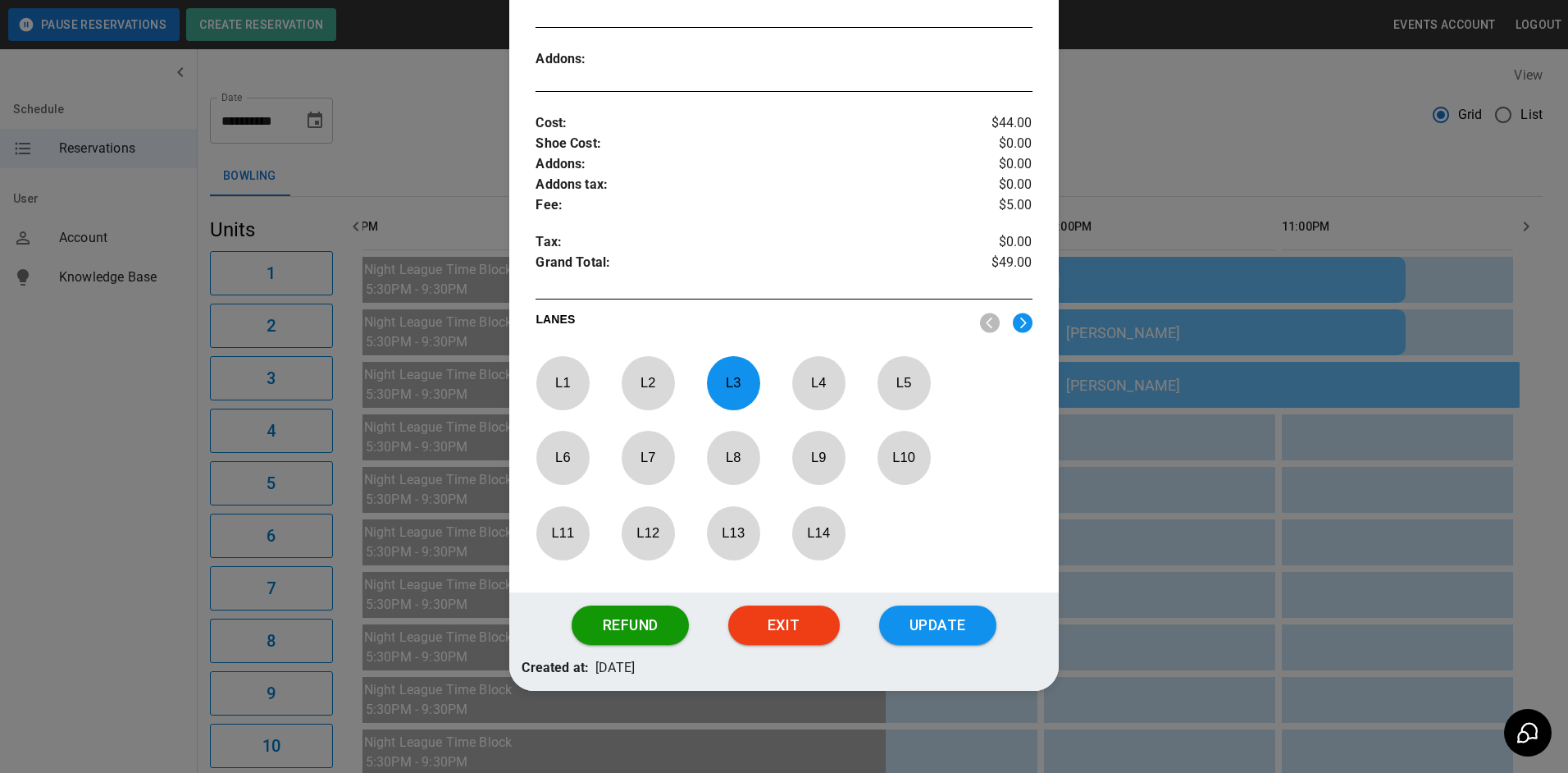
click at [820, 541] on p "L 14" at bounding box center [818, 533] width 54 height 39
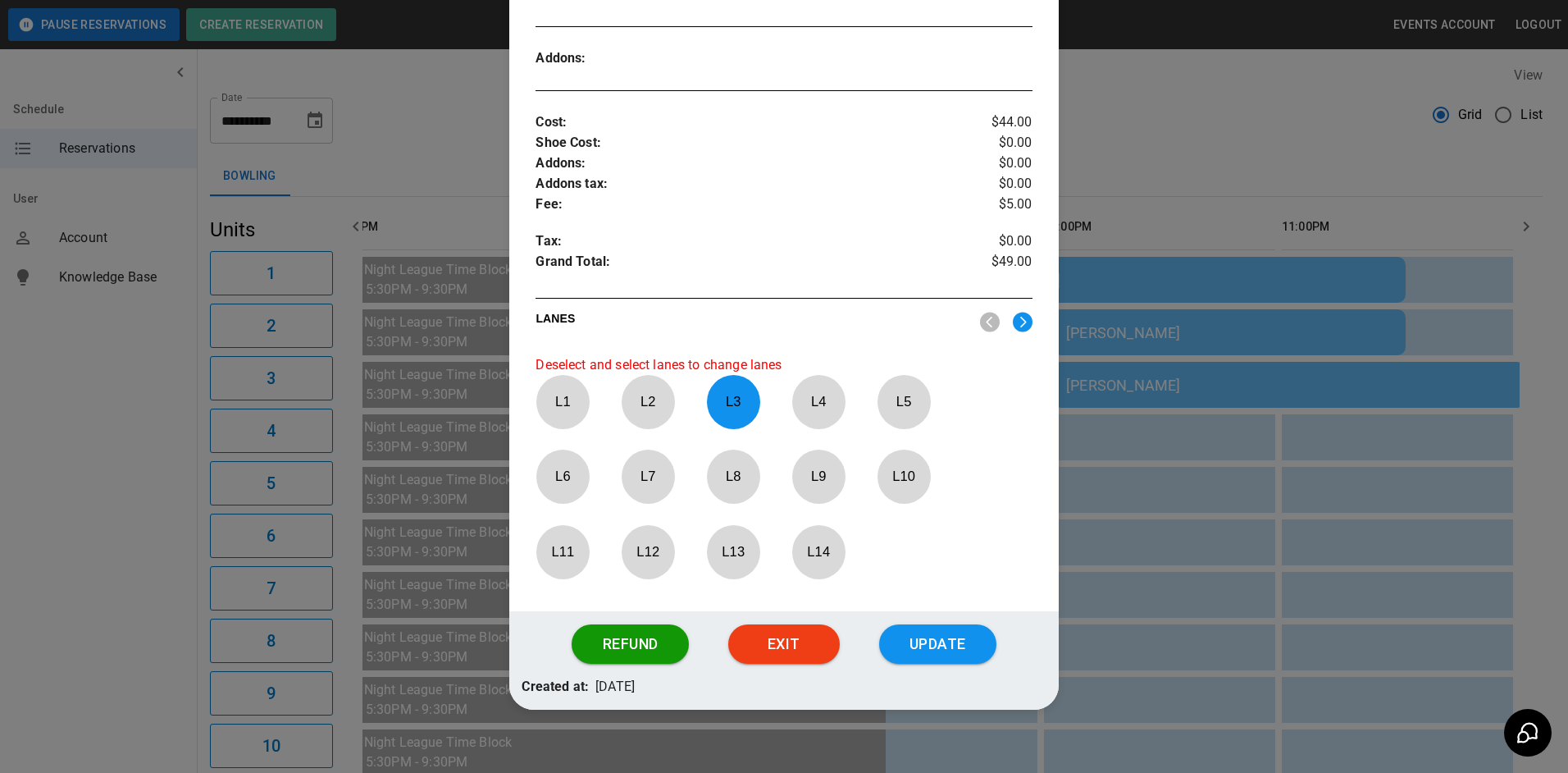
click at [730, 416] on p "L 3" at bounding box center [733, 402] width 54 height 39
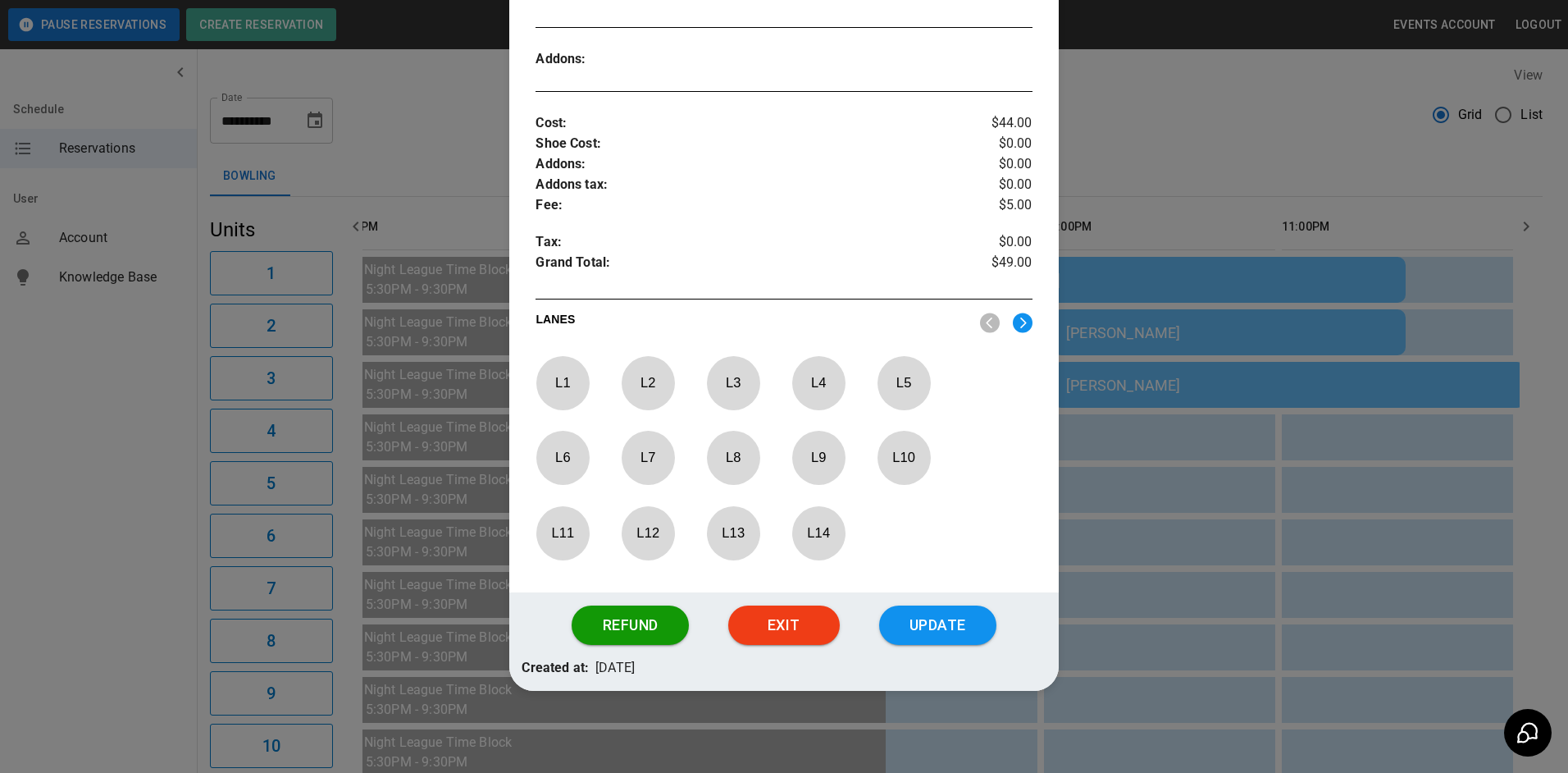
click at [891, 523] on div "L 1 L 2 L 3 L 4 L 5 L 6 L 7 L 8 L 9 L 10 L 11 L 12 L 13 L 14" at bounding box center [783, 462] width 496 height 212
click at [1013, 325] on img at bounding box center [1022, 322] width 19 height 20
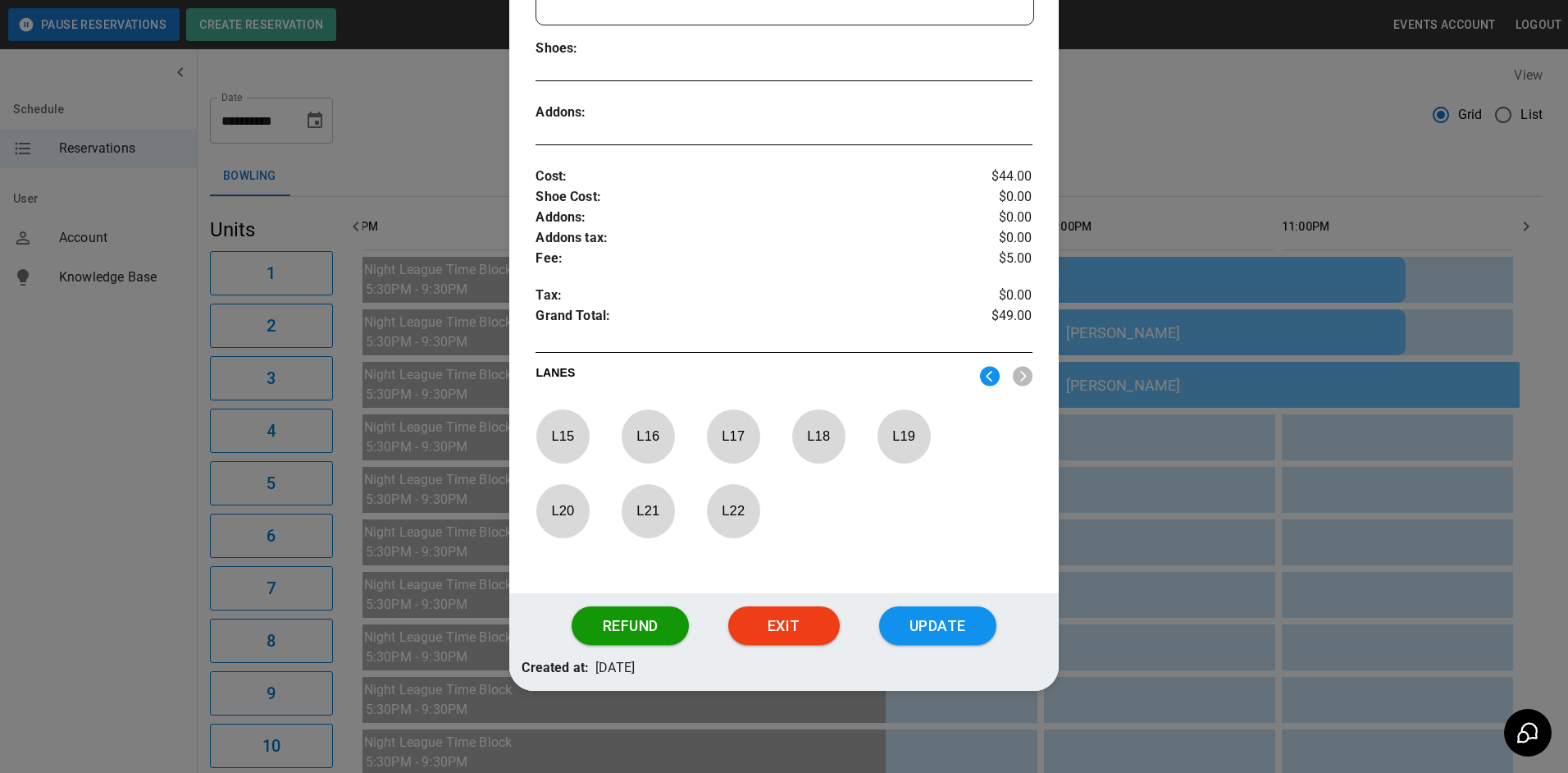
click at [744, 519] on p "L 22" at bounding box center [733, 511] width 54 height 39
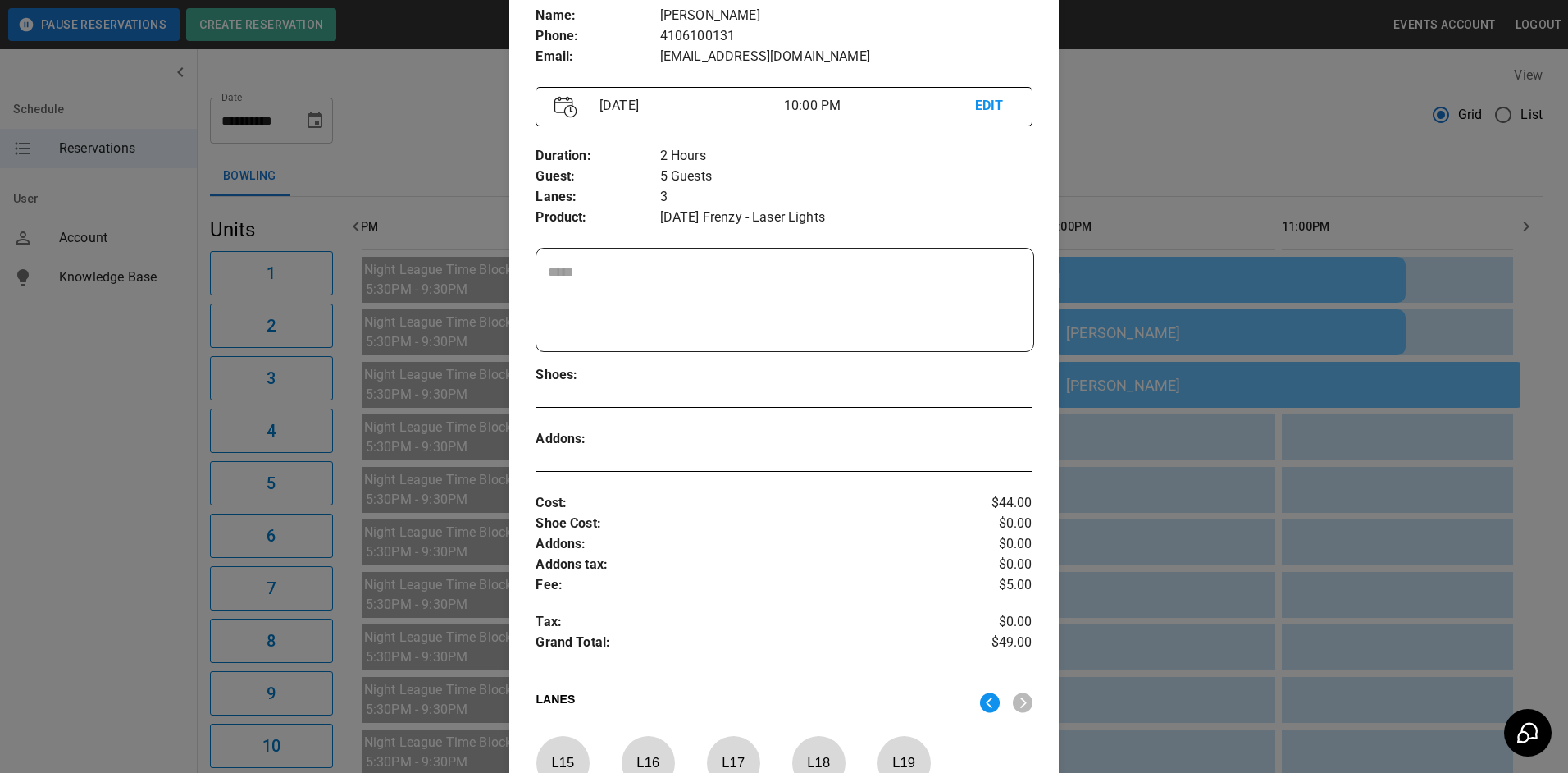
scroll to position [142, 0]
click at [660, 274] on textarea at bounding box center [784, 300] width 473 height 75
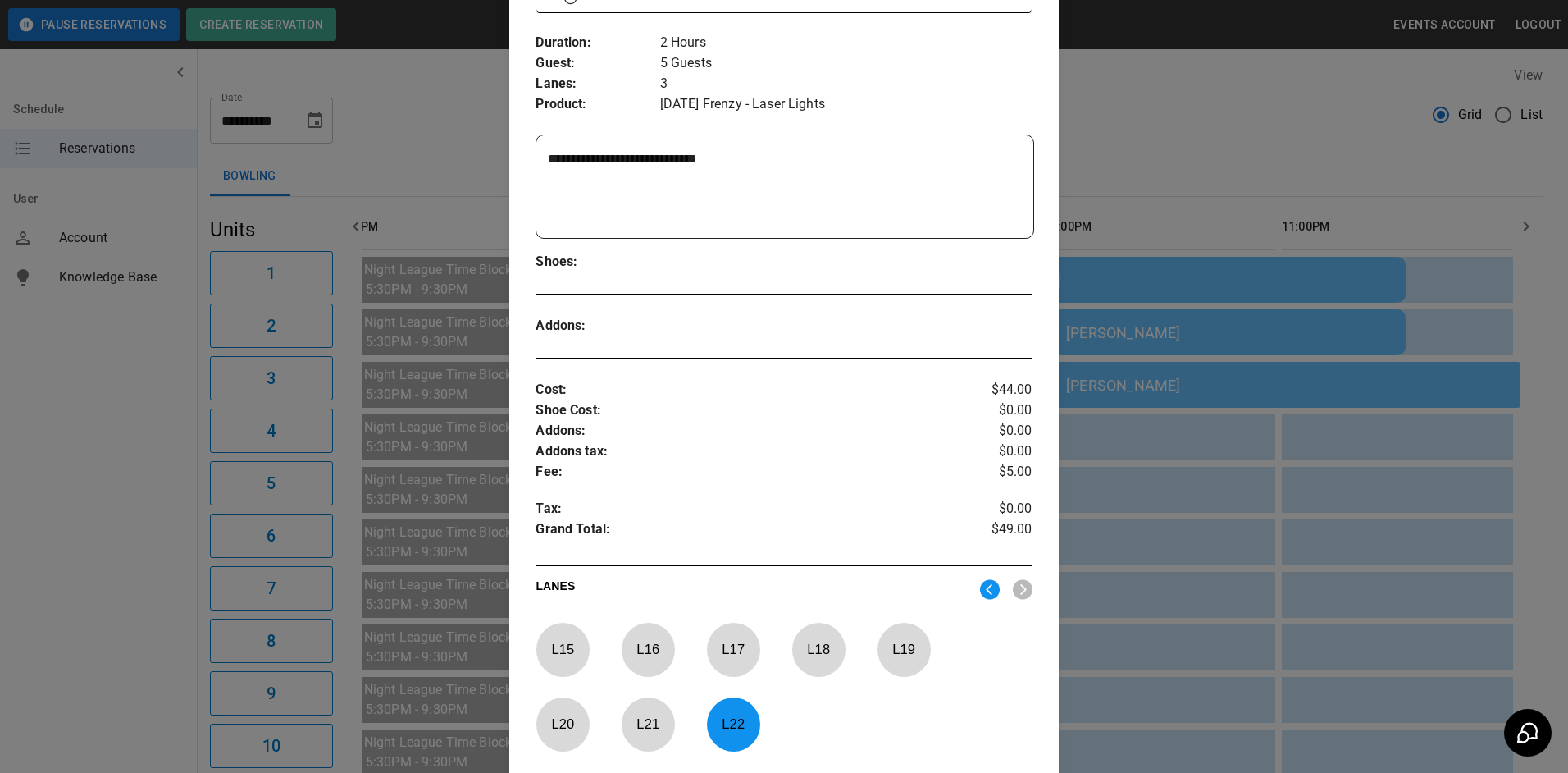
scroll to position [470, 0]
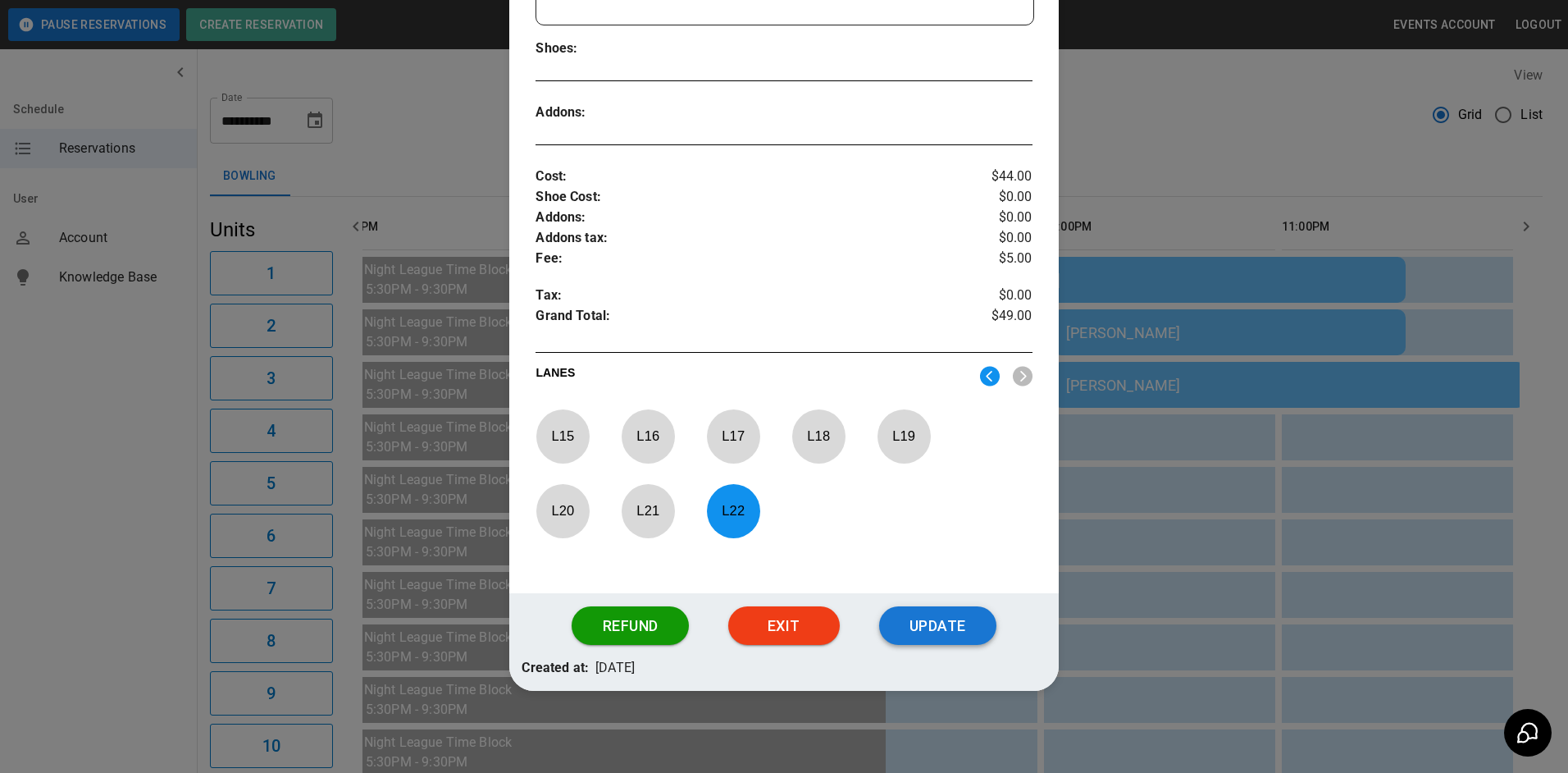
type textarea "**********"
click at [928, 615] on button "Update" at bounding box center [938, 625] width 117 height 40
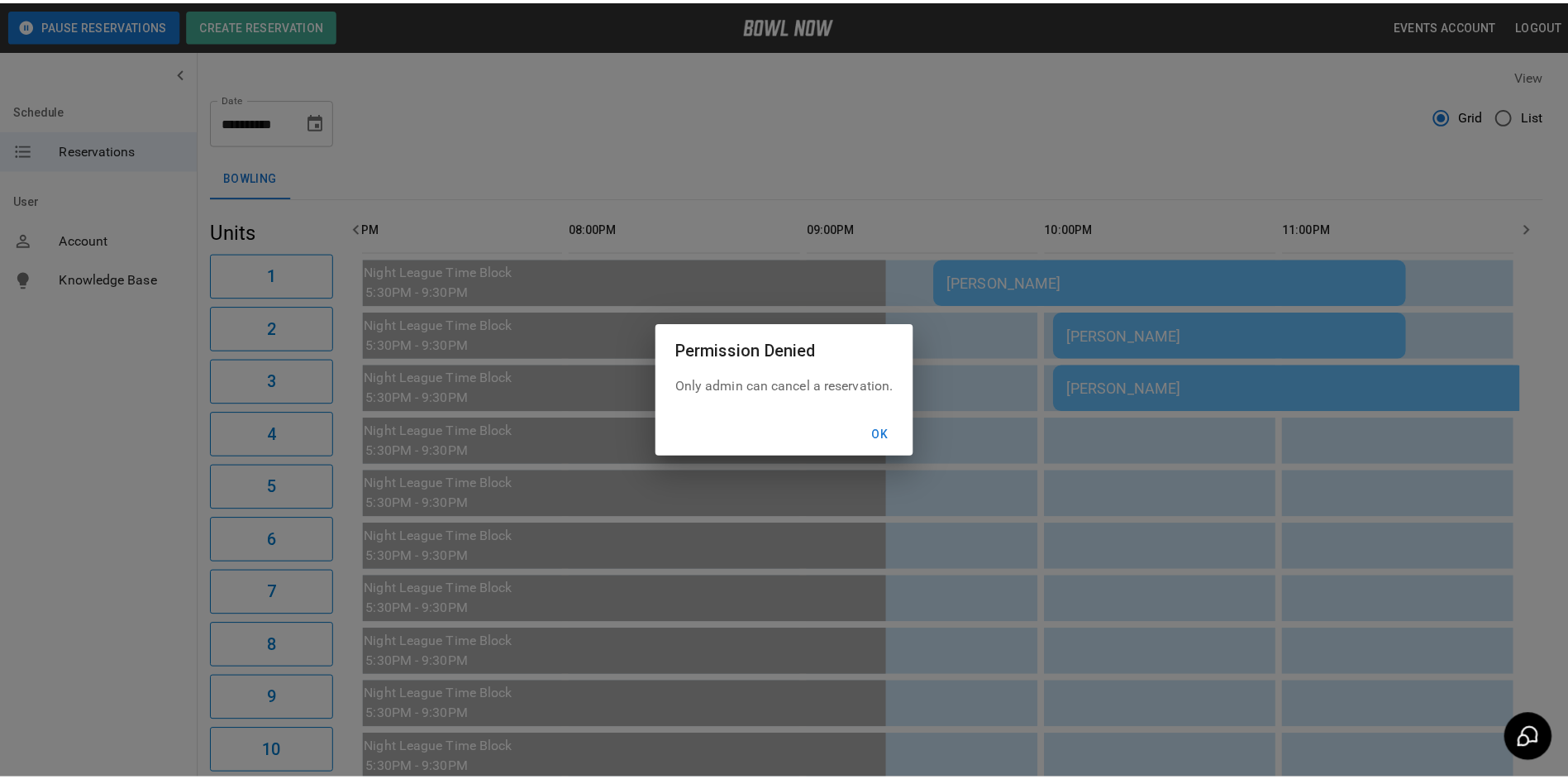
scroll to position [0, 2423]
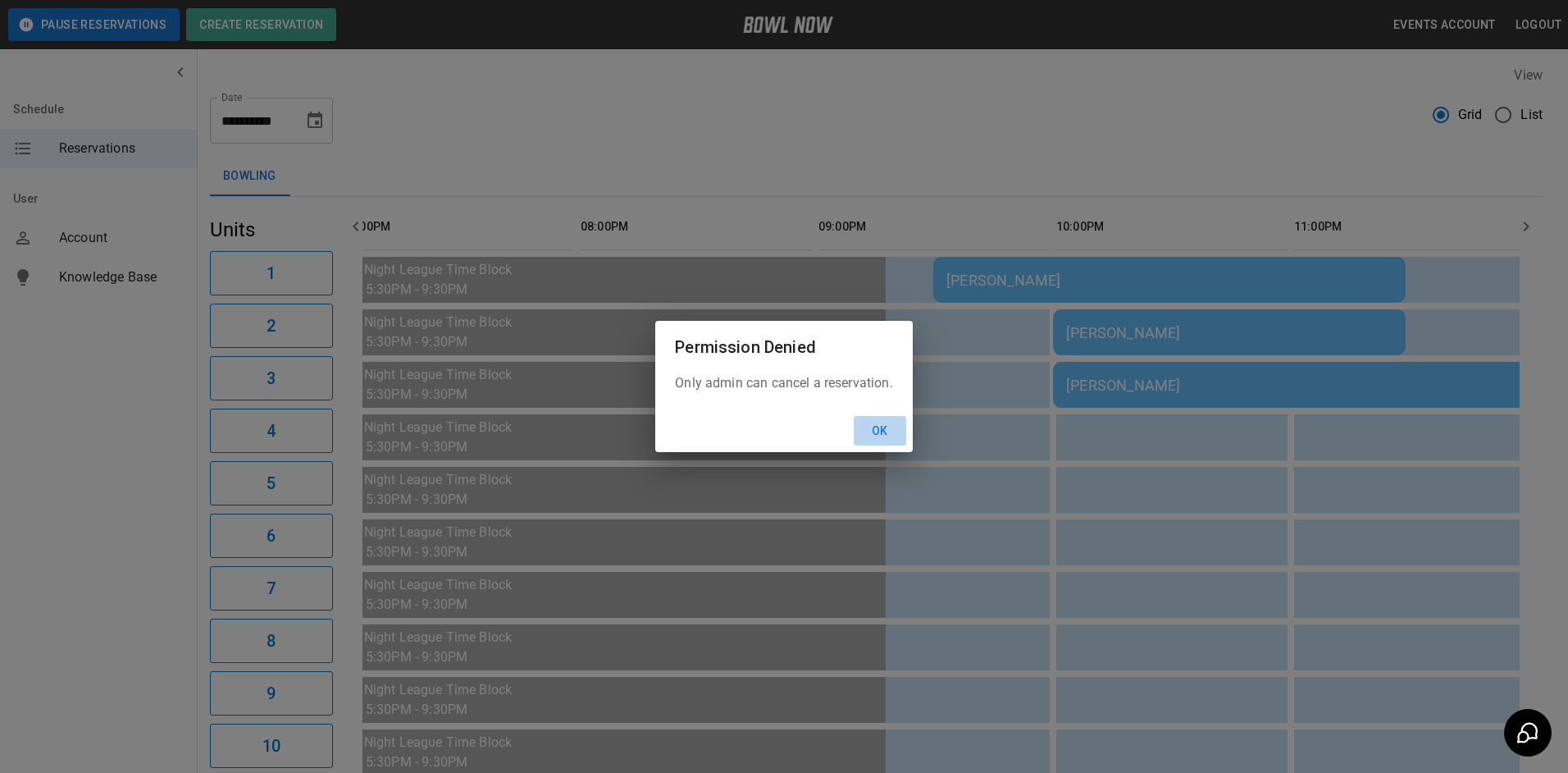
click at [894, 436] on button "Ok" at bounding box center [879, 431] width 52 height 30
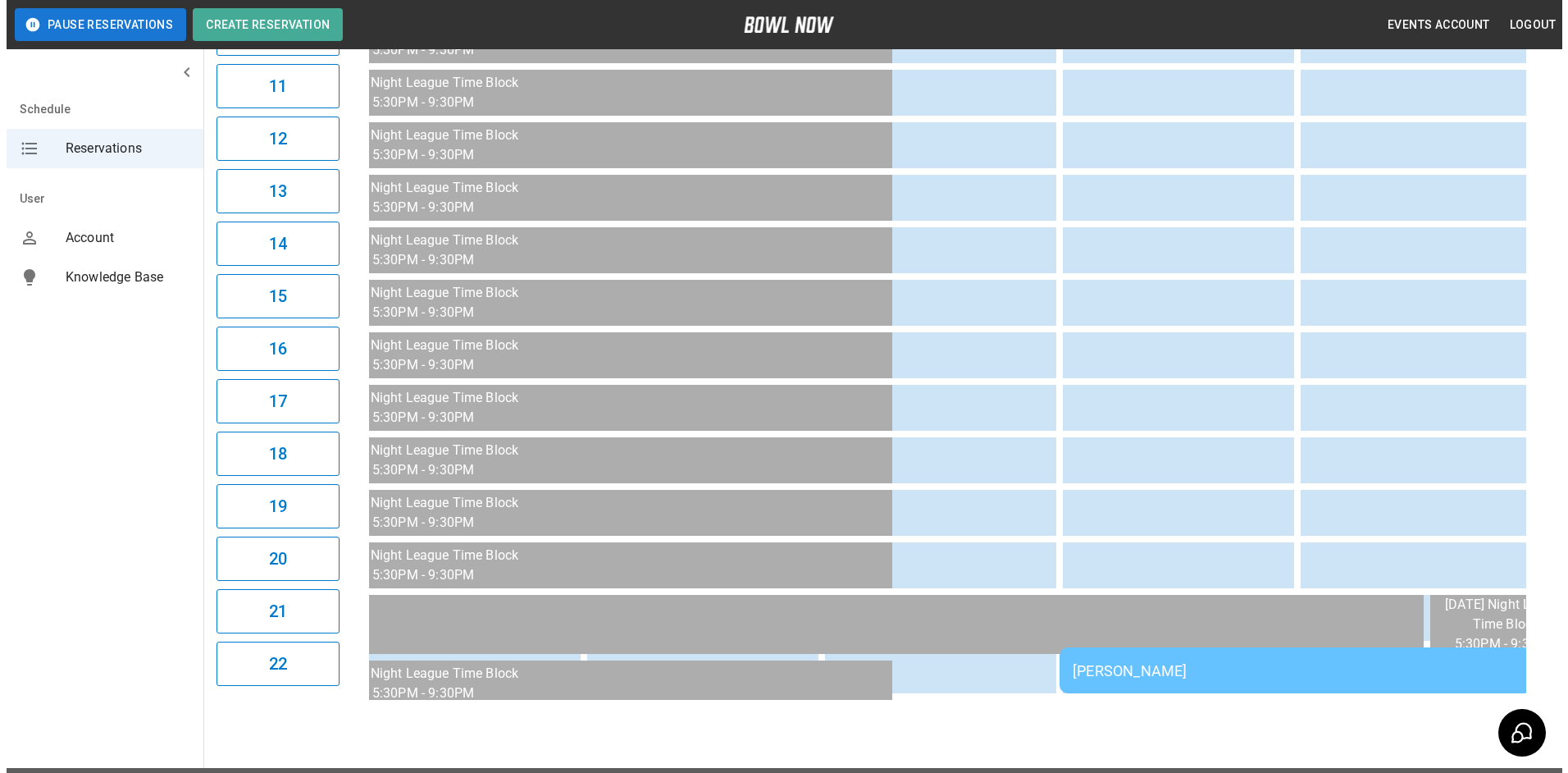
scroll to position [754, 0]
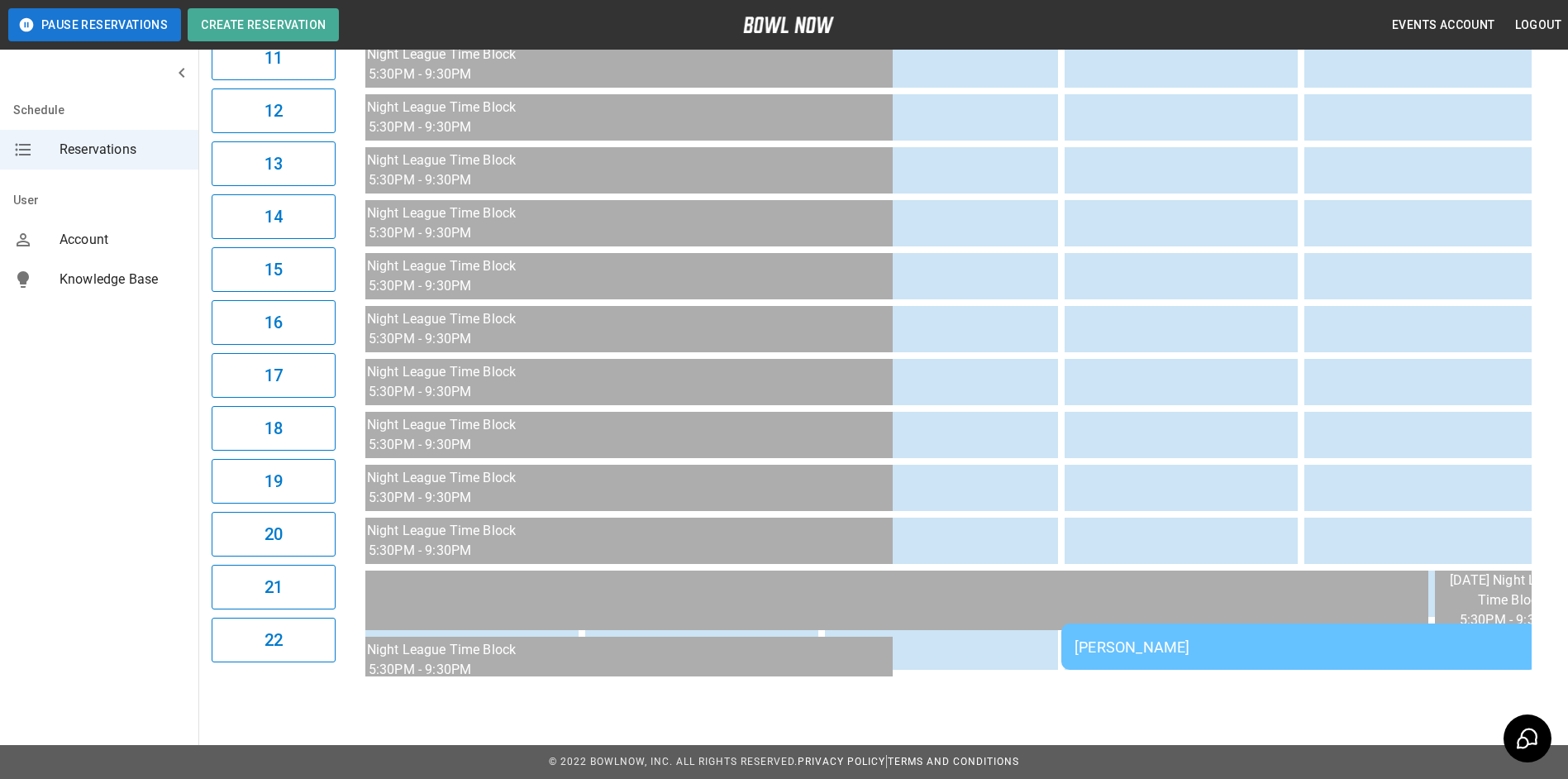
click at [1142, 653] on div "[PERSON_NAME]" at bounding box center [1298, 647] width 449 height 18
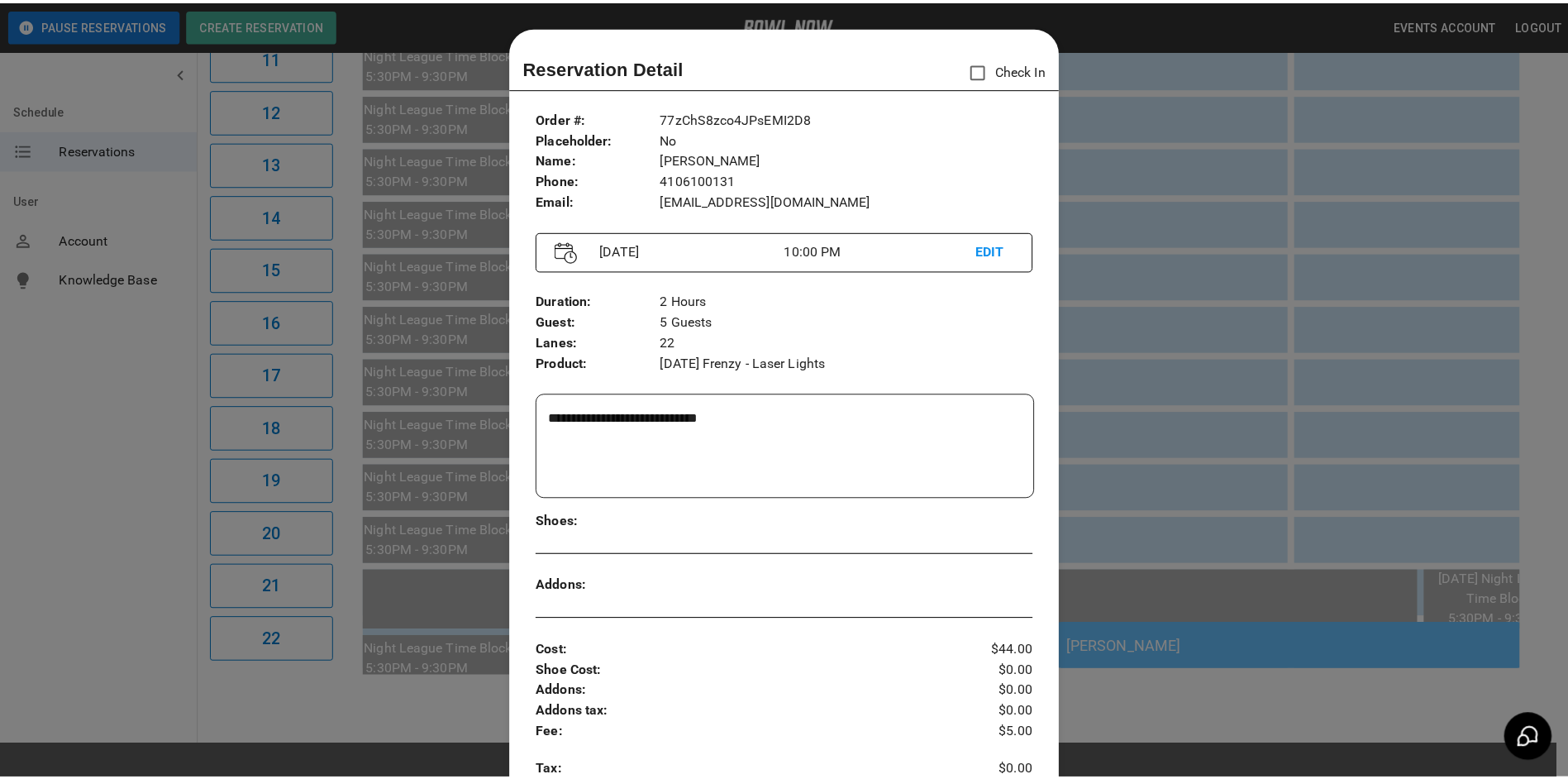
scroll to position [27, 0]
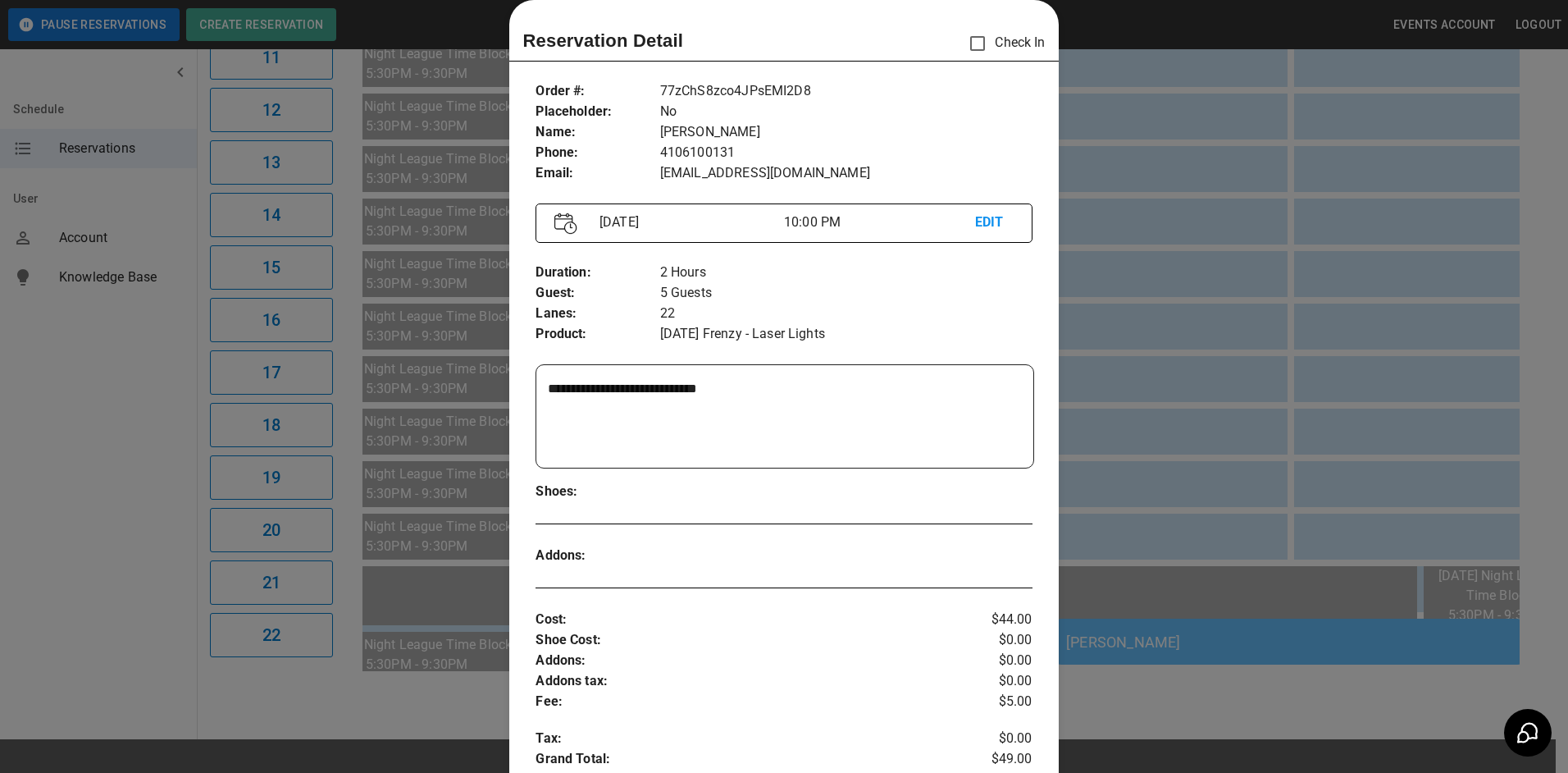
drag, startPoint x: 1206, startPoint y: 349, endPoint x: 1049, endPoint y: 352, distance: 157.0
click at [1203, 349] on div at bounding box center [784, 386] width 1568 height 773
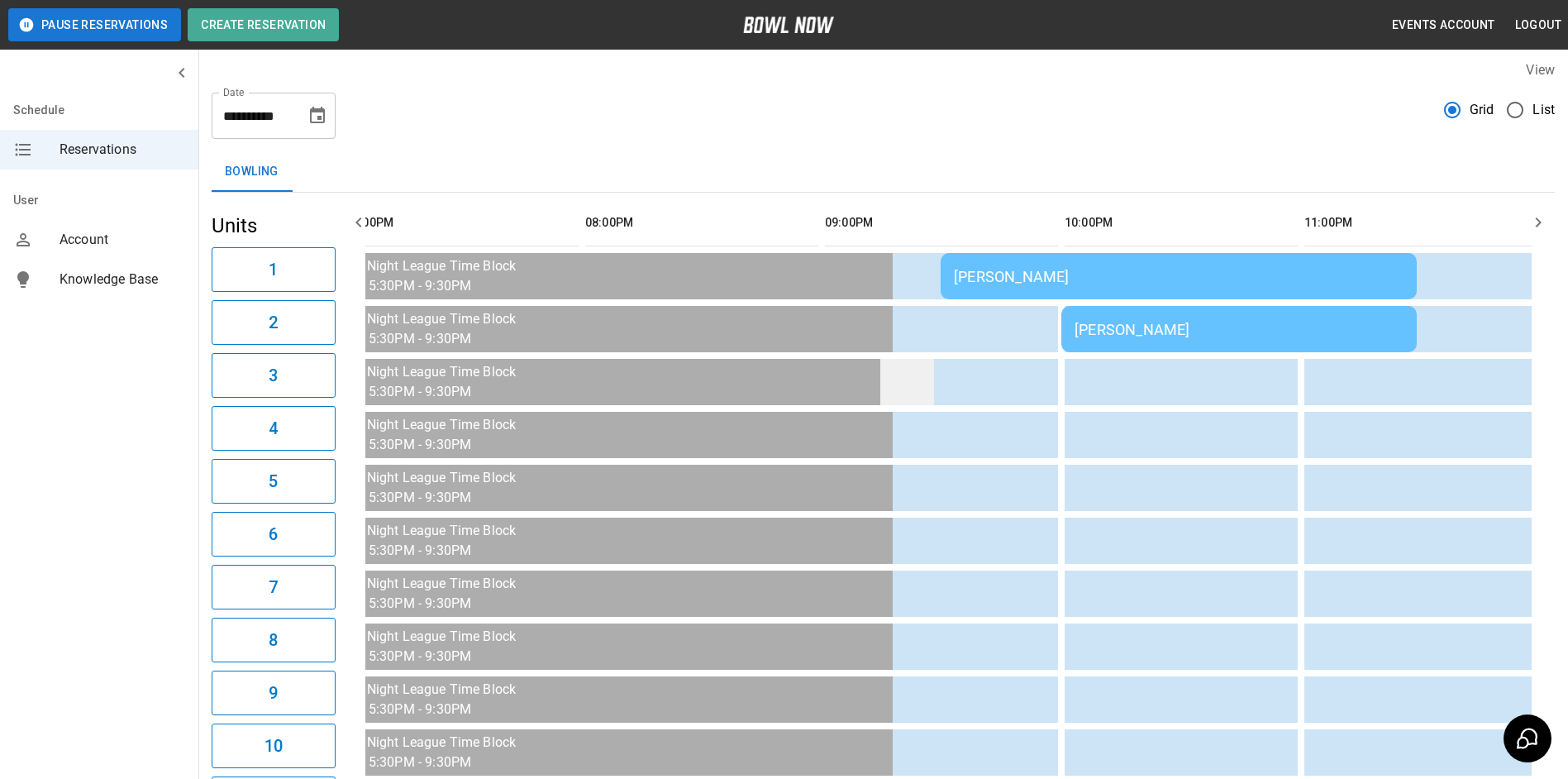
scroll to position [0, 0]
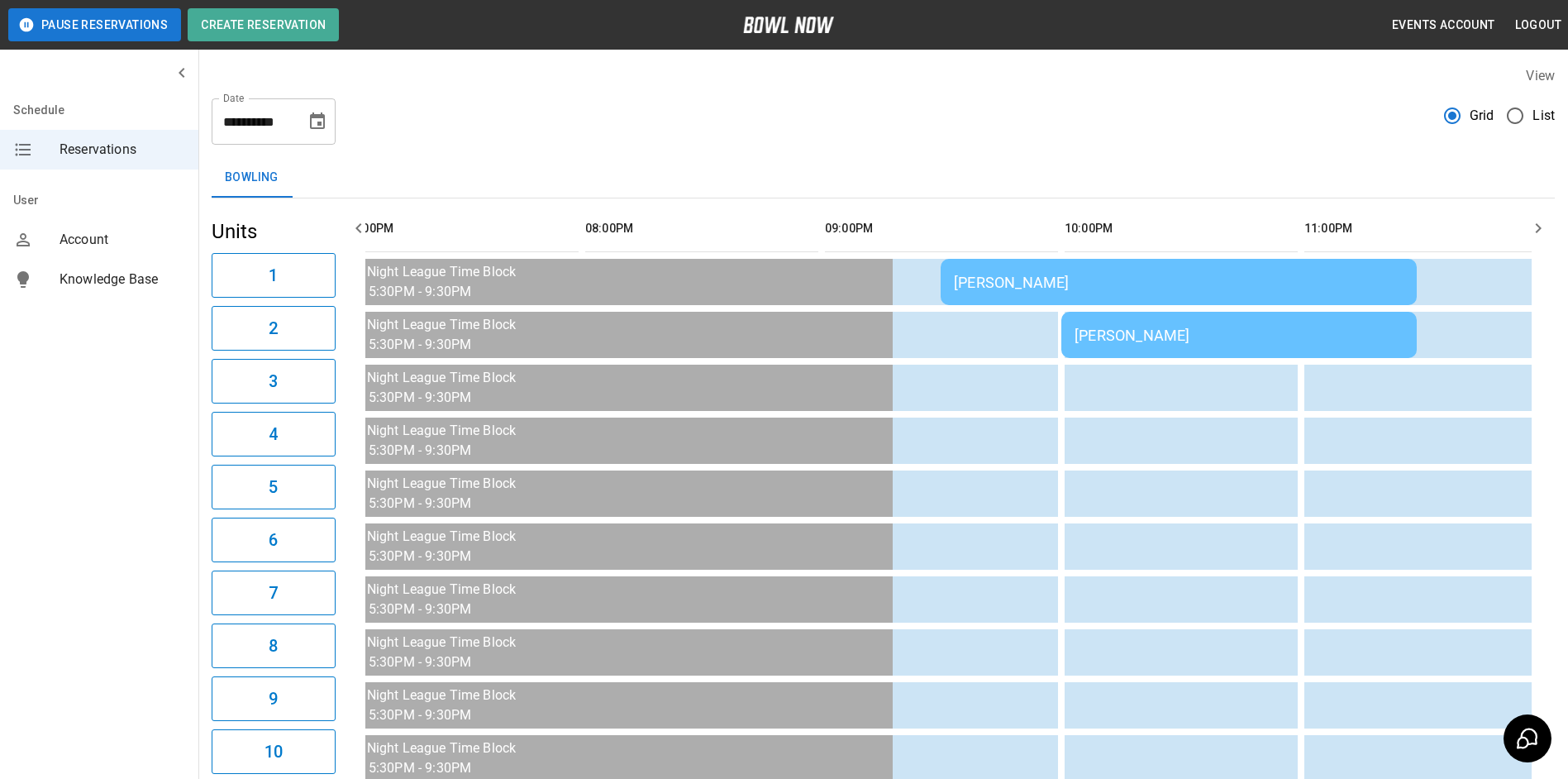
click at [1543, 232] on icon "button" at bounding box center [1538, 228] width 20 height 20
